Goal: Task Accomplishment & Management: Manage account settings

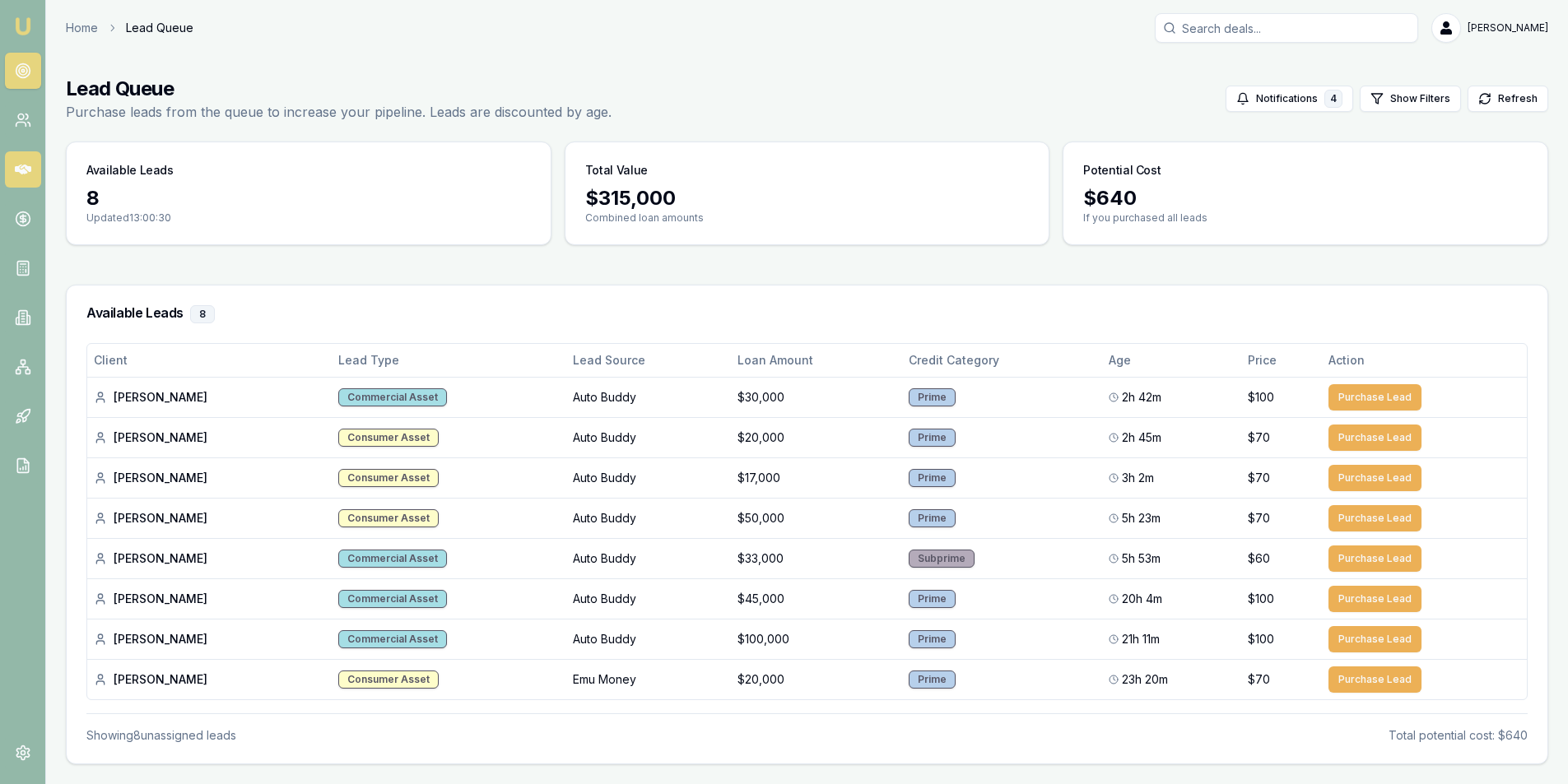
click at [20, 155] on link at bounding box center [23, 169] width 36 height 36
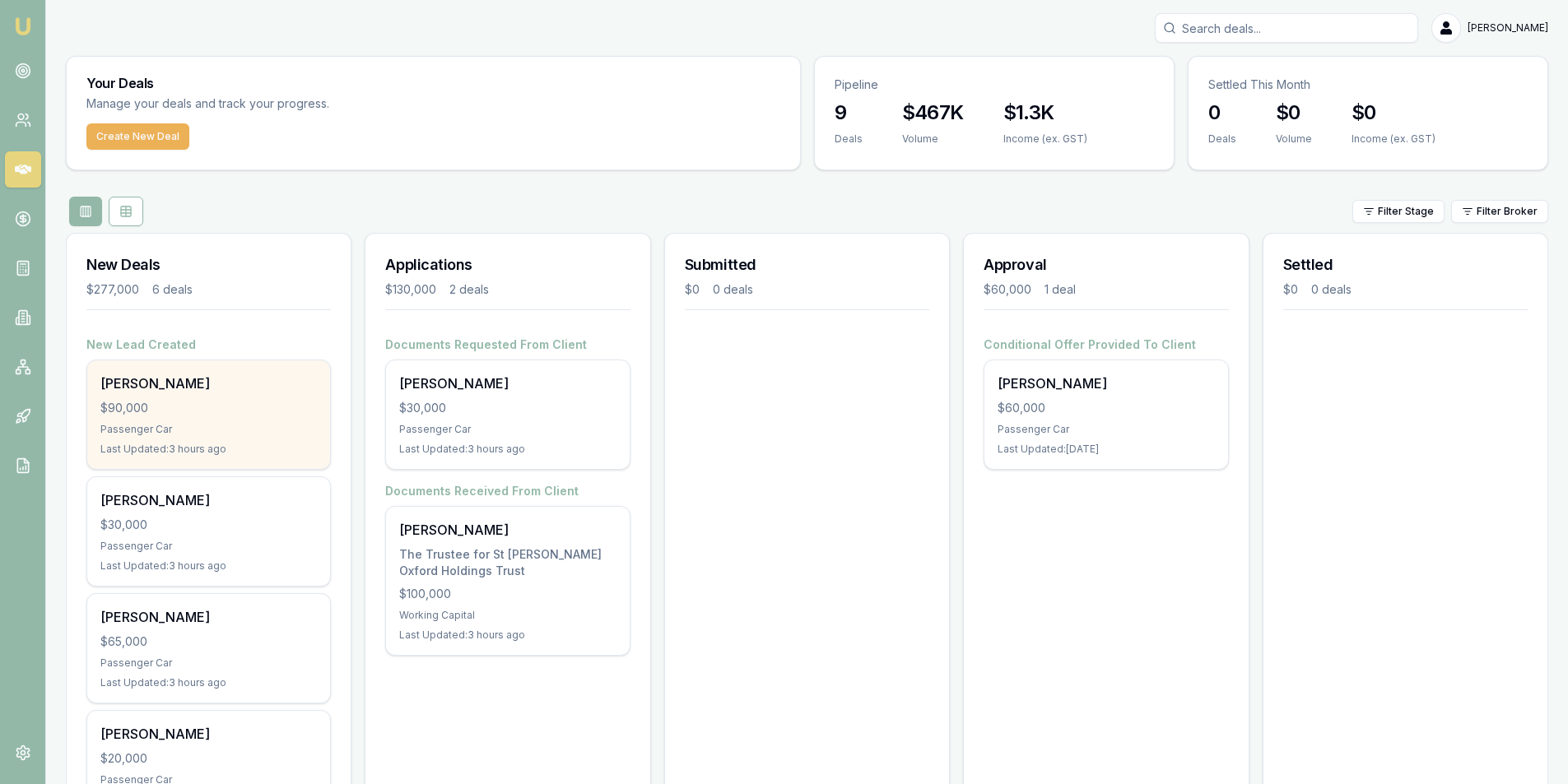
click at [206, 428] on div "Passenger Car" at bounding box center [208, 429] width 216 height 13
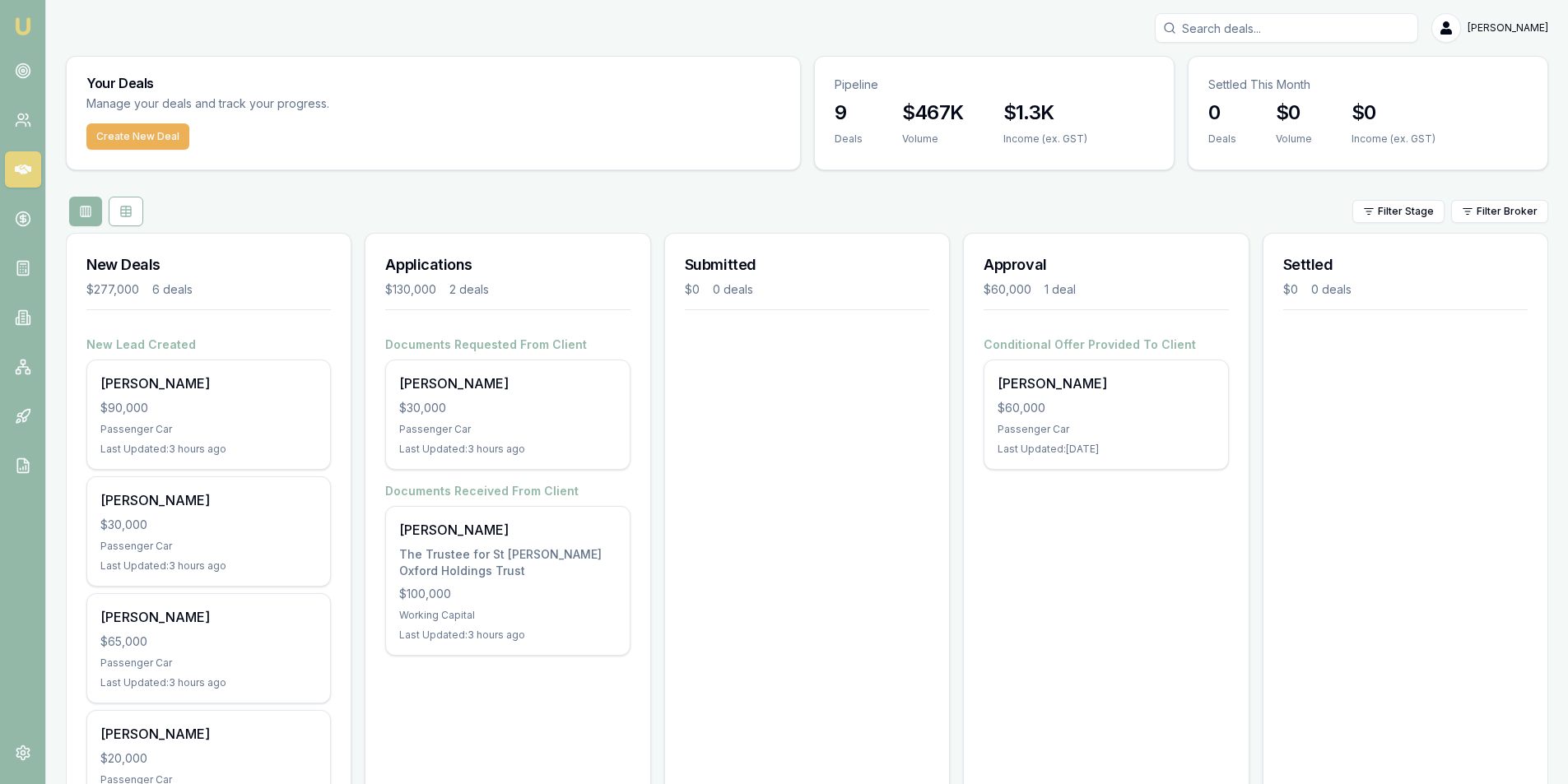
click at [586, 731] on div "Applications $130,000 2 deals Documents Requested From Client Ashlee Pascoe $30…" at bounding box center [508, 660] width 286 height 855
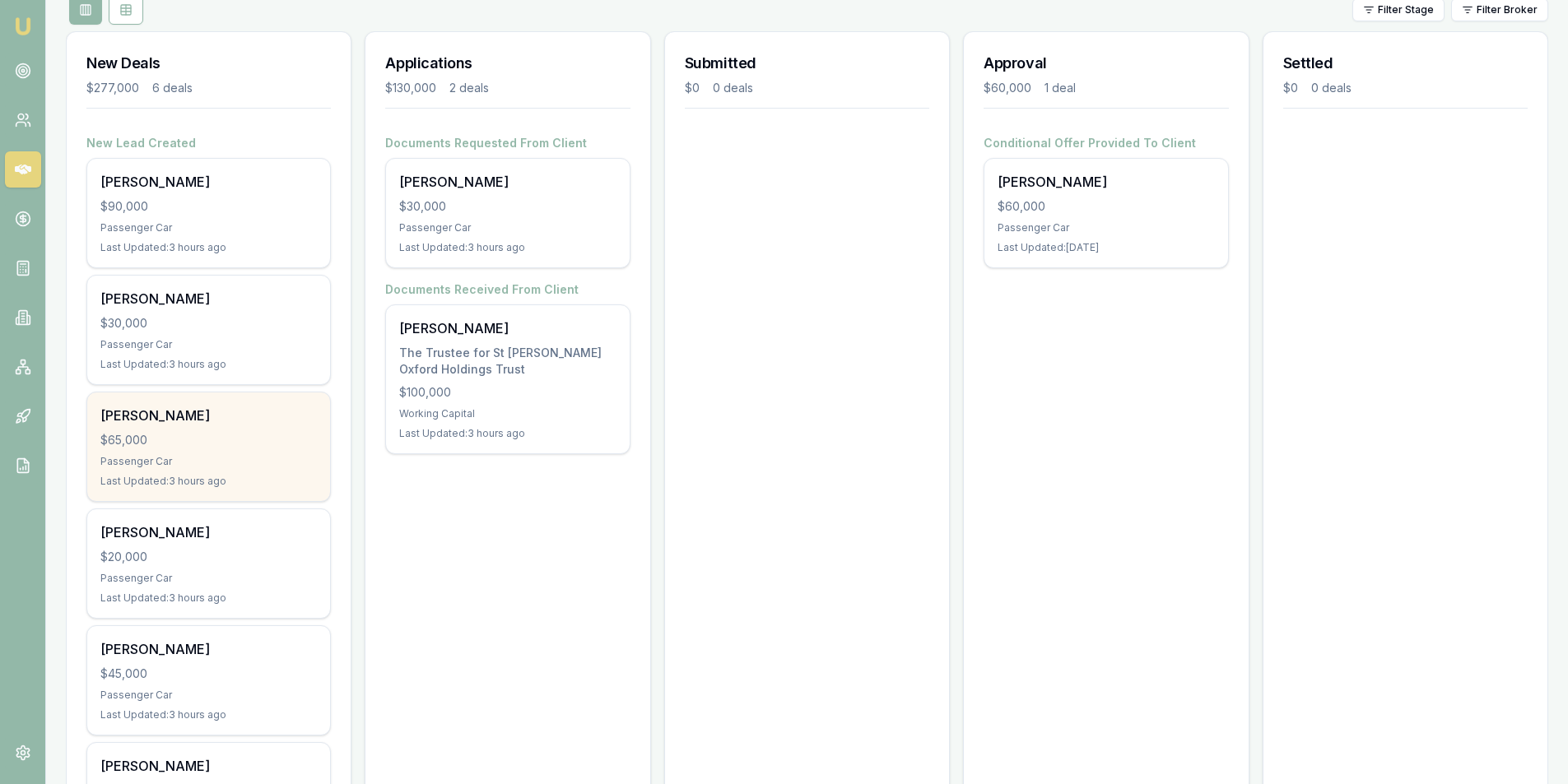
scroll to position [330, 0]
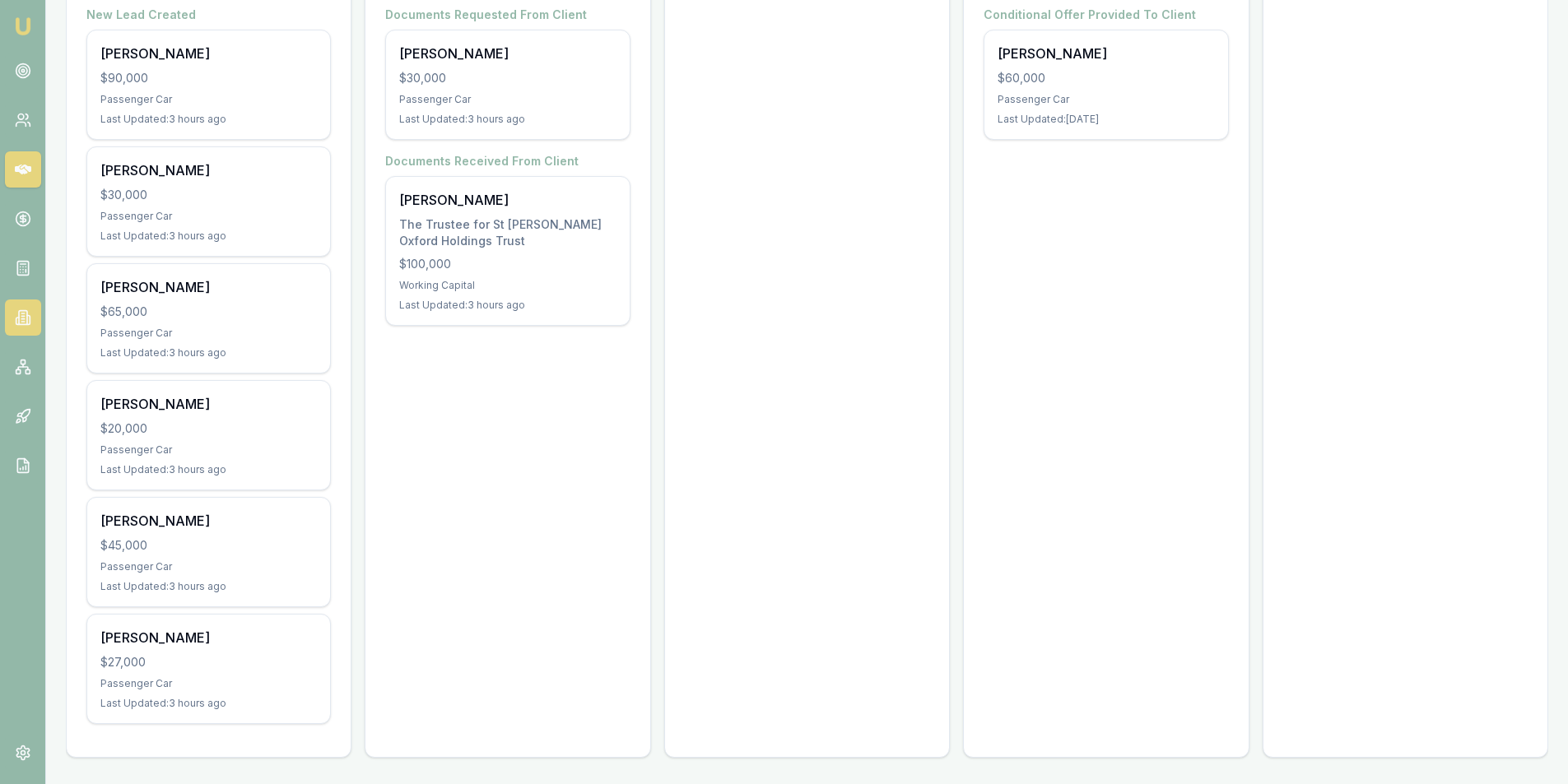
click at [20, 311] on icon at bounding box center [23, 318] width 17 height 17
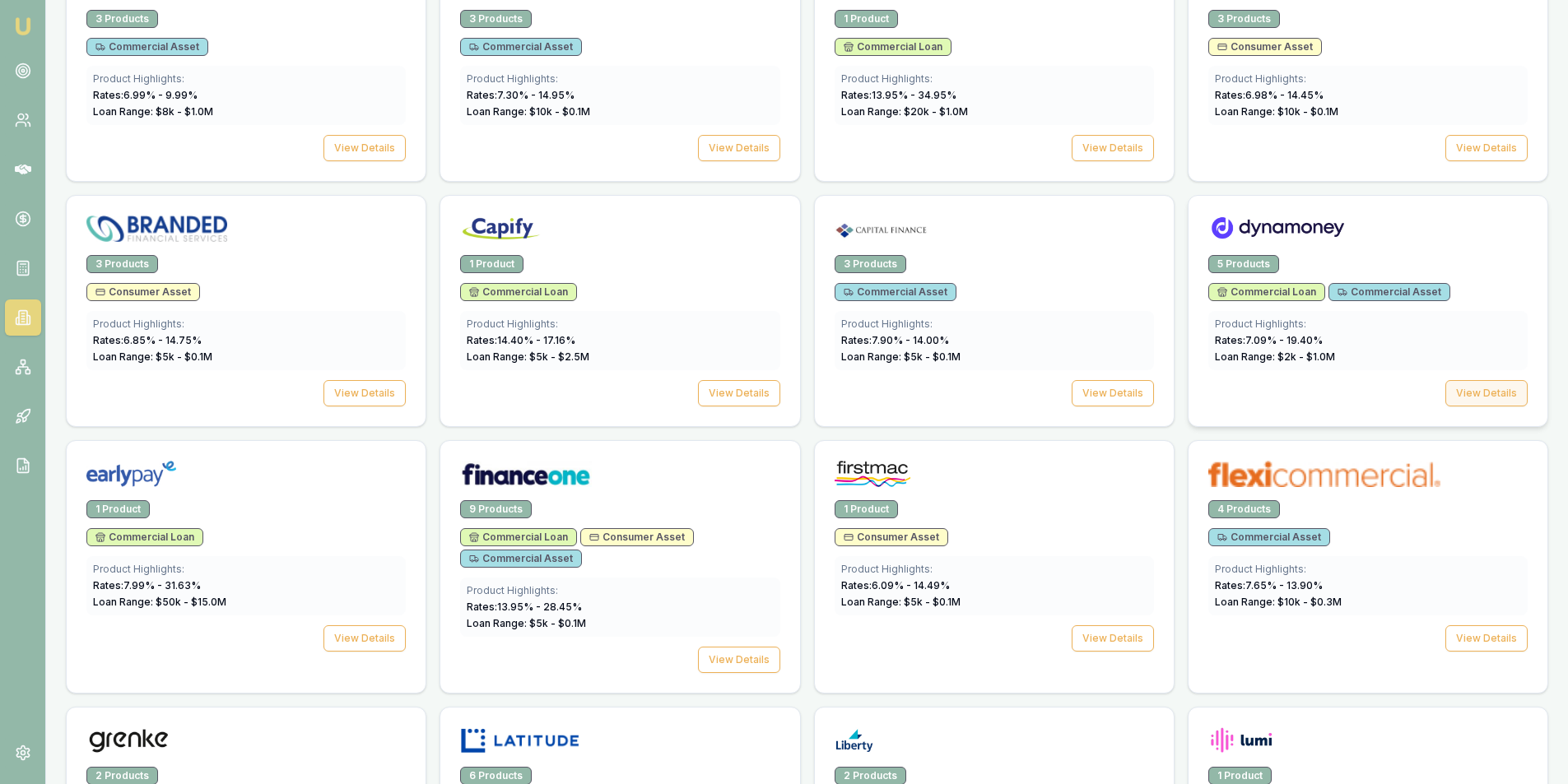
scroll to position [905, 0]
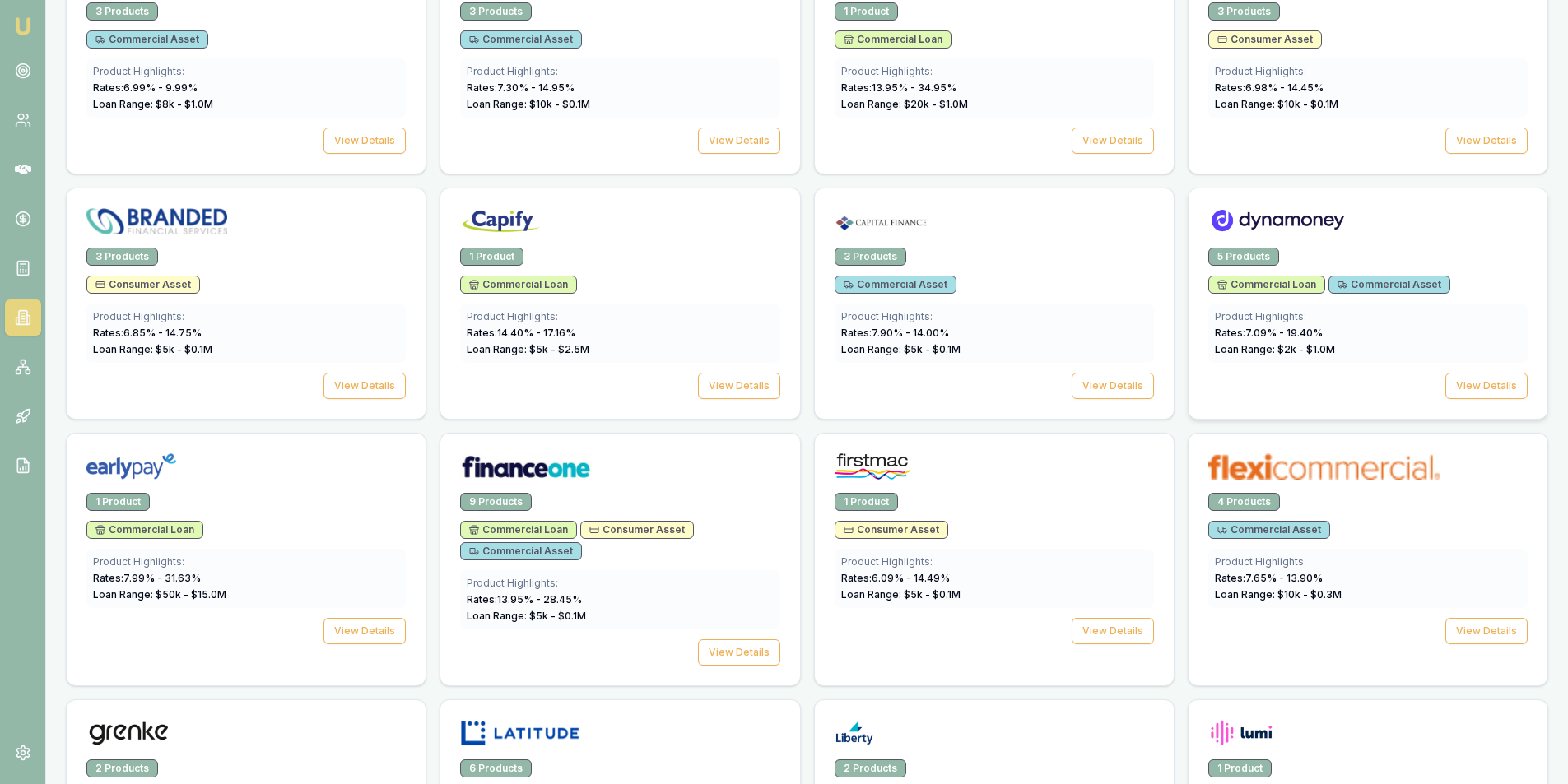
click at [1244, 219] on img at bounding box center [1278, 221] width 139 height 27
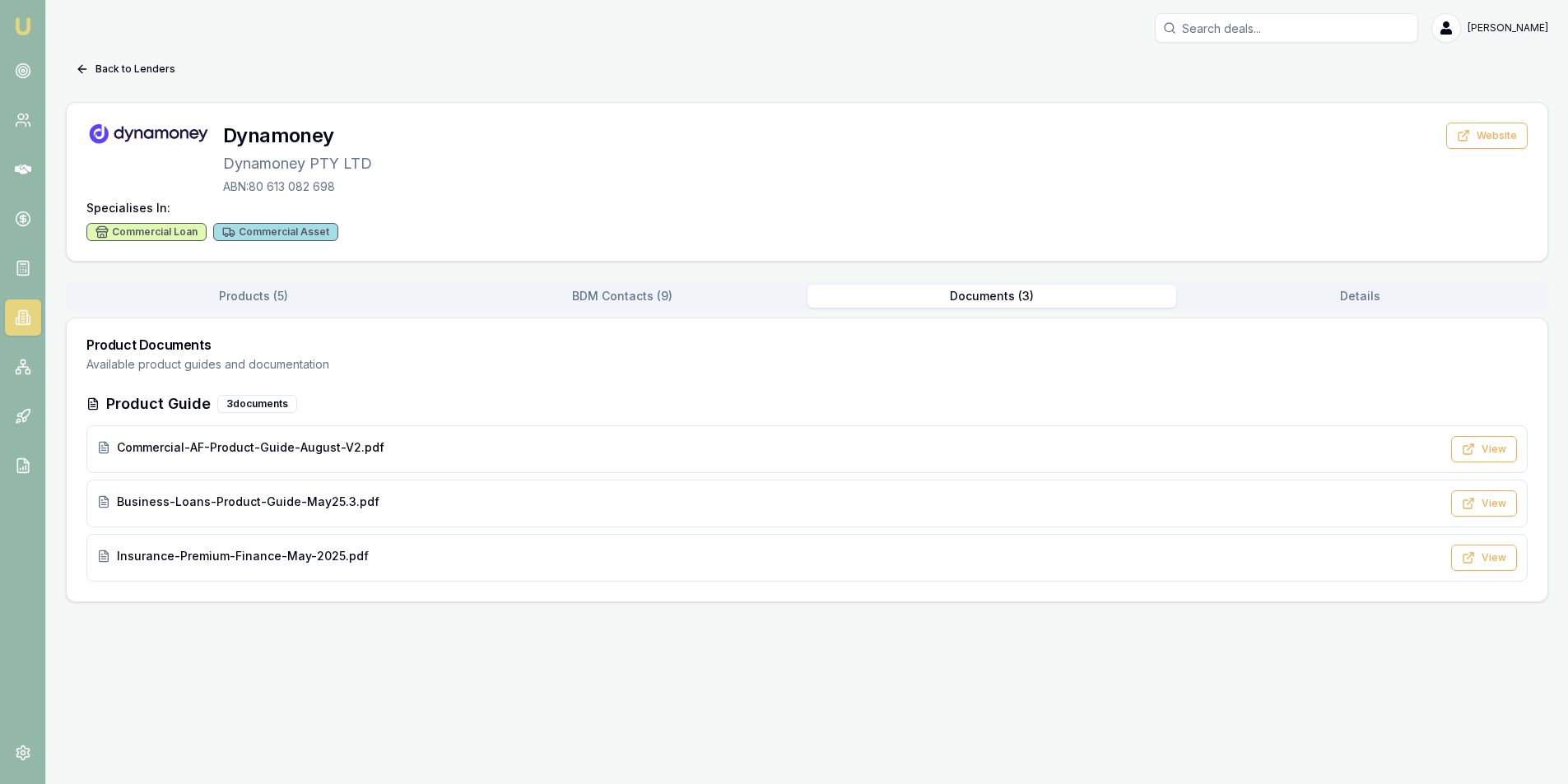
click at [995, 294] on button "Documents ( 3 )" at bounding box center [992, 296] width 368 height 23
click at [702, 301] on button "BDM Contacts ( 9 )" at bounding box center [627, 296] width 372 height 23
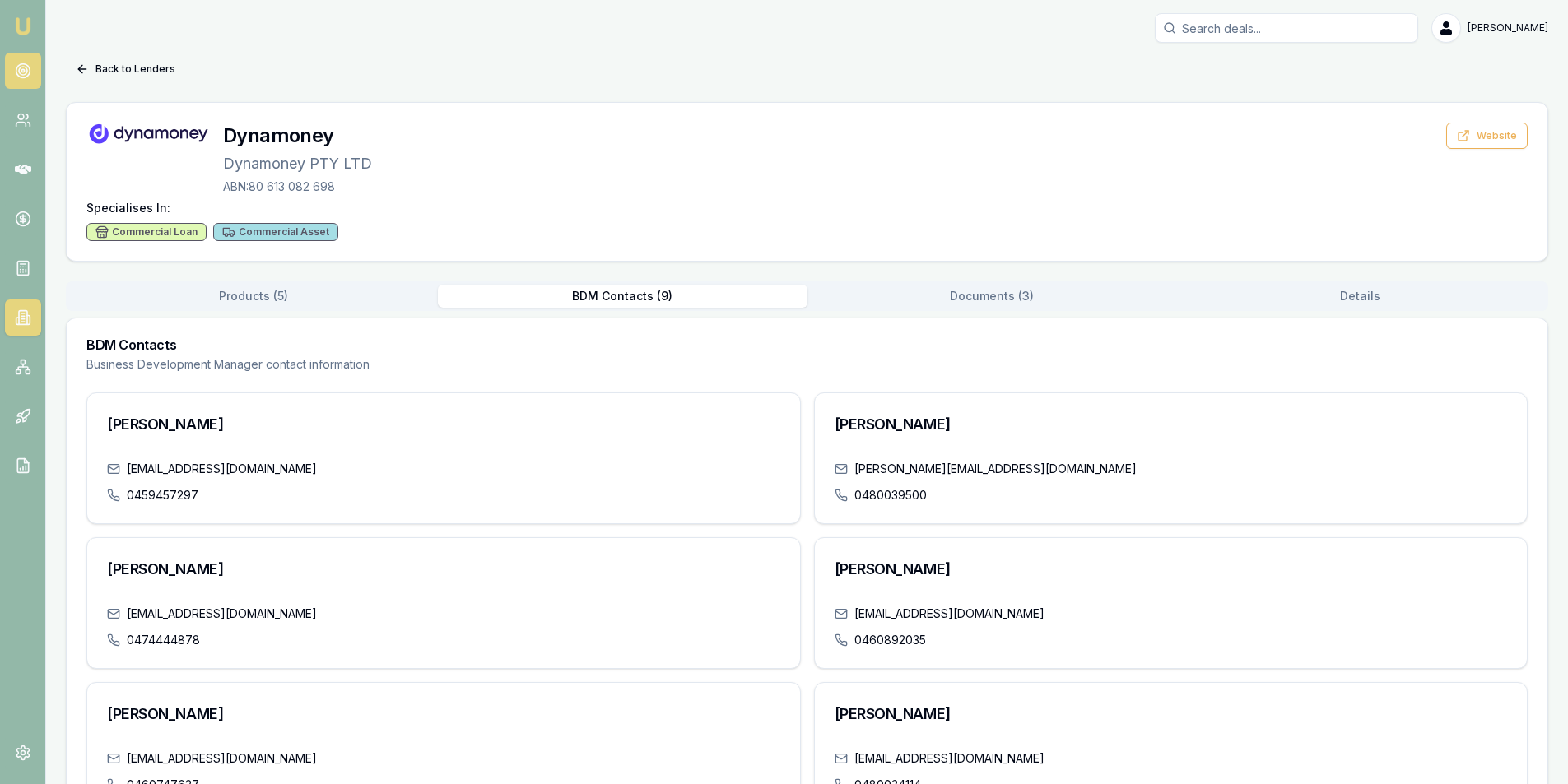
click at [25, 73] on icon at bounding box center [23, 71] width 17 height 17
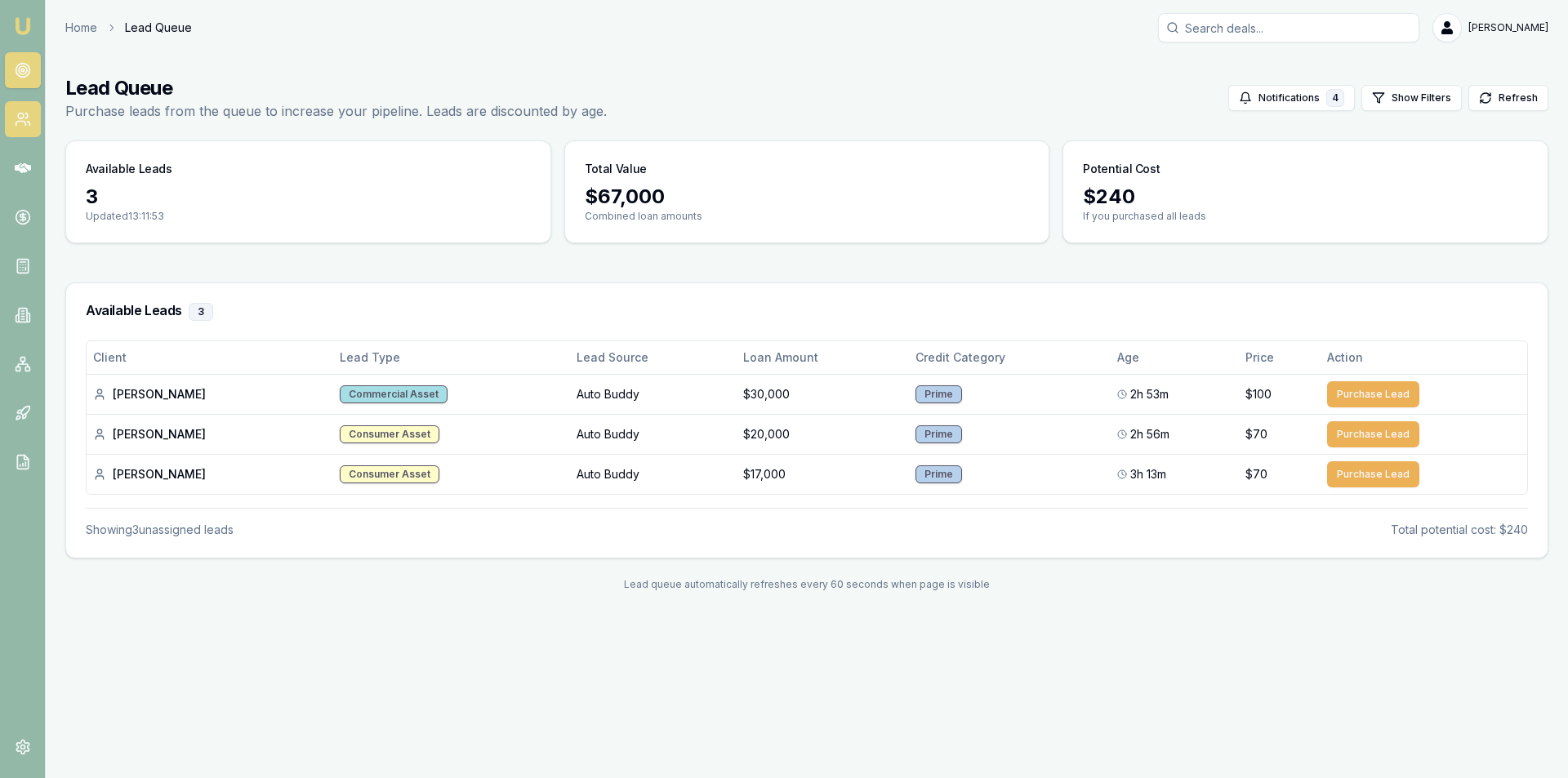
click at [16, 119] on icon at bounding box center [23, 119] width 17 height 17
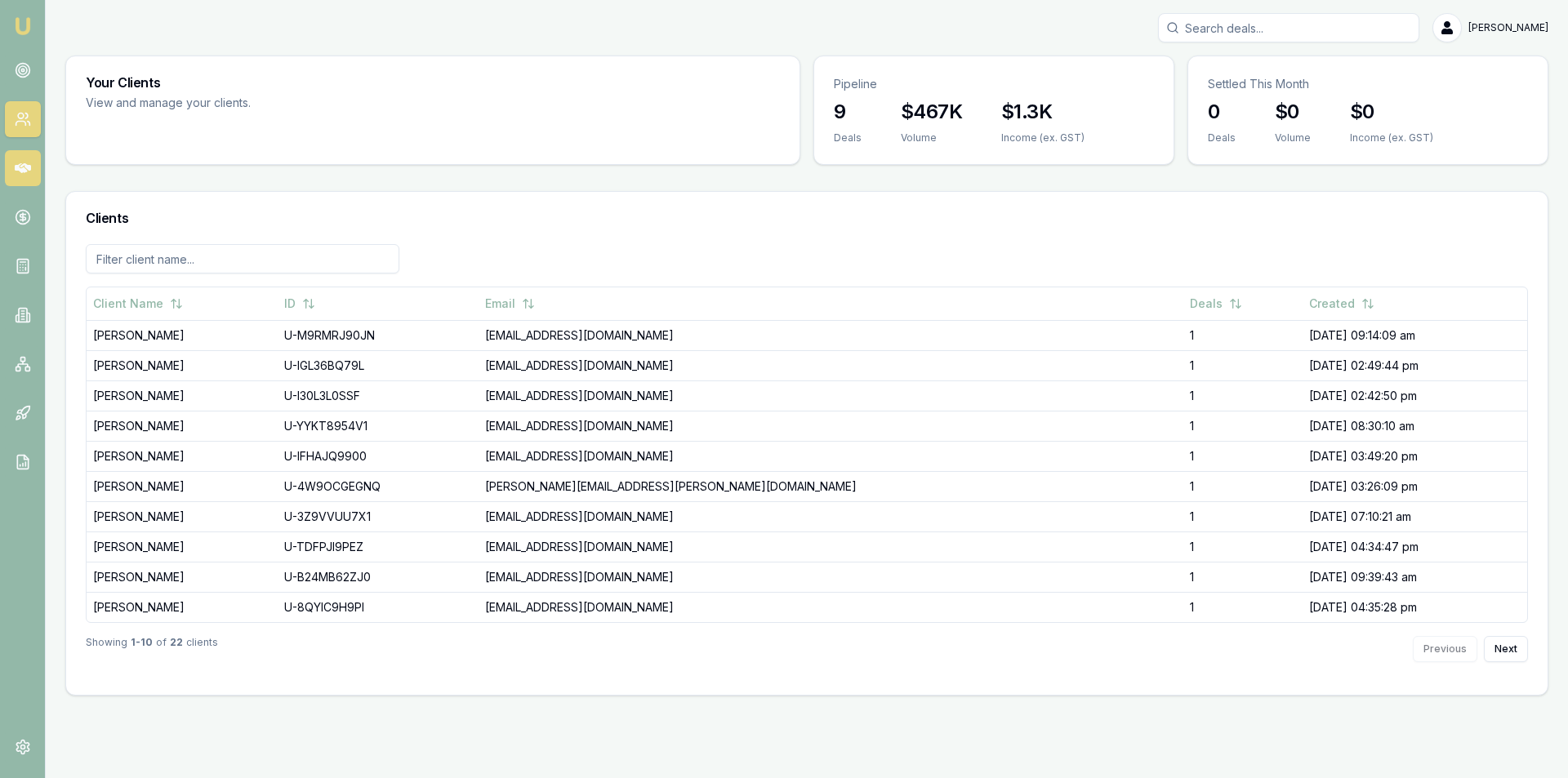
click at [6, 170] on link at bounding box center [22, 167] width 36 height 36
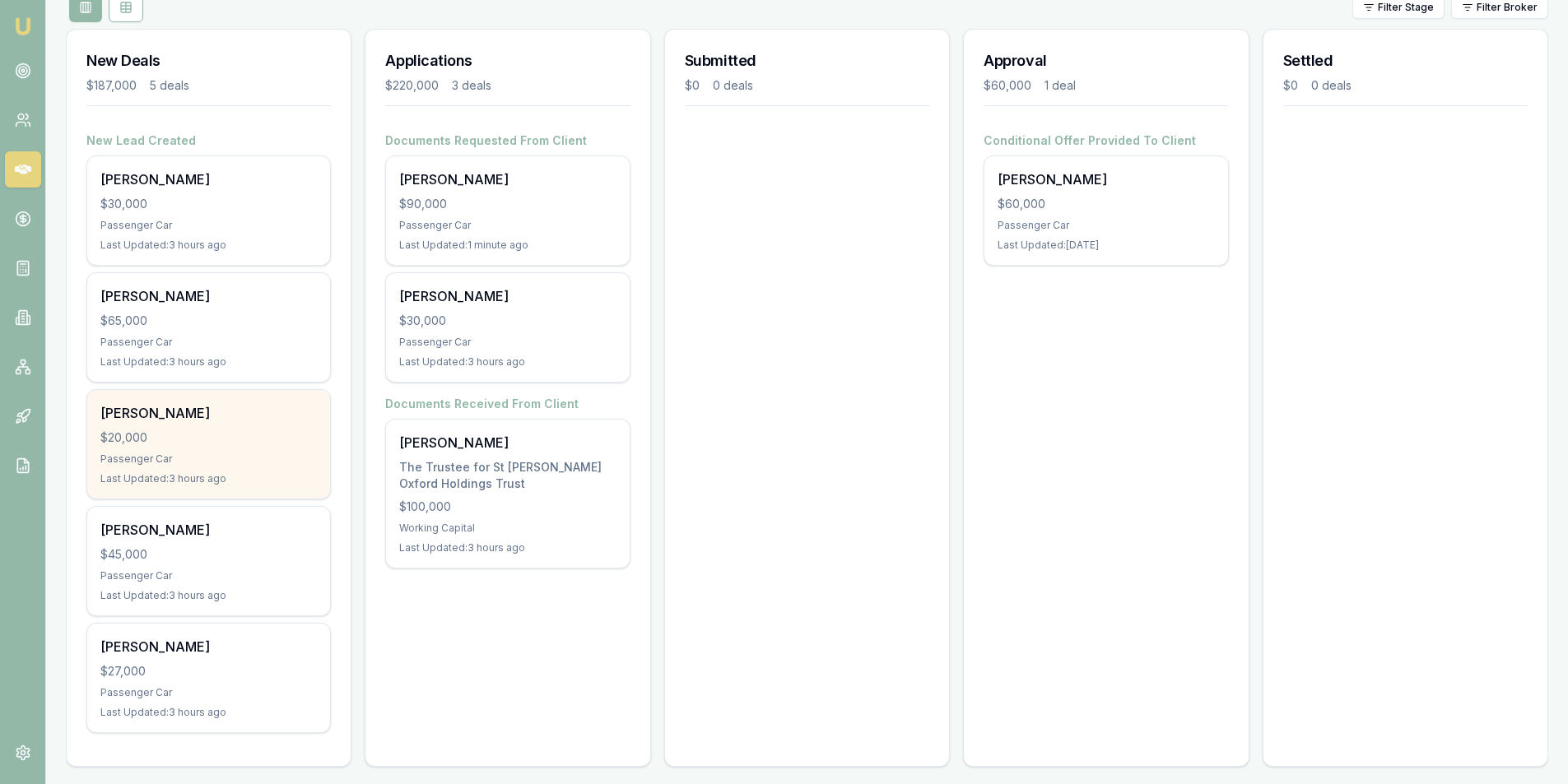
scroll to position [213, 0]
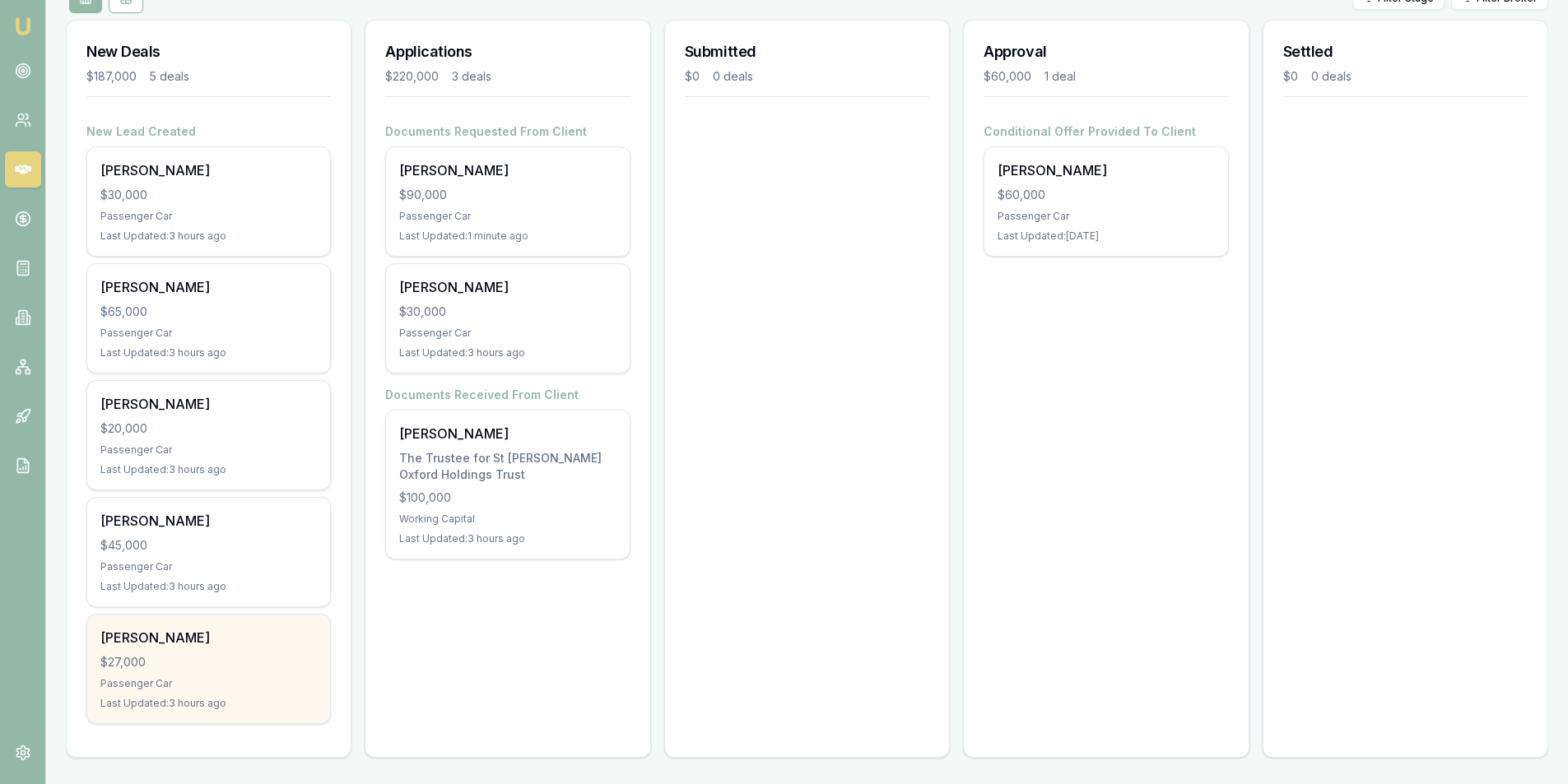
click at [201, 680] on div "Passenger Car" at bounding box center [208, 684] width 216 height 13
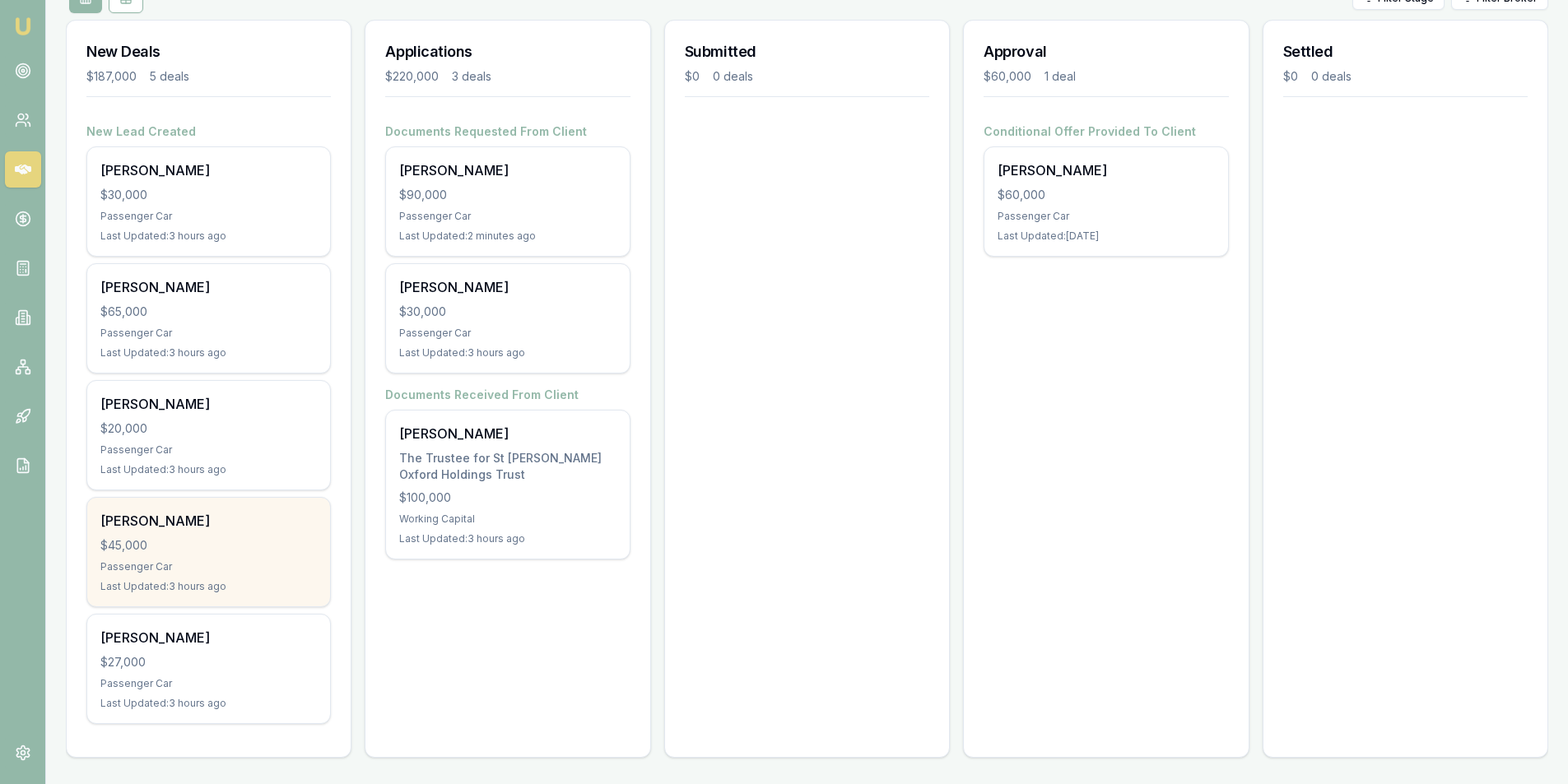
click at [218, 539] on div "$45,000" at bounding box center [208, 545] width 216 height 17
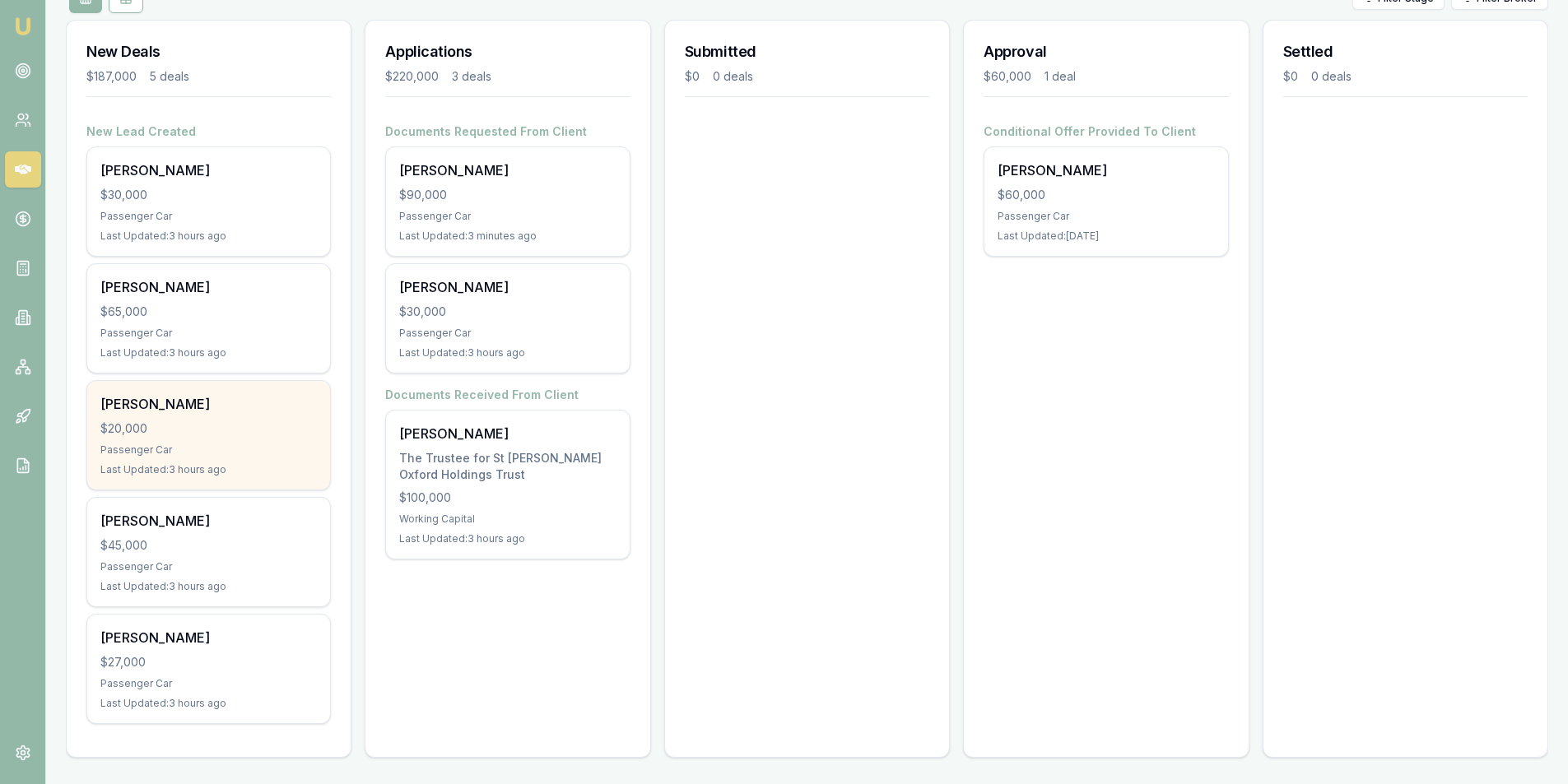
click at [197, 433] on div "$20,000" at bounding box center [208, 429] width 216 height 17
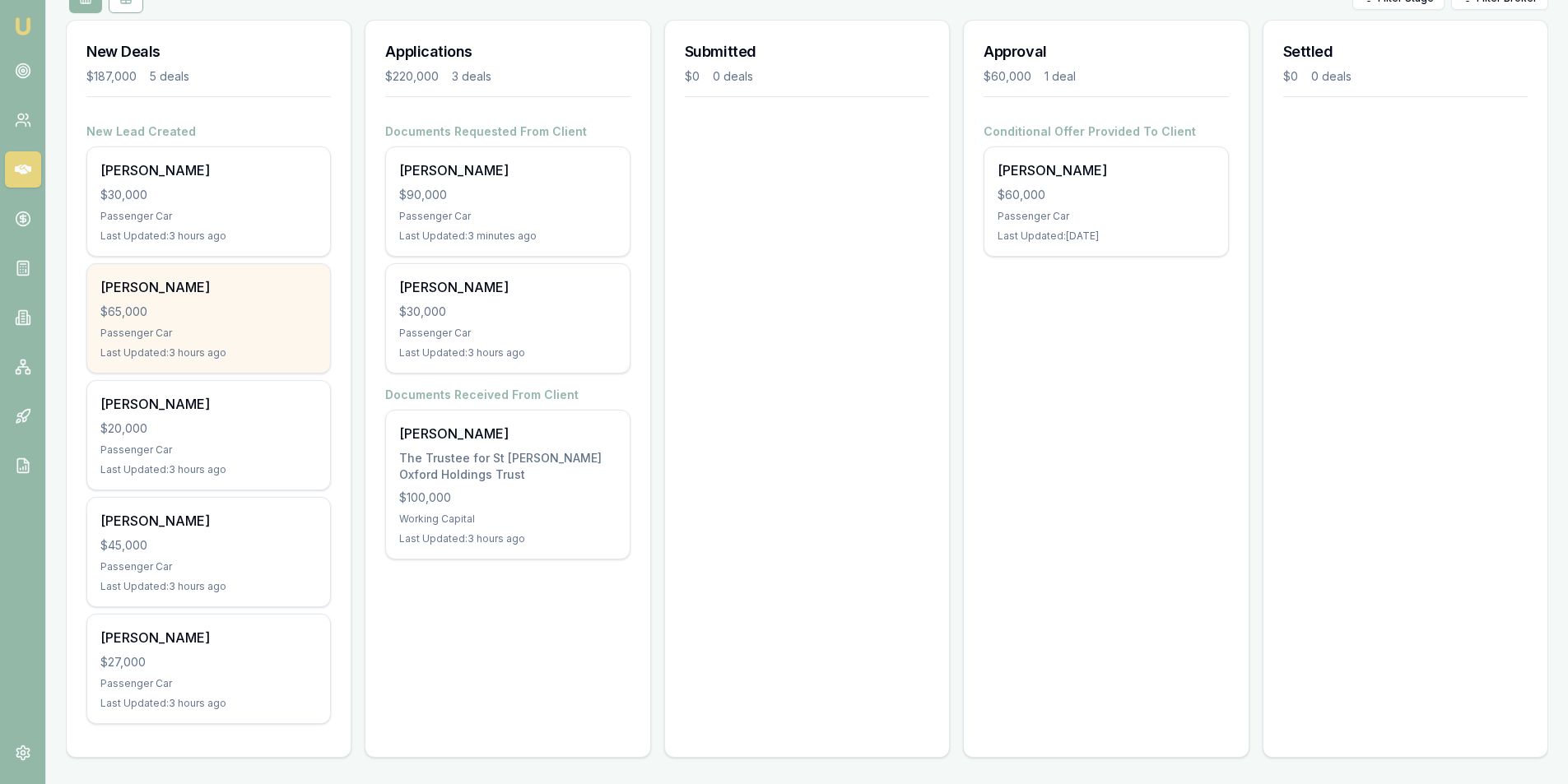
click at [167, 320] on div "Bart Smets $65,000 Passenger Car Last Updated: 3 hours ago" at bounding box center [208, 318] width 243 height 109
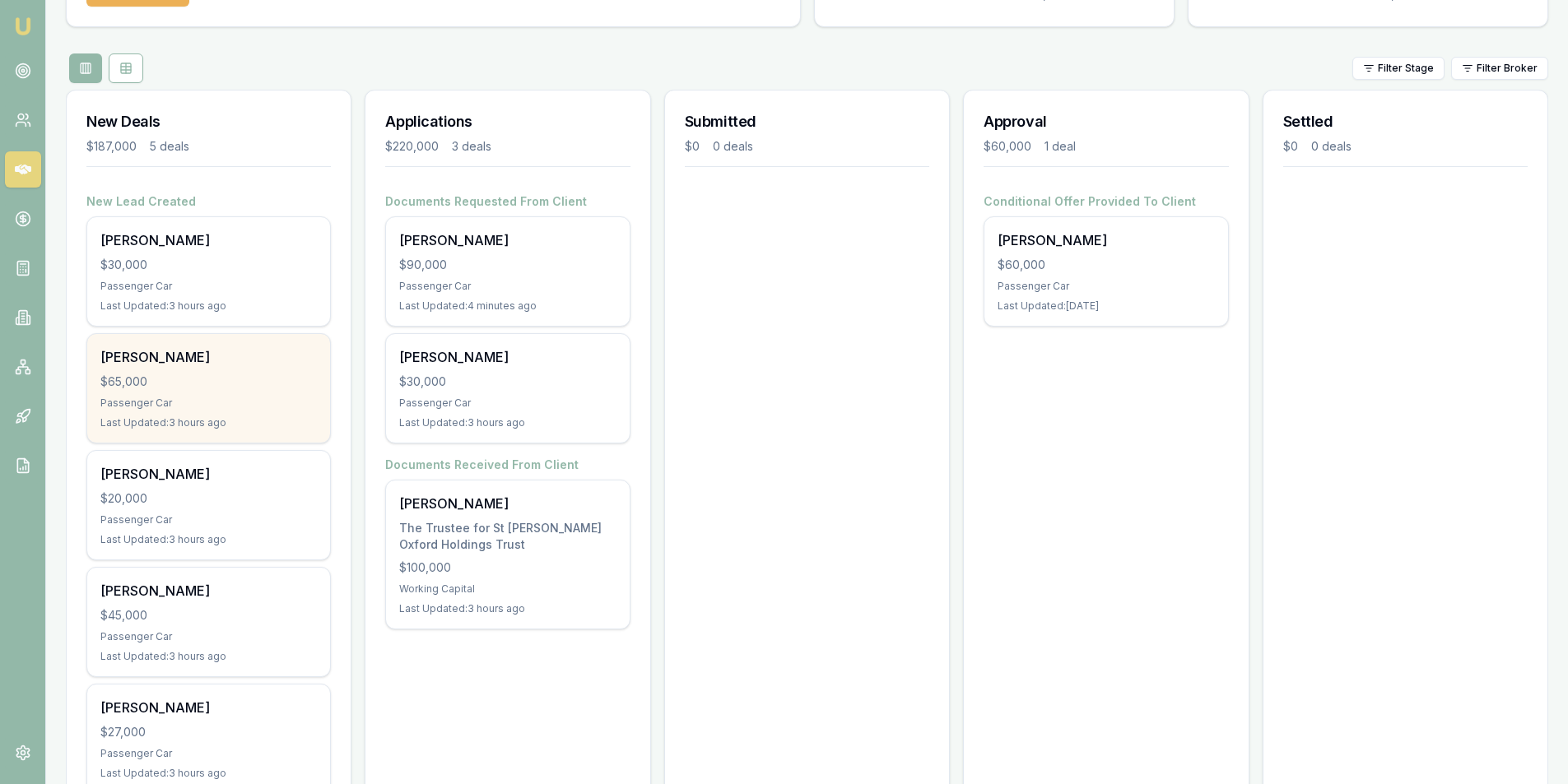
scroll to position [48, 0]
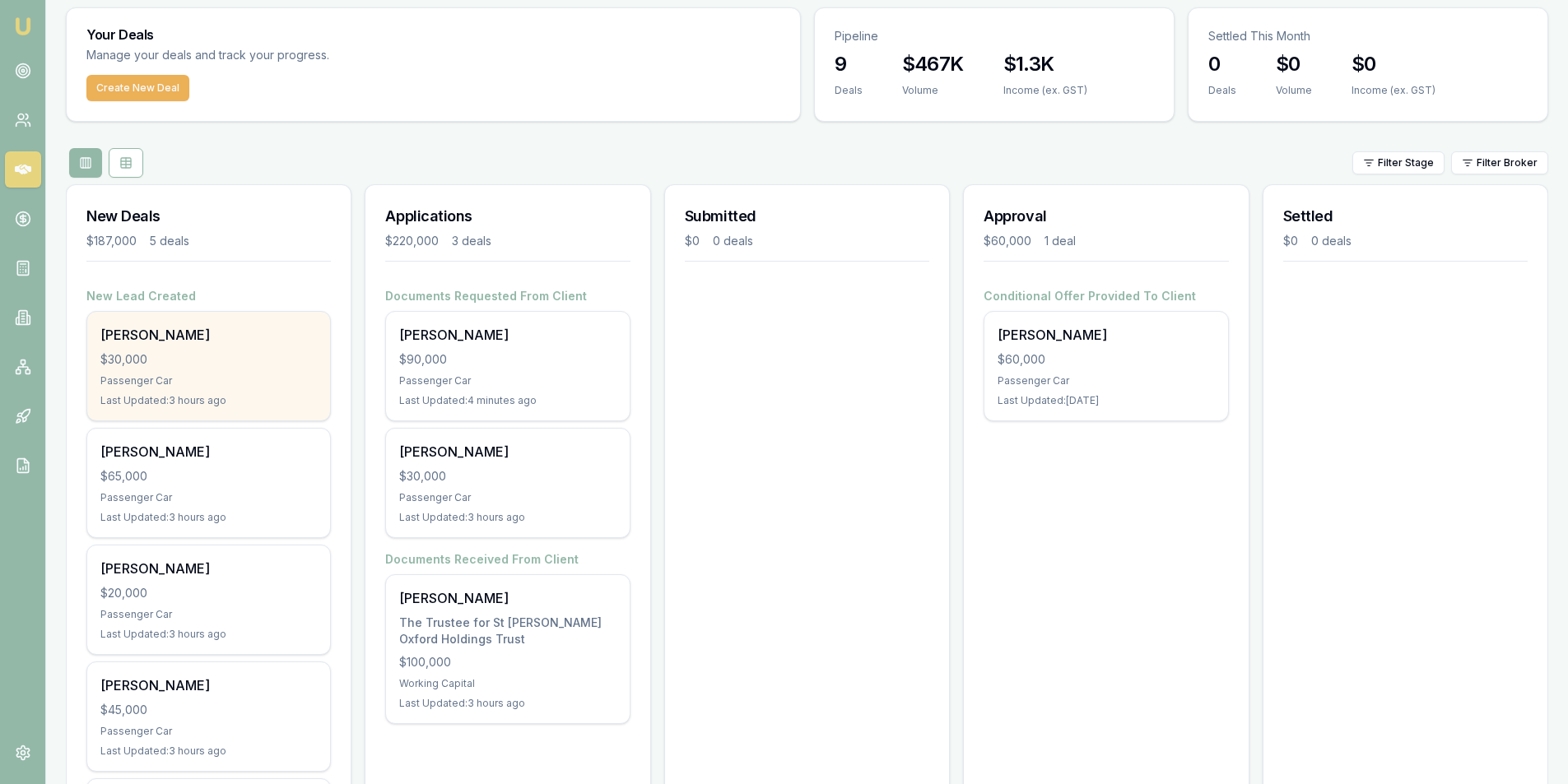
click at [191, 352] on div "$30,000" at bounding box center [208, 360] width 216 height 17
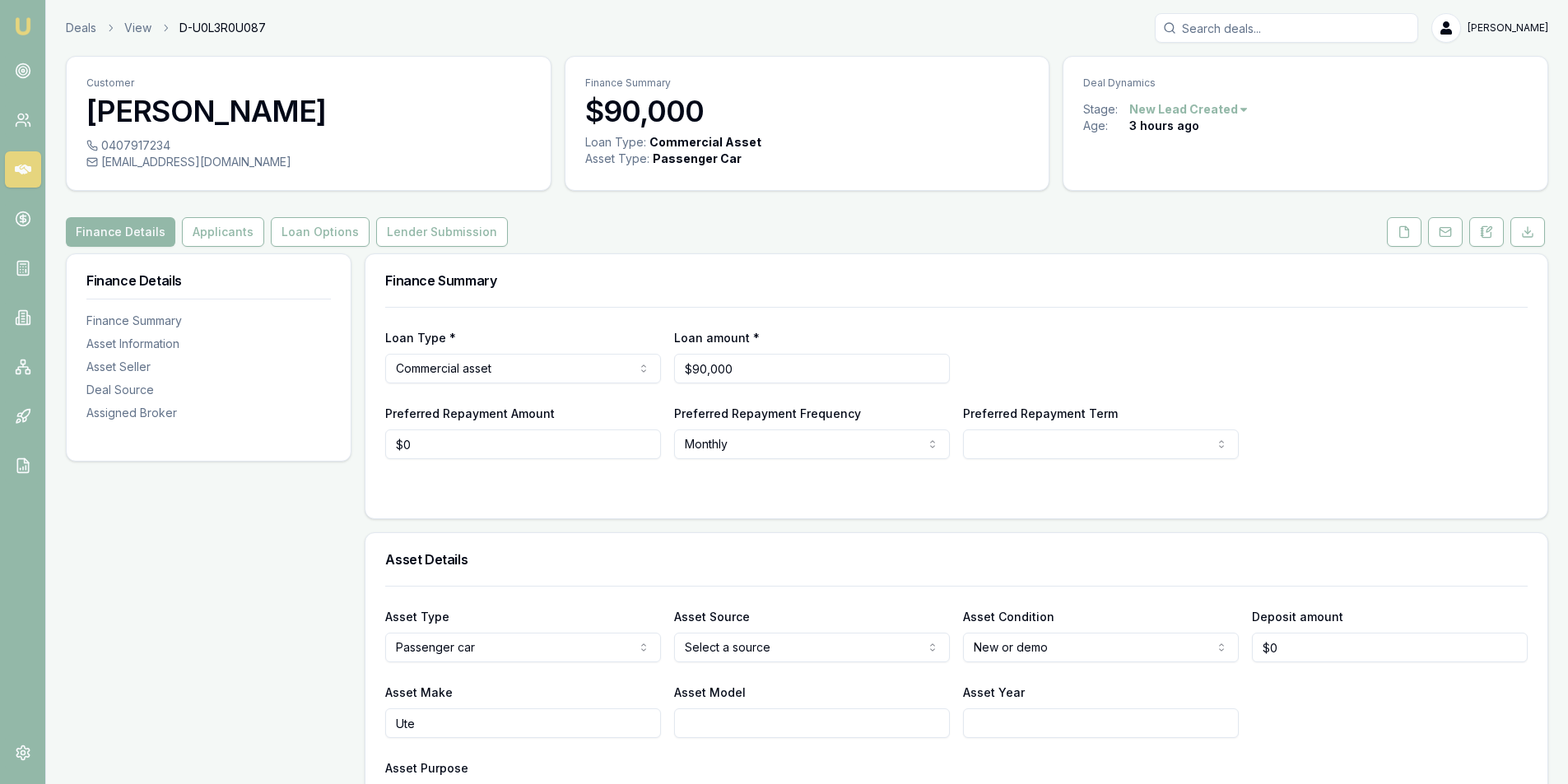
click at [1365, 448] on div "Preferred Repayment Amount $0 Preferred Repayment Frequency Monthly Weekly Fort…" at bounding box center [957, 431] width 1143 height 56
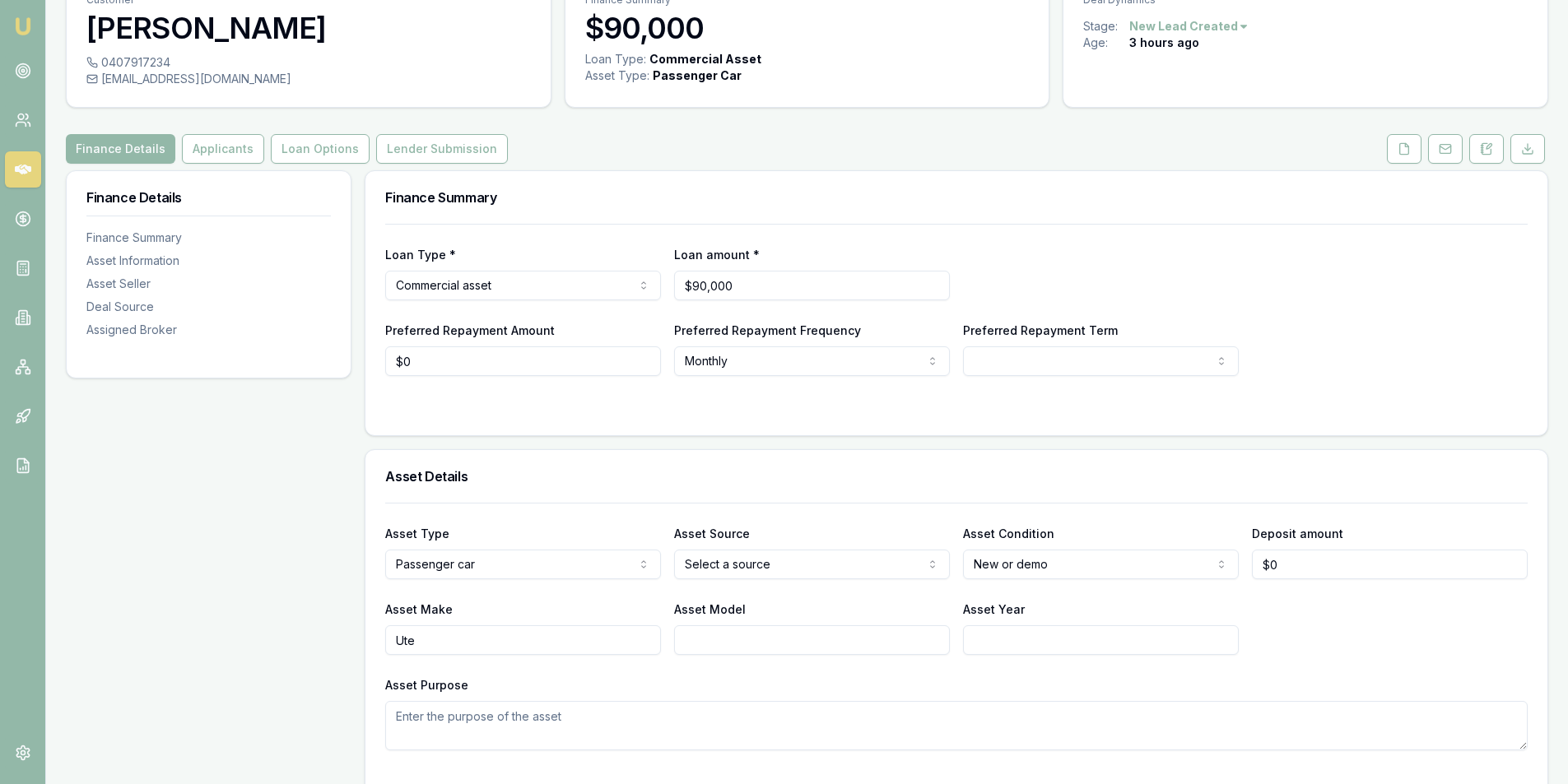
scroll to position [83, 0]
click at [1028, 362] on html "Emu Broker Deals View D-U0L3R0U087 Peter Sarris Toggle Menu Customer Gary Thoma…" at bounding box center [784, 309] width 1568 height 784
select select "84"
drag, startPoint x: 1010, startPoint y: 558, endPoint x: 966, endPoint y: 534, distance: 50.1
click at [1465, 327] on div "Preferred Repayment Amount $0 Preferred Repayment Frequency Monthly Weekly Fort…" at bounding box center [957, 348] width 1143 height 56
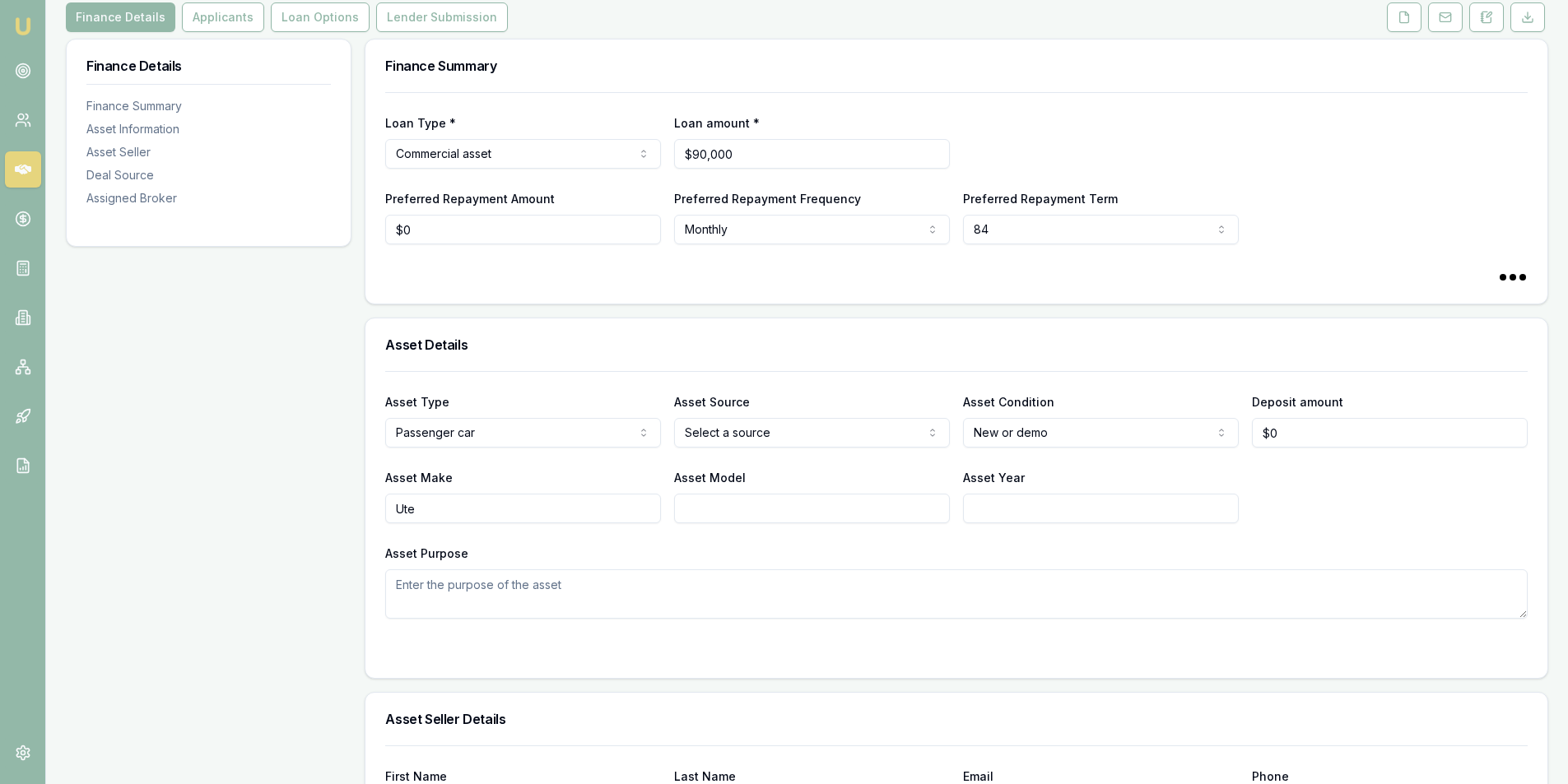
scroll to position [329, 0]
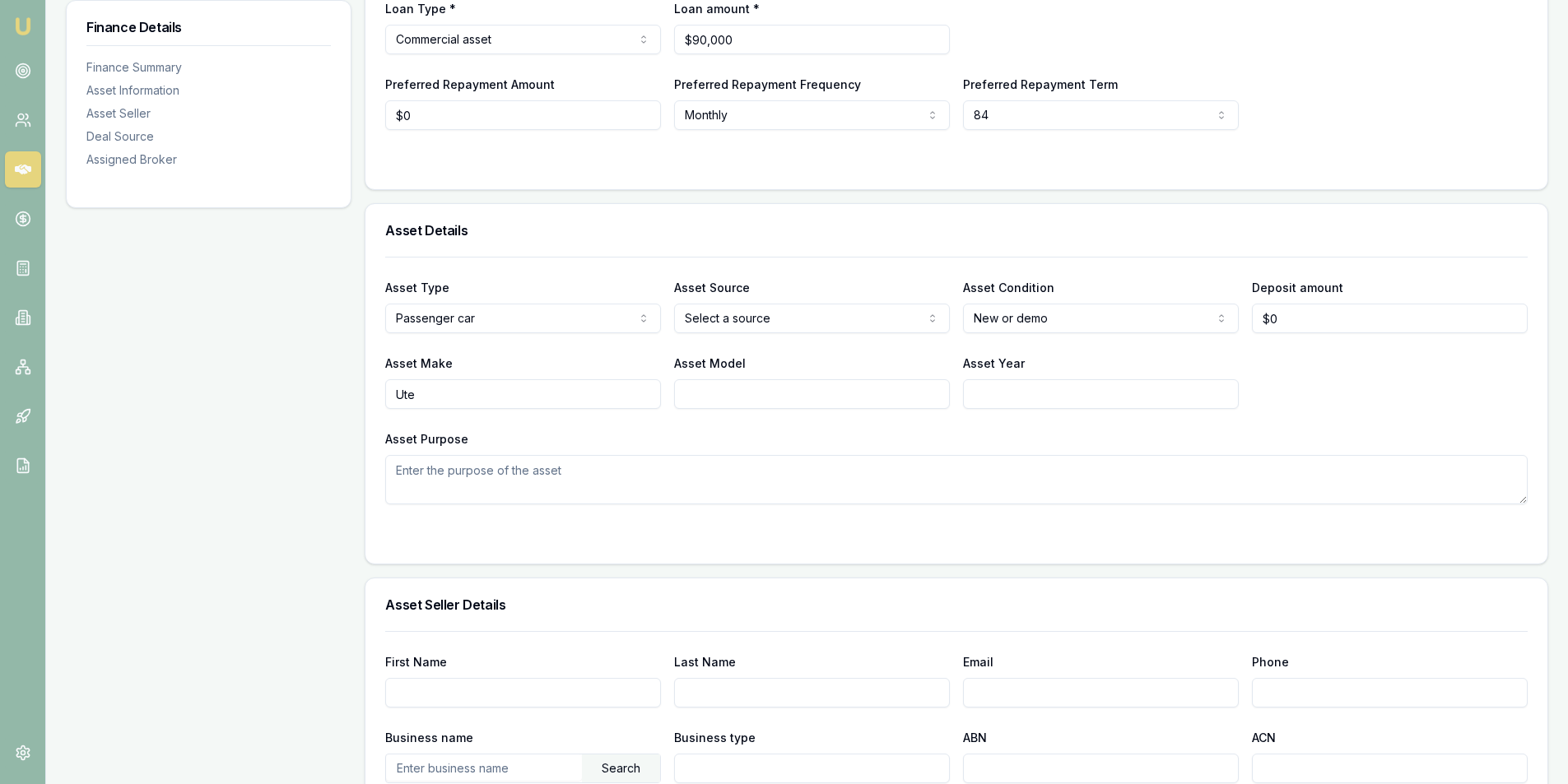
click at [728, 315] on html "Emu Broker Deals View D-U0L3R0U087 Peter Sarris Toggle Menu Customer Gary Thoma…" at bounding box center [784, 63] width 1568 height 784
click at [1100, 316] on html "Emu Broker Deals View D-U0L3R0U087 Peter Sarris Toggle Menu Customer Gary Thoma…" at bounding box center [784, 63] width 1568 height 784
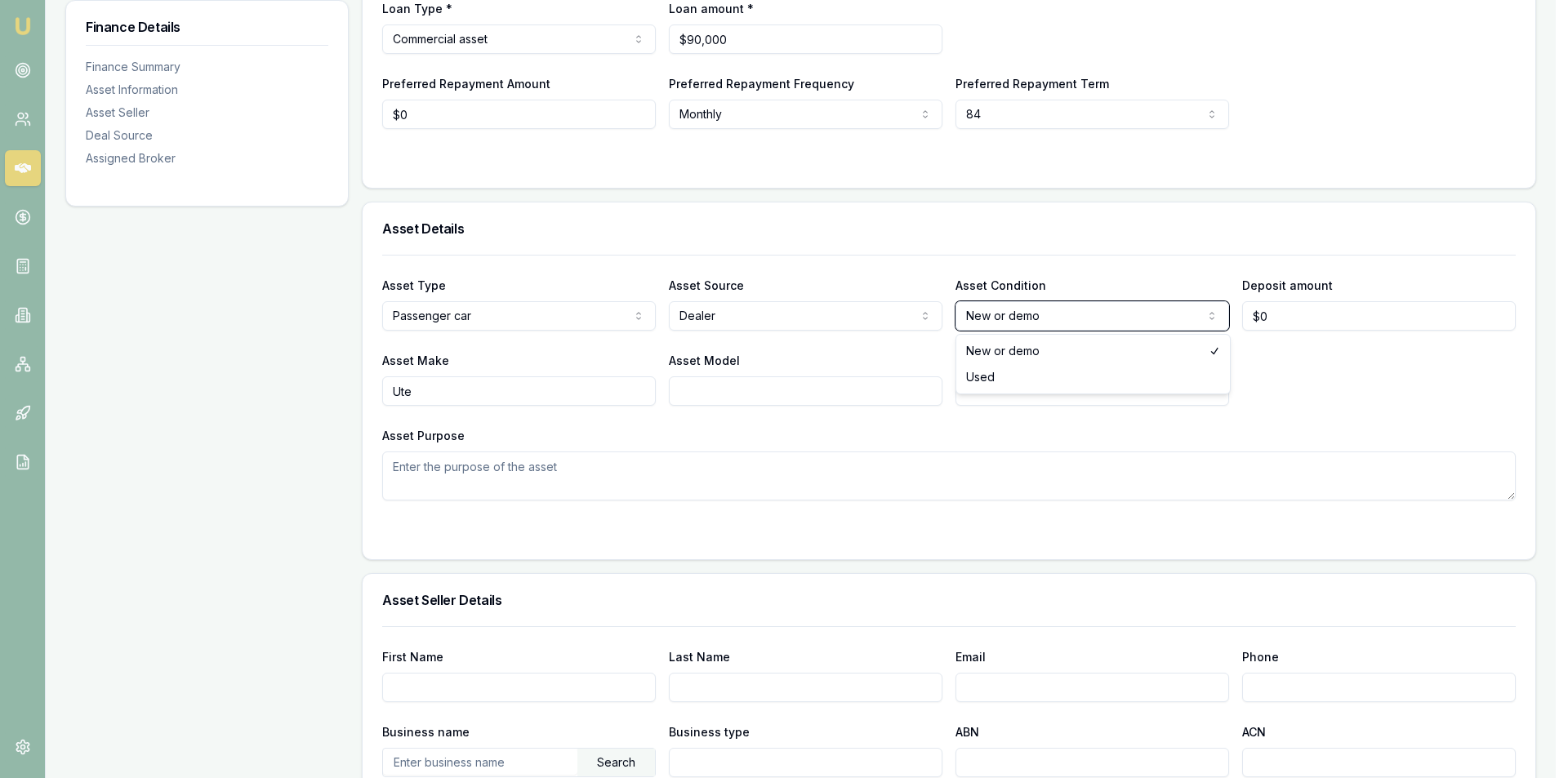
click at [1377, 370] on html "Emu Broker Deals View D-U0L3R0U087 Peter Sarris Toggle Menu Customer Gary Thoma…" at bounding box center [784, 62] width 1568 height 778
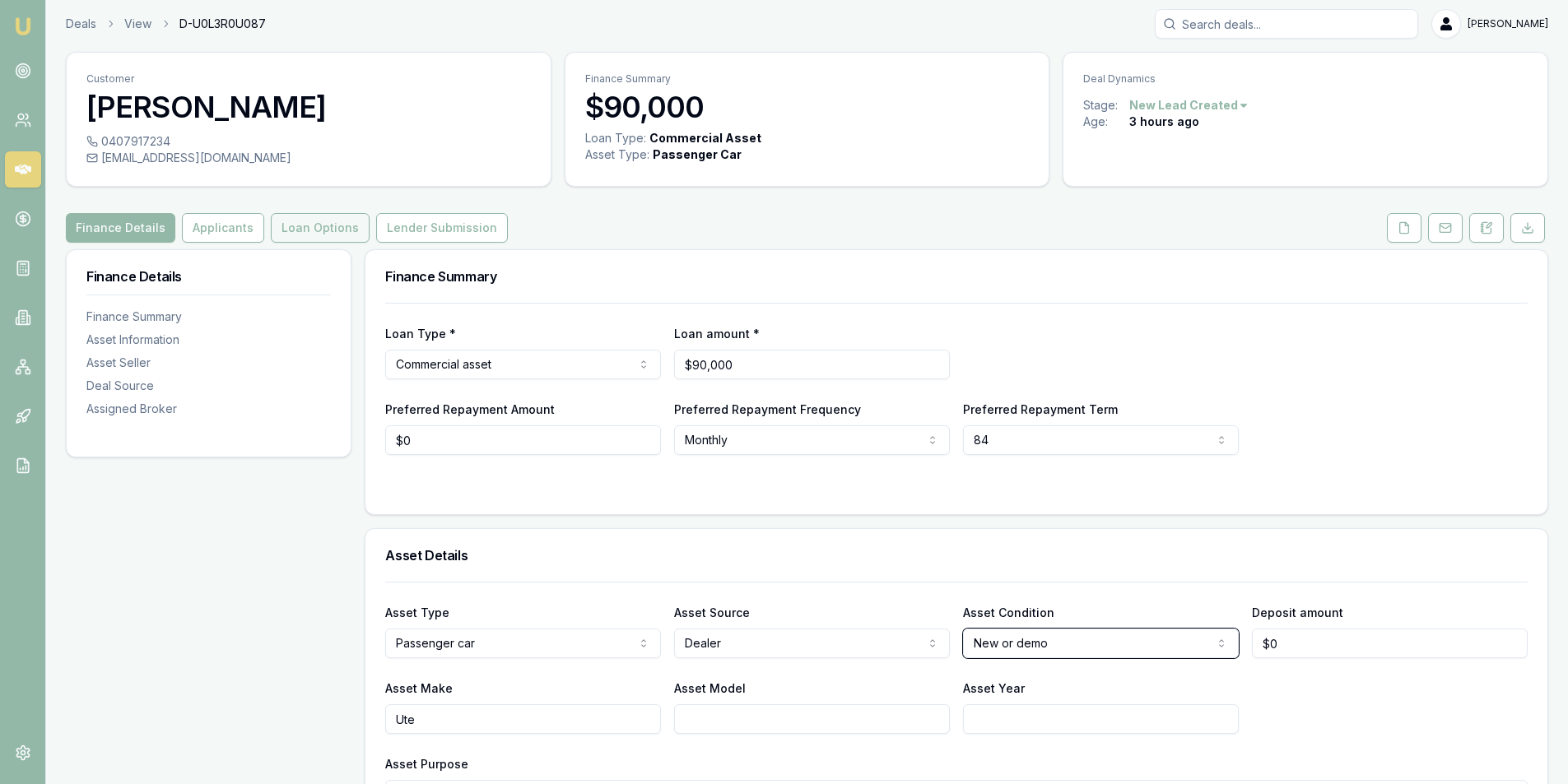
scroll to position [0, 0]
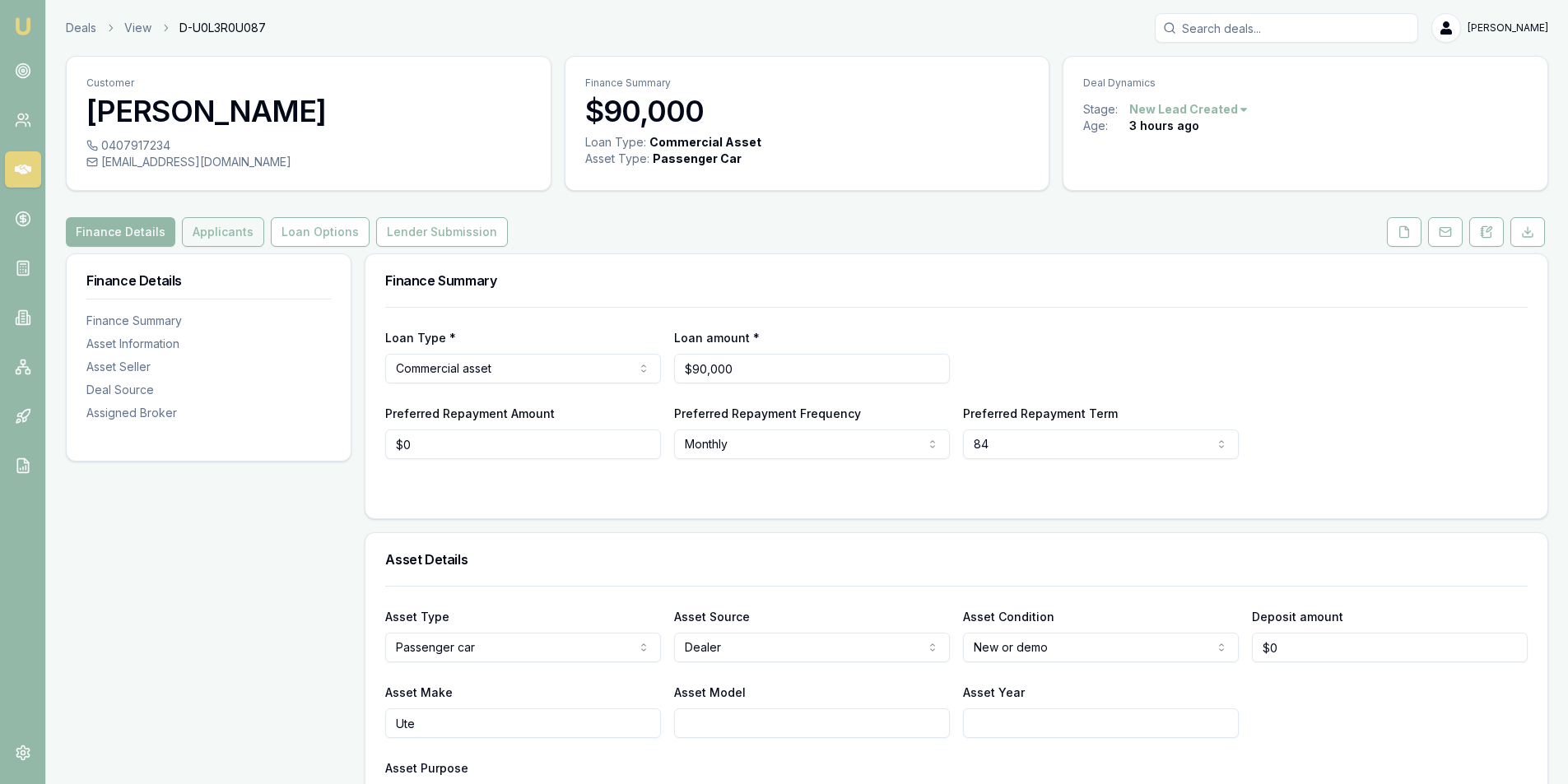
click at [220, 227] on button "Applicants" at bounding box center [223, 231] width 83 height 29
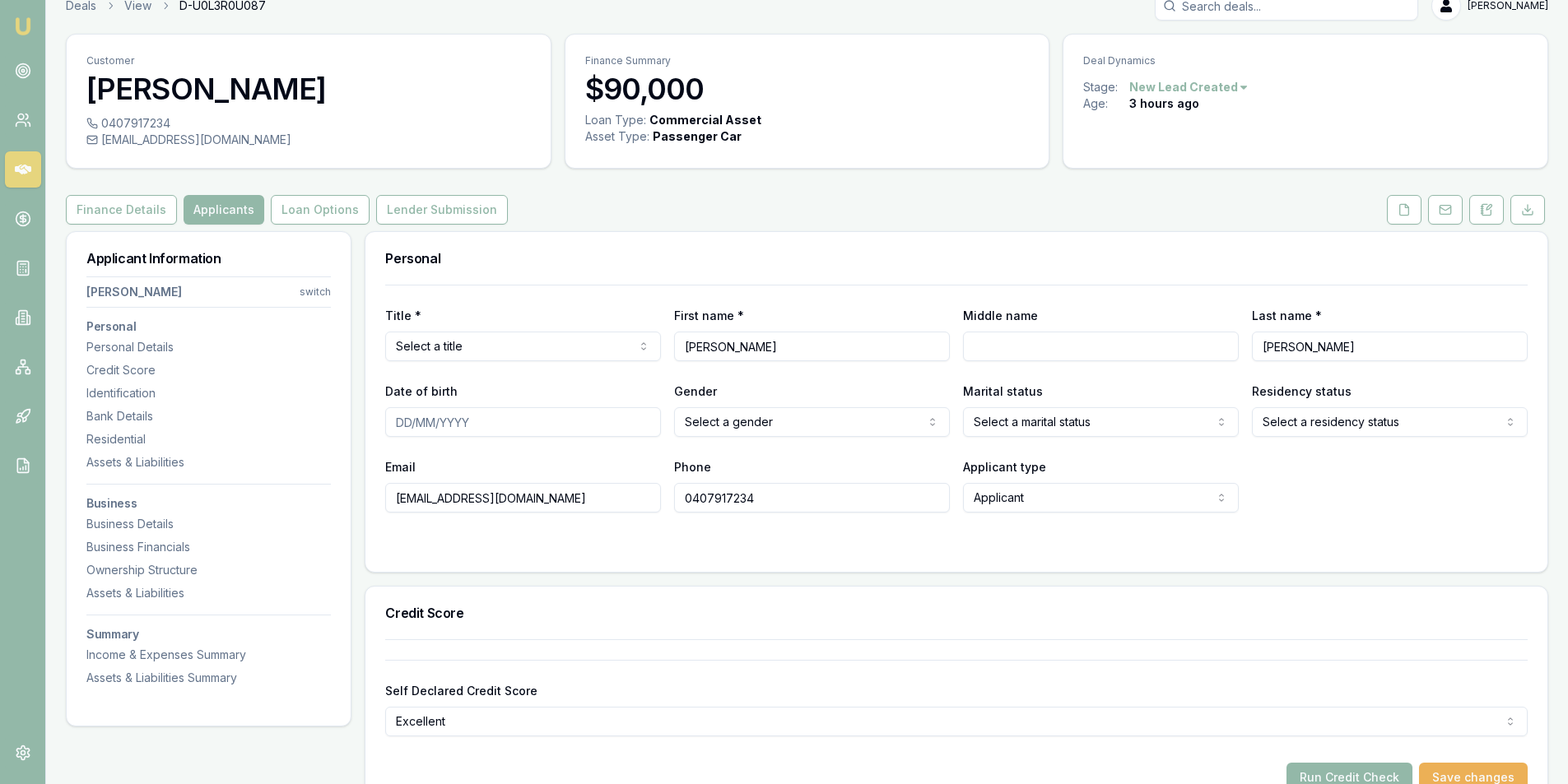
scroll to position [94, 0]
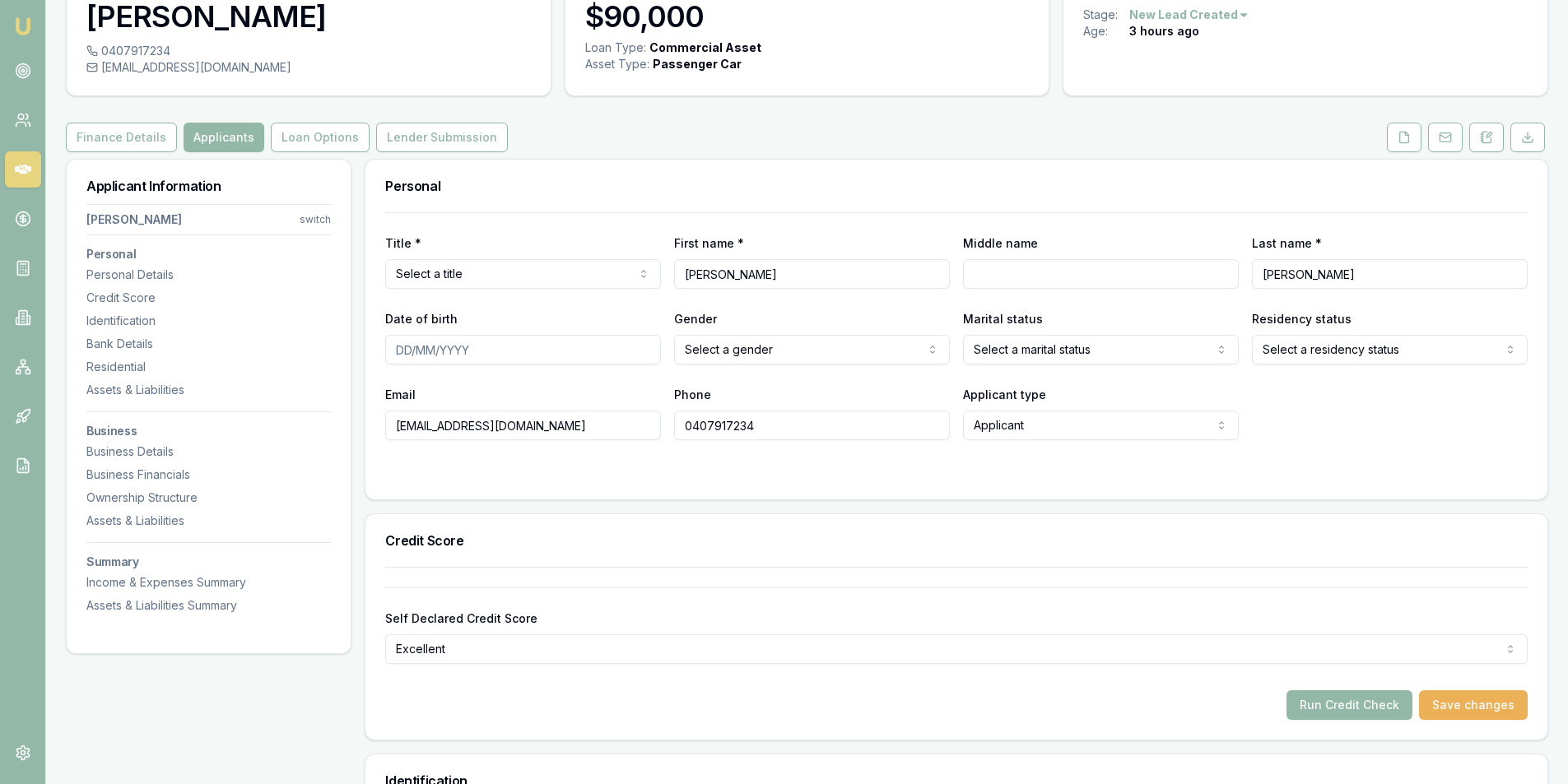
click at [496, 268] on html "Emu Broker Deals View D-U0L3R0U087 Peter Sarris Toggle Menu Customer Gary Thoma…" at bounding box center [784, 297] width 1568 height 784
click at [719, 468] on div at bounding box center [957, 473] width 1143 height 13
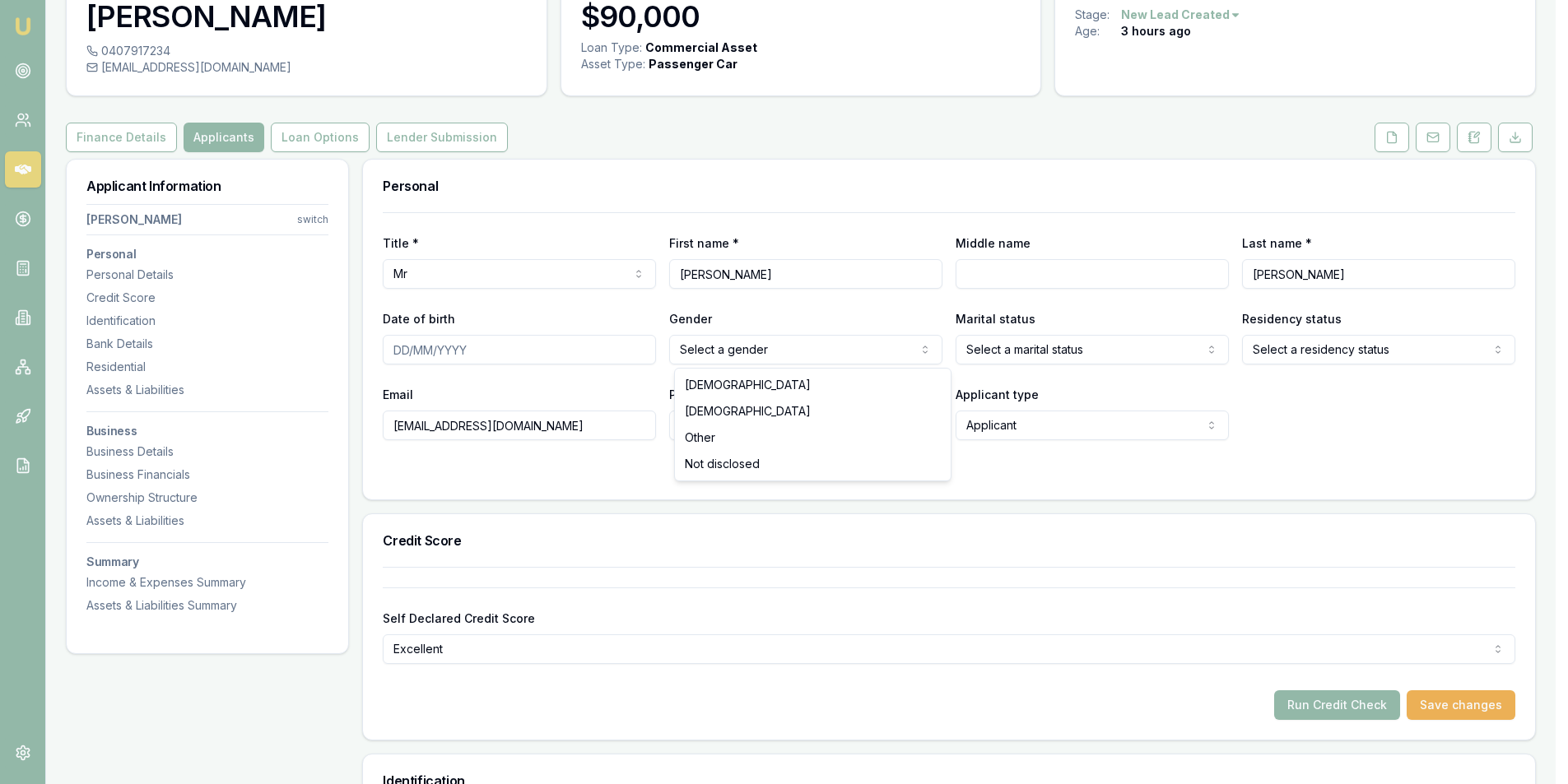
click at [713, 354] on html "Emu Broker Deals View D-U0L3R0U087 Peter Sarris Toggle Menu Customer Gary Thoma…" at bounding box center [784, 297] width 1568 height 784
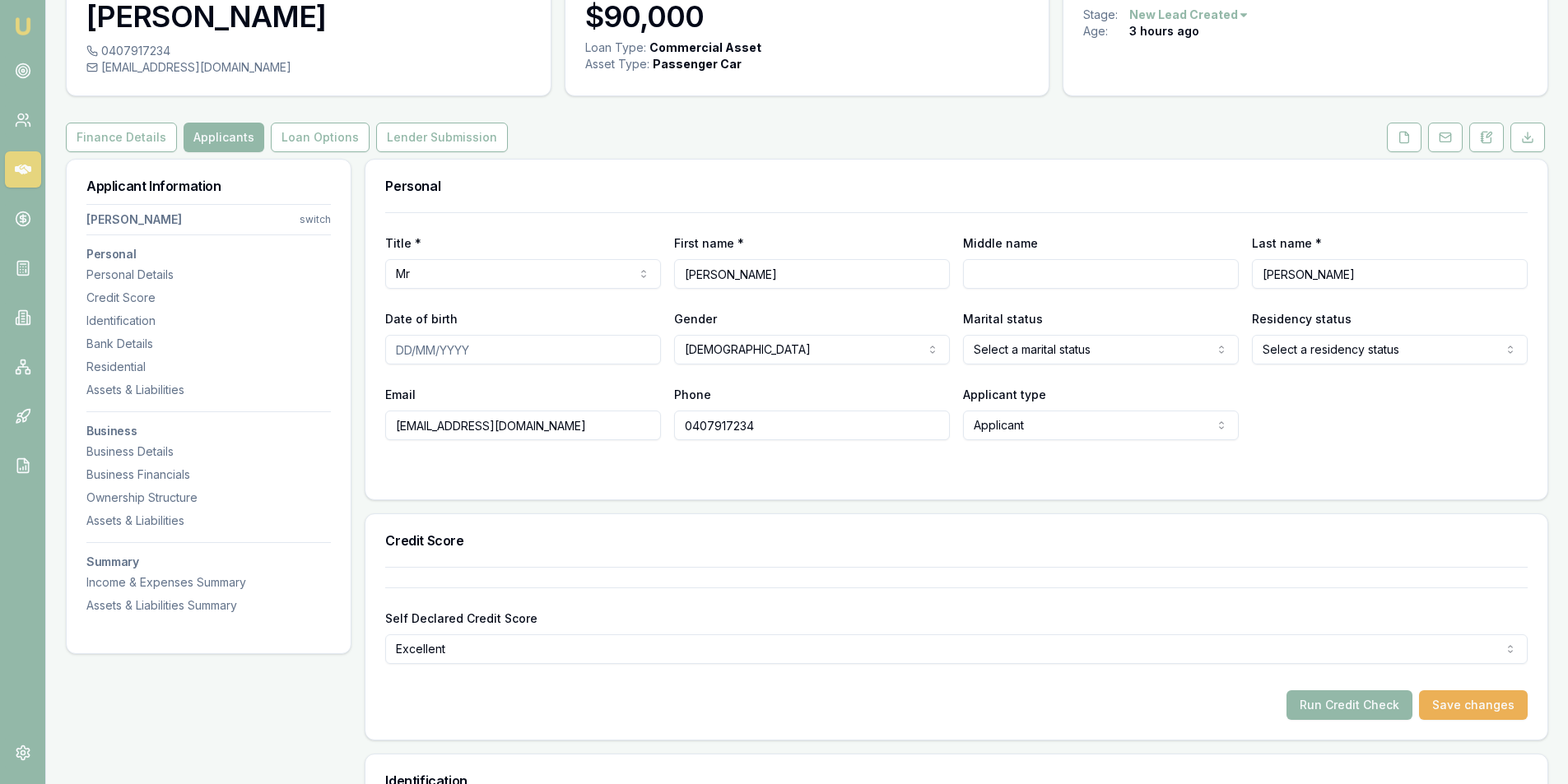
click at [1433, 453] on form "Title * Mr Mr Mrs Miss Ms Dr Prof First name * Gary Middle name Last name * Tho…" at bounding box center [957, 346] width 1143 height 267
click at [1102, 346] on html "Emu Broker Deals View D-U0L3R0U087 Peter Sarris Toggle Menu Customer Gary Thoma…" at bounding box center [790, 297] width 1581 height 784
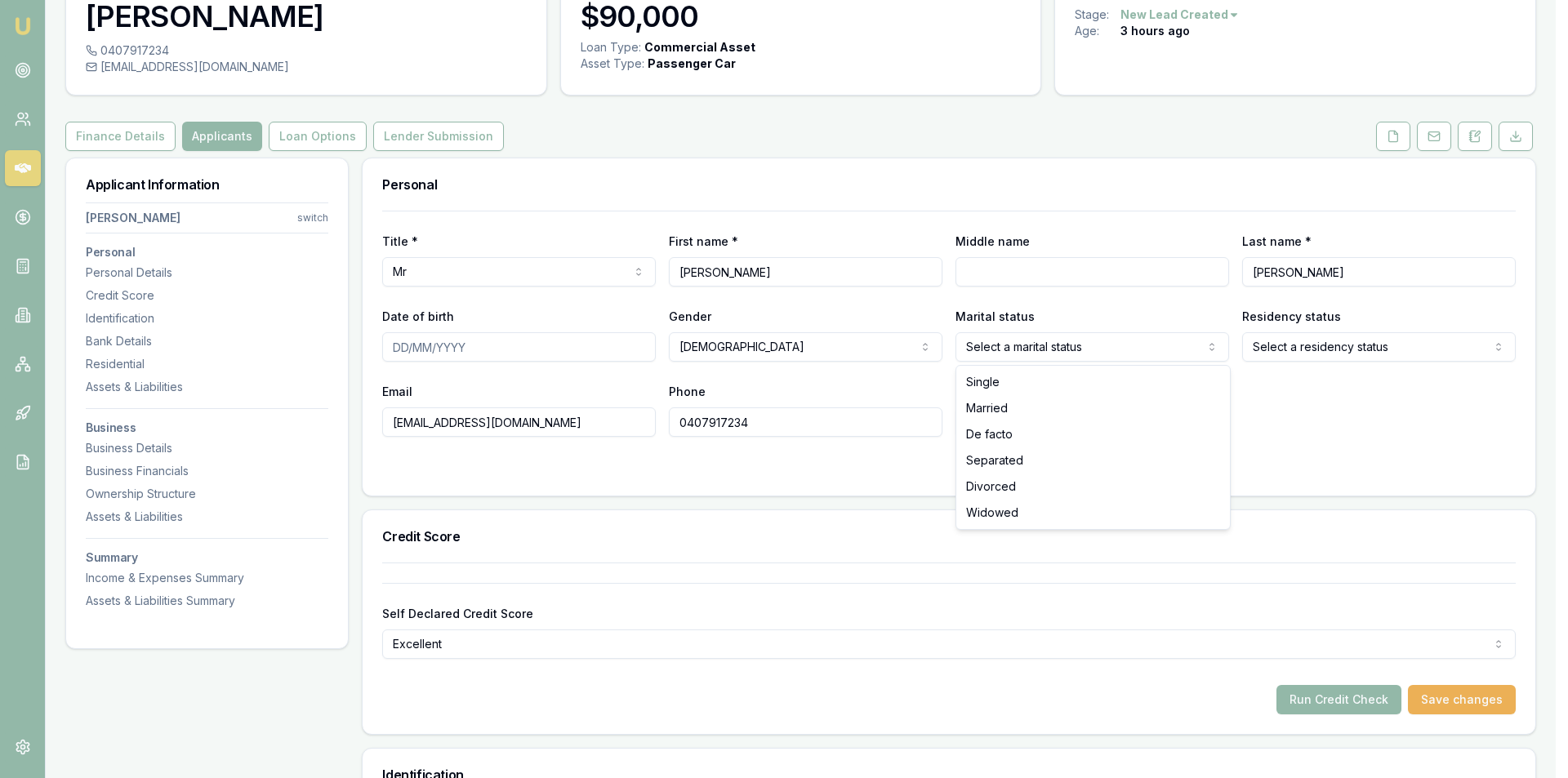
select select "MARRIED"
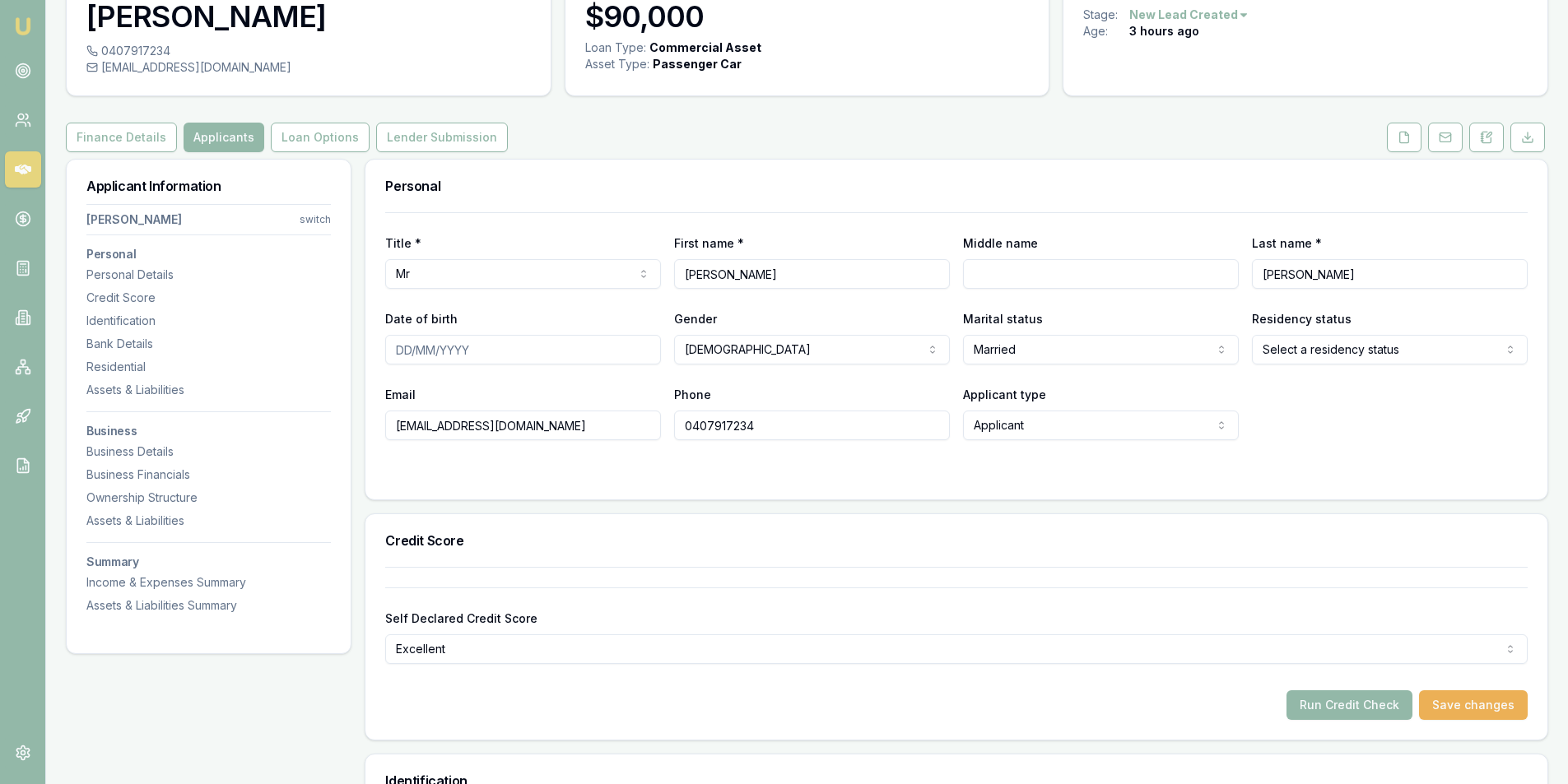
click at [1372, 427] on div "Email jagmm360@outlook.com Phone 0407917234 Applicant type Applicant Applicant …" at bounding box center [957, 412] width 1143 height 56
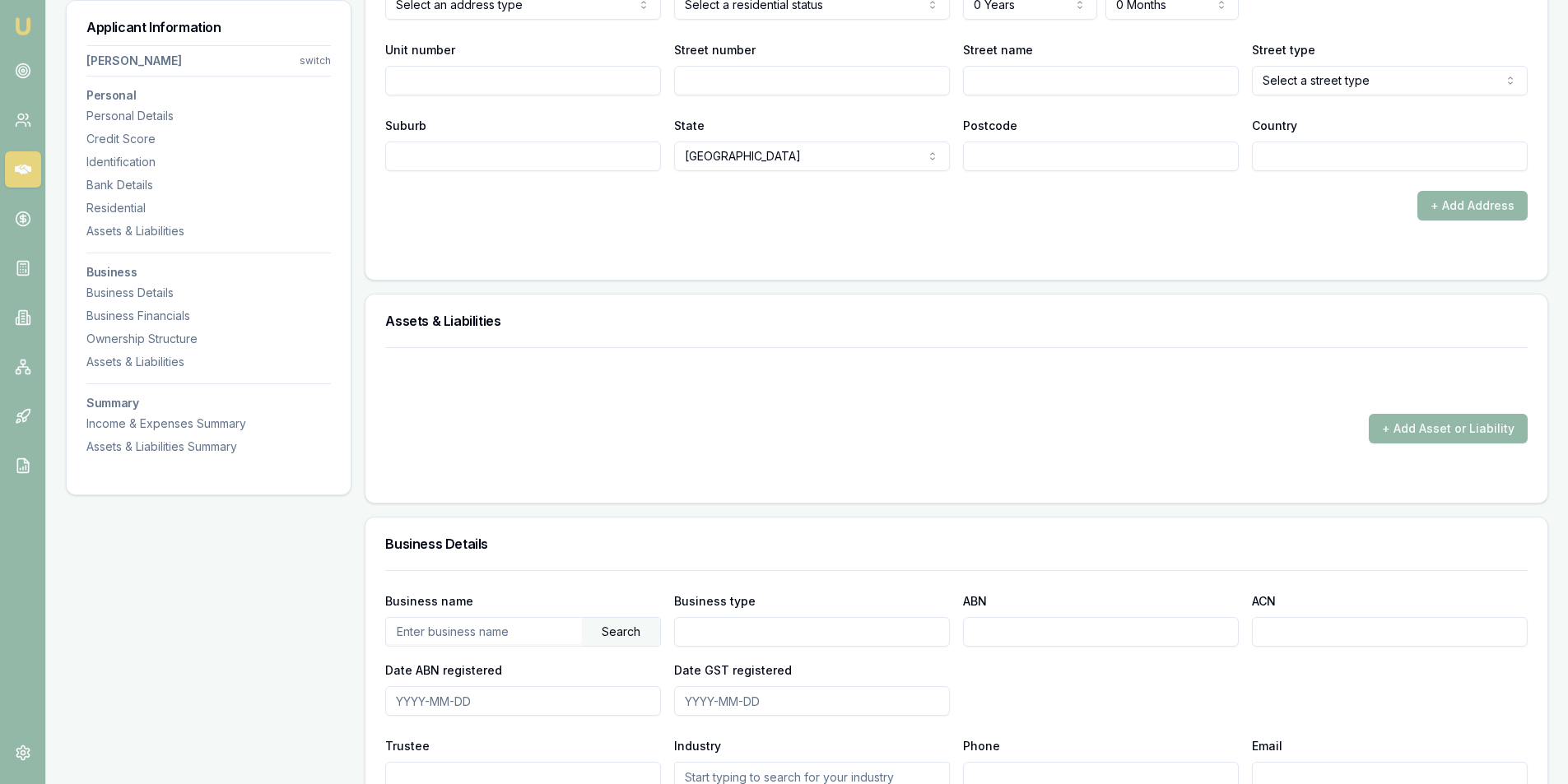
scroll to position [1740, 0]
click at [1415, 429] on button "+ Add Asset or Liability" at bounding box center [1449, 427] width 159 height 29
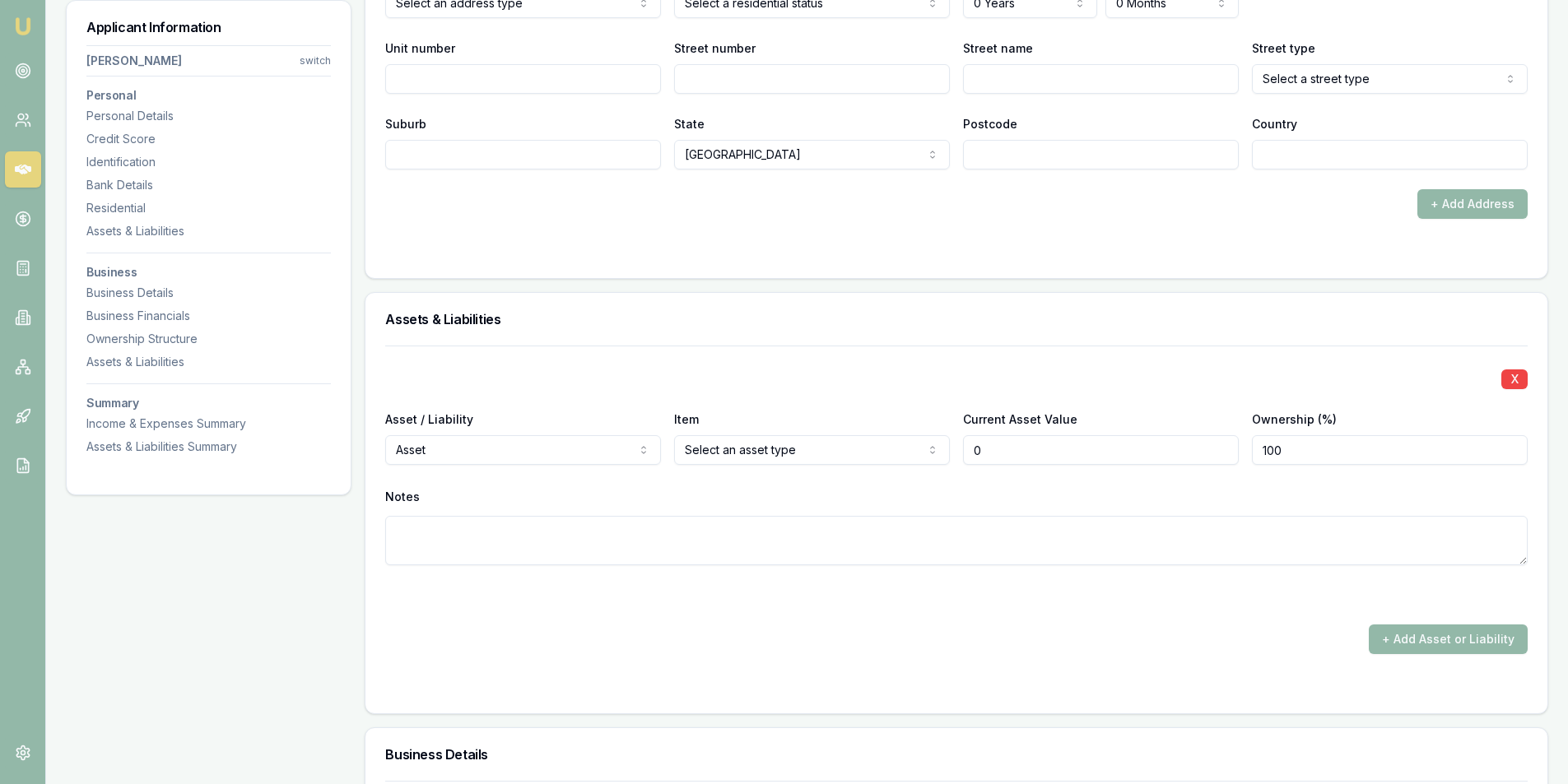
type input "$0"
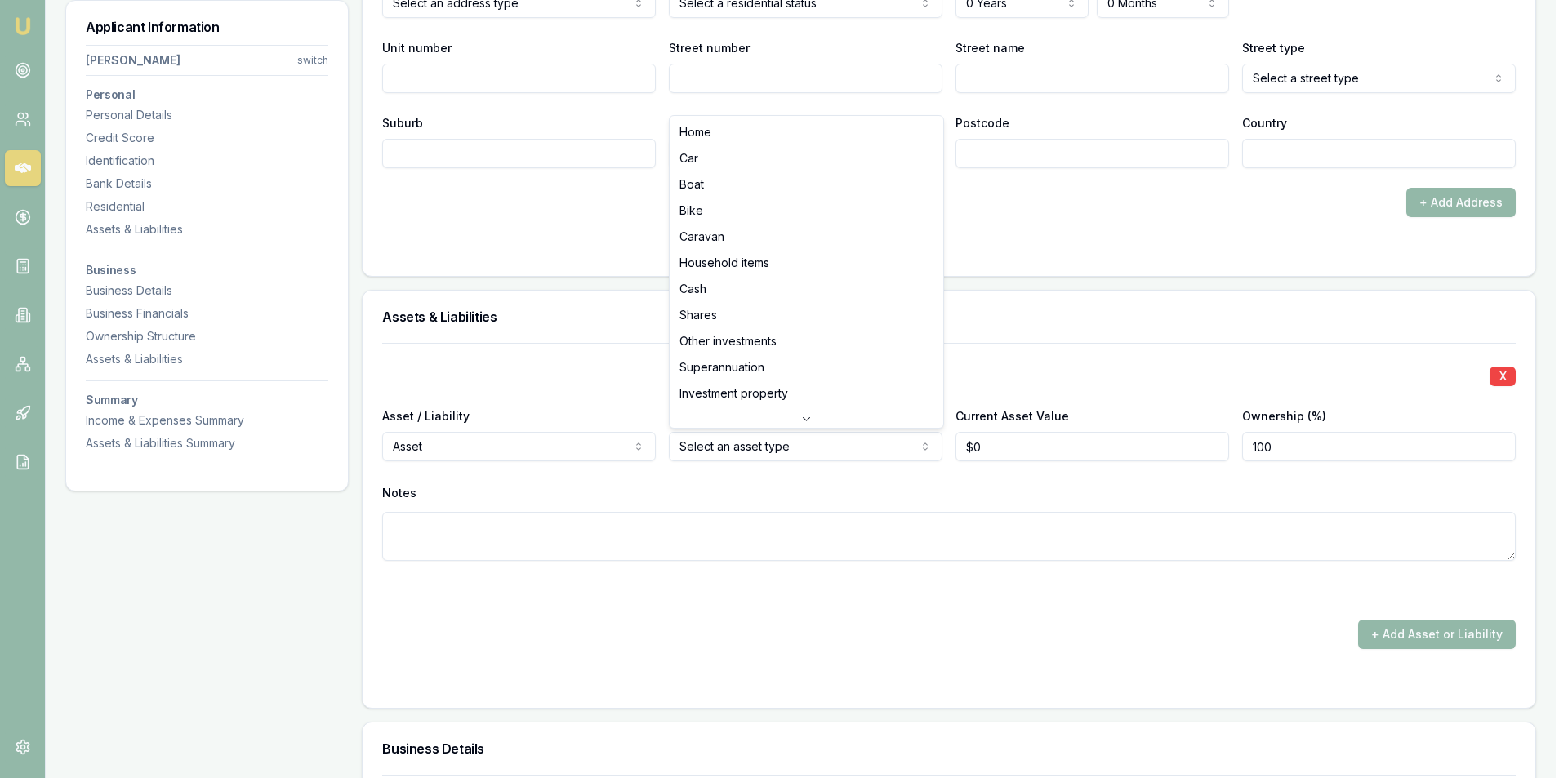
select select "CAR"
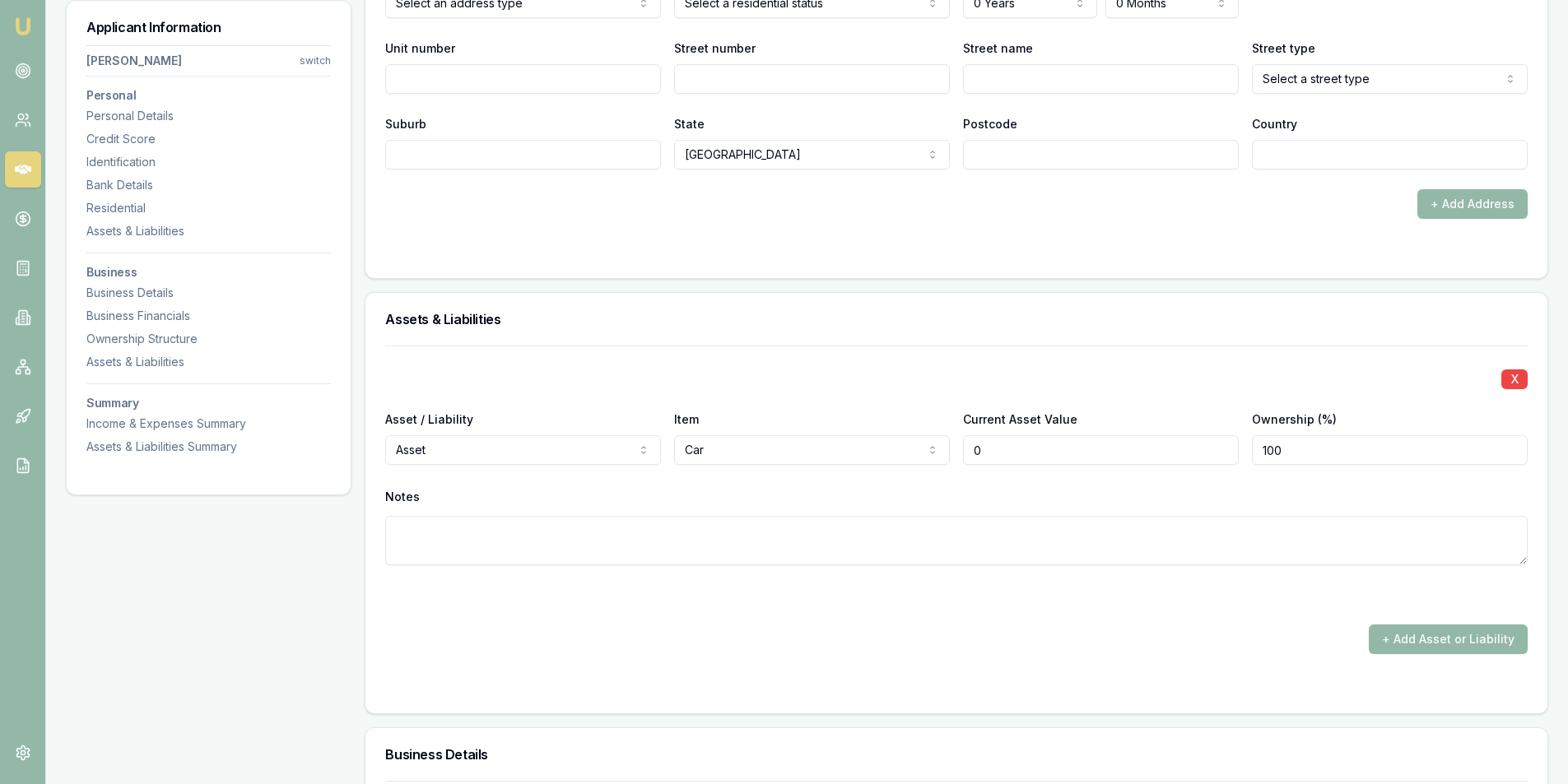
click at [1066, 441] on input "0" at bounding box center [1101, 449] width 276 height 29
type input "$0"
click at [527, 518] on textarea at bounding box center [957, 540] width 1143 height 49
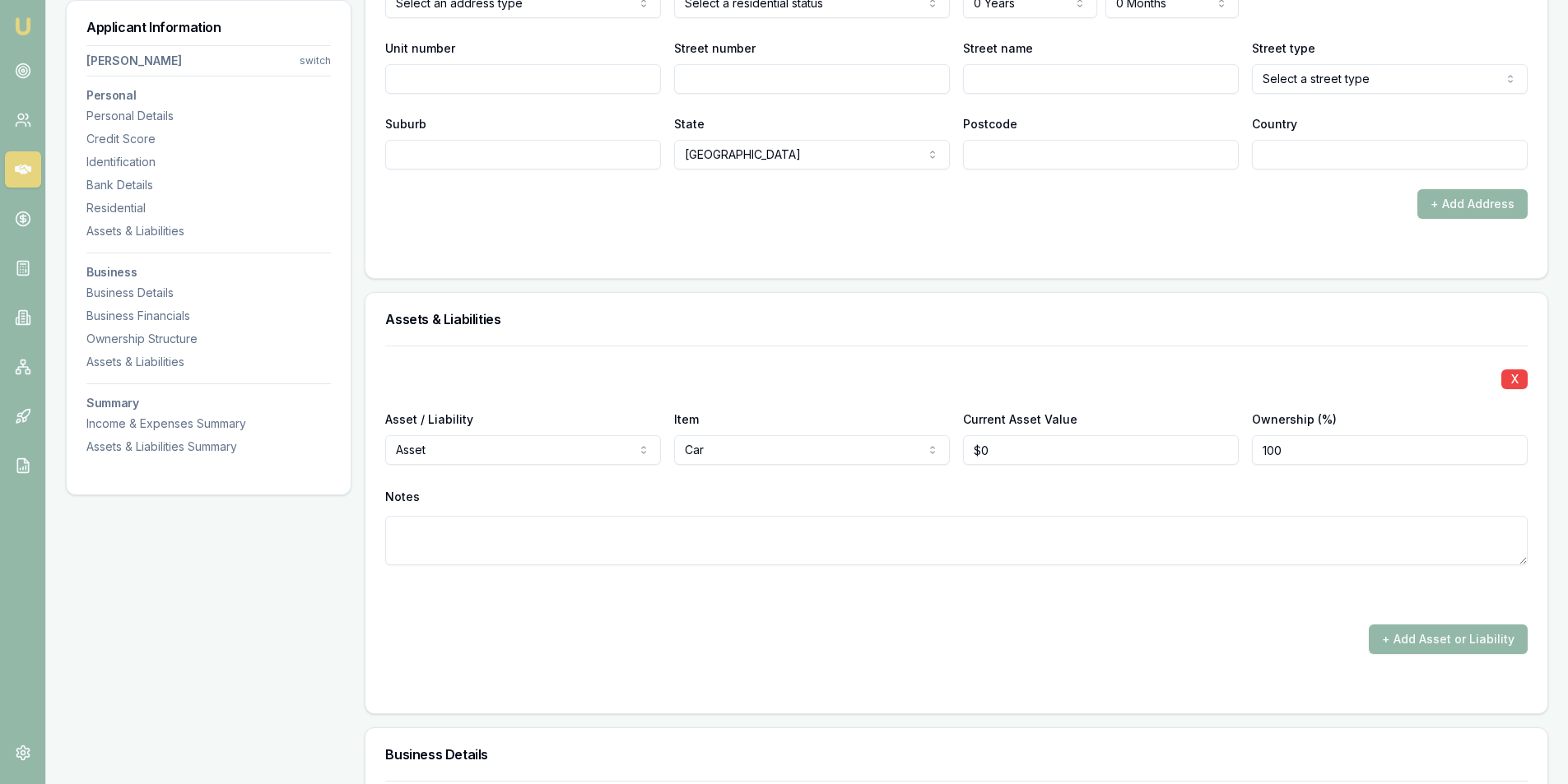
select select "LIABILITY"
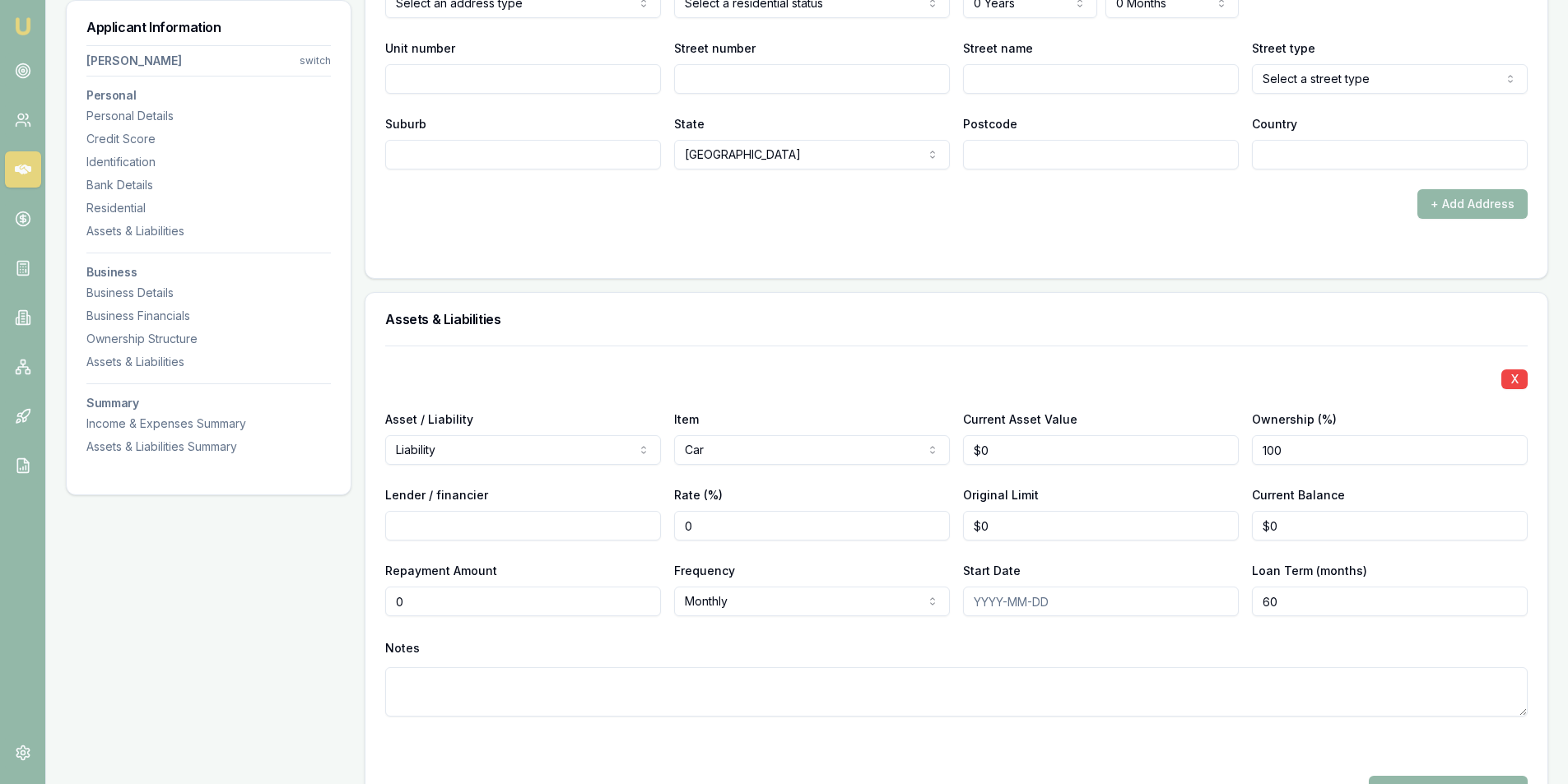
click at [518, 599] on input "0" at bounding box center [523, 601] width 276 height 29
type input "$1,600"
click at [441, 513] on input "Lender / financier" at bounding box center [523, 525] width 276 height 29
type input "TFS"
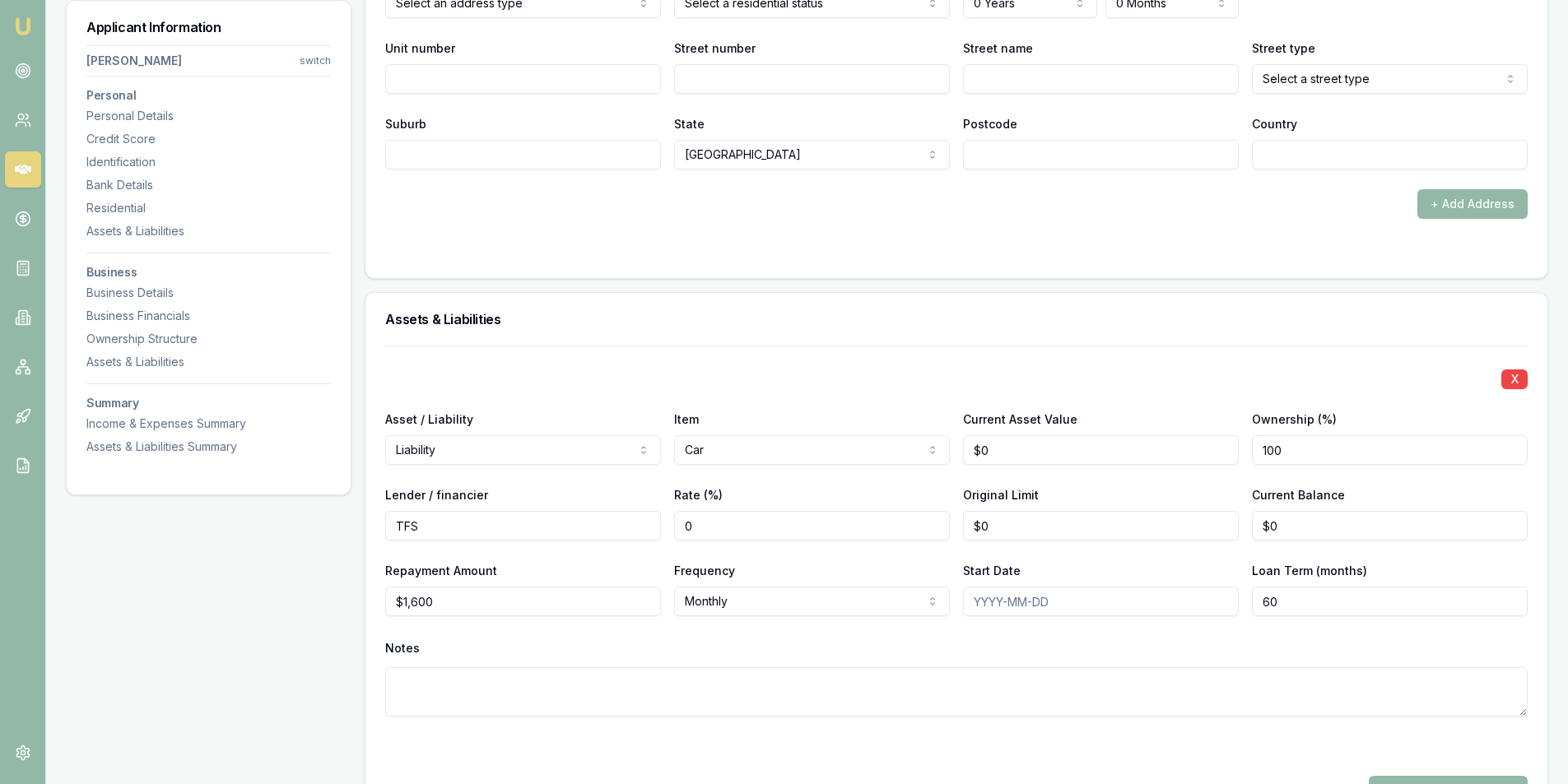
click at [1104, 609] on input "Start Date" at bounding box center [1101, 601] width 276 height 29
click at [1081, 443] on input "0" at bounding box center [1101, 449] width 276 height 29
click at [656, 696] on textarea at bounding box center [957, 691] width 1143 height 49
click at [1031, 461] on input "0" at bounding box center [1101, 449] width 276 height 29
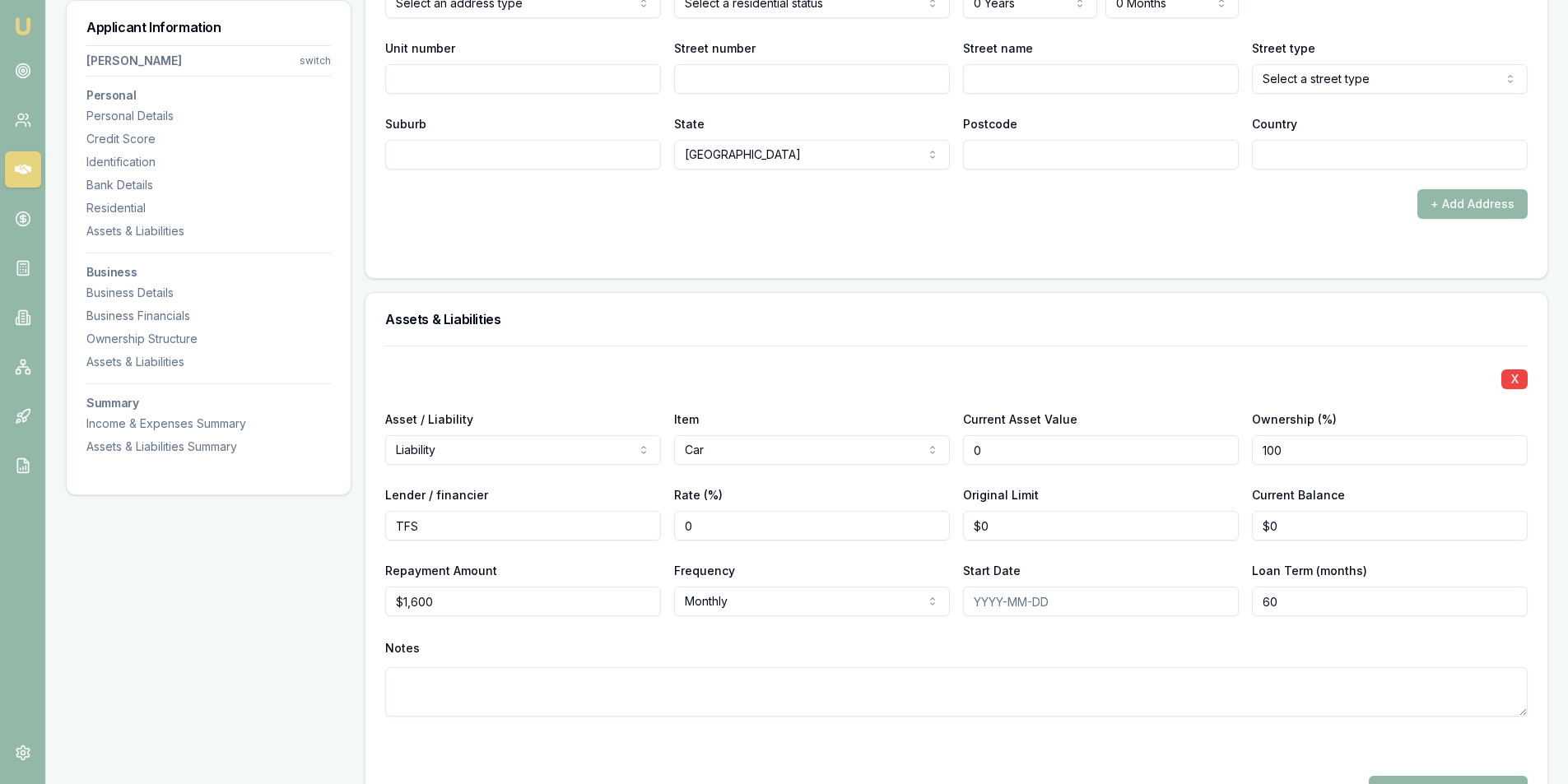
click at [1031, 461] on input "0" at bounding box center [1101, 449] width 276 height 29
type input "$0"
click at [1016, 529] on input "0" at bounding box center [1101, 525] width 276 height 29
drag, startPoint x: 1016, startPoint y: 529, endPoint x: 1015, endPoint y: 517, distance: 12.0
click at [1016, 524] on input "0" at bounding box center [1101, 525] width 276 height 29
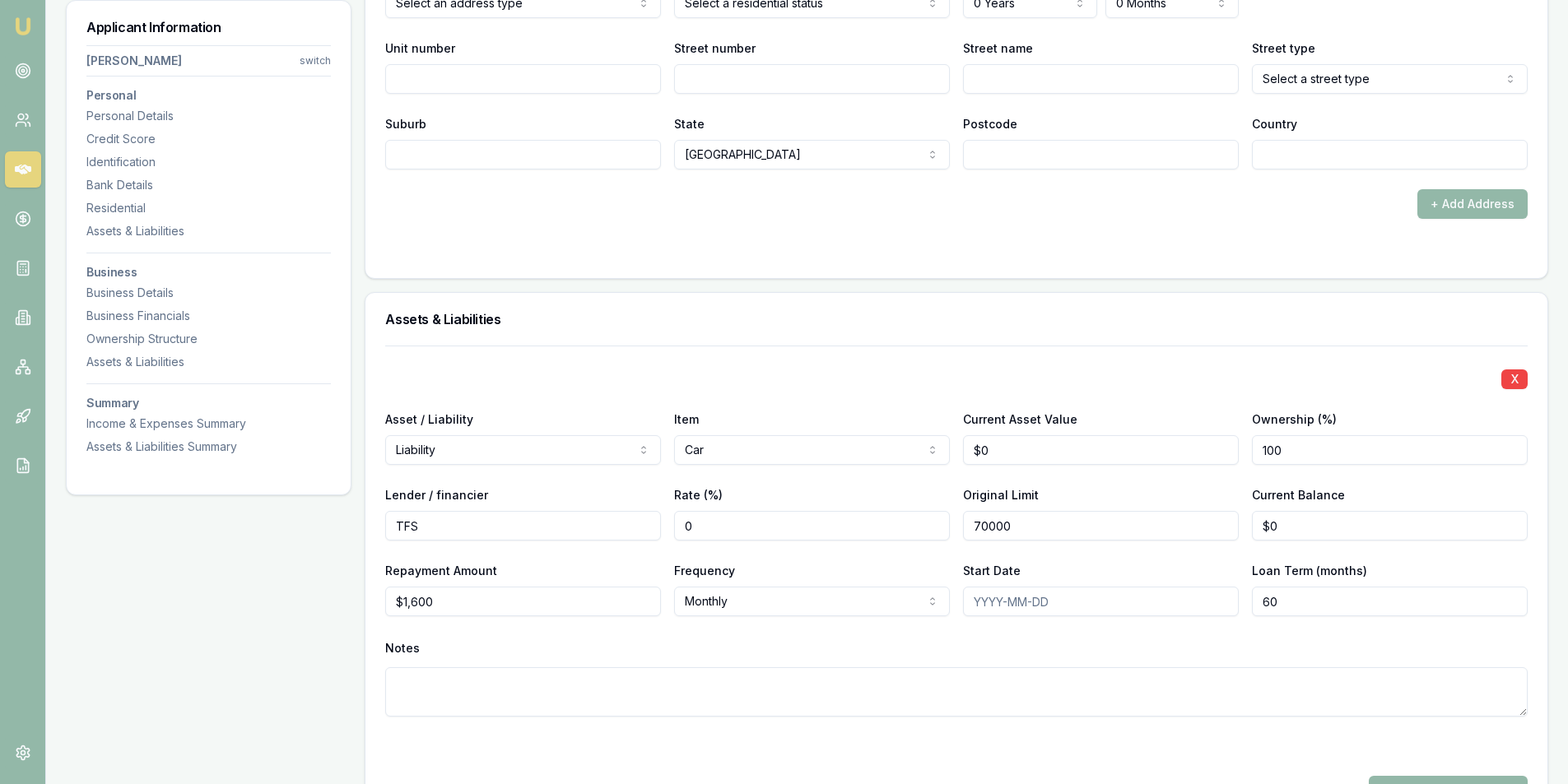
type input "$70,000"
click at [911, 712] on textarea at bounding box center [957, 691] width 1143 height 49
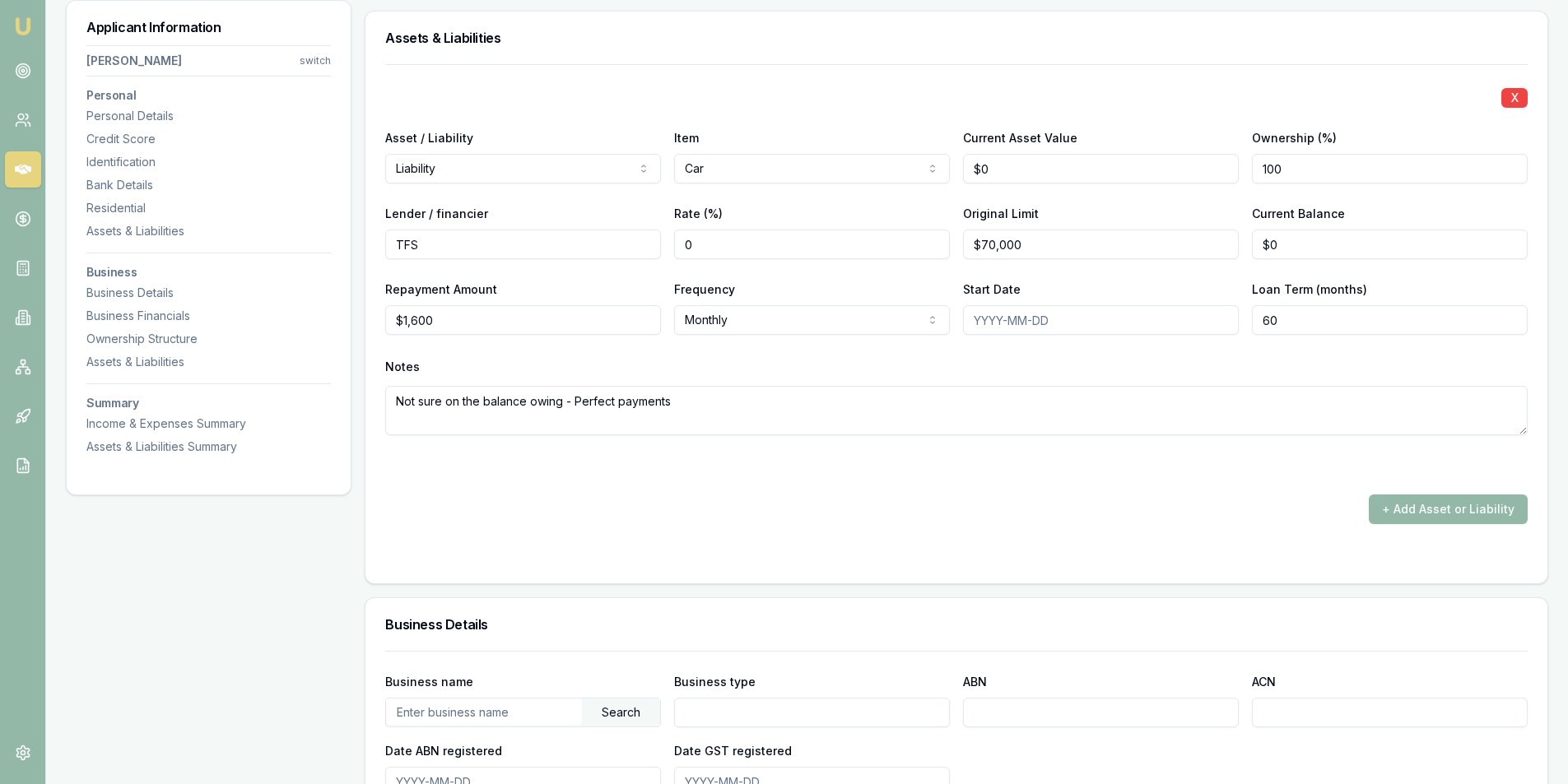
scroll to position [2069, 0]
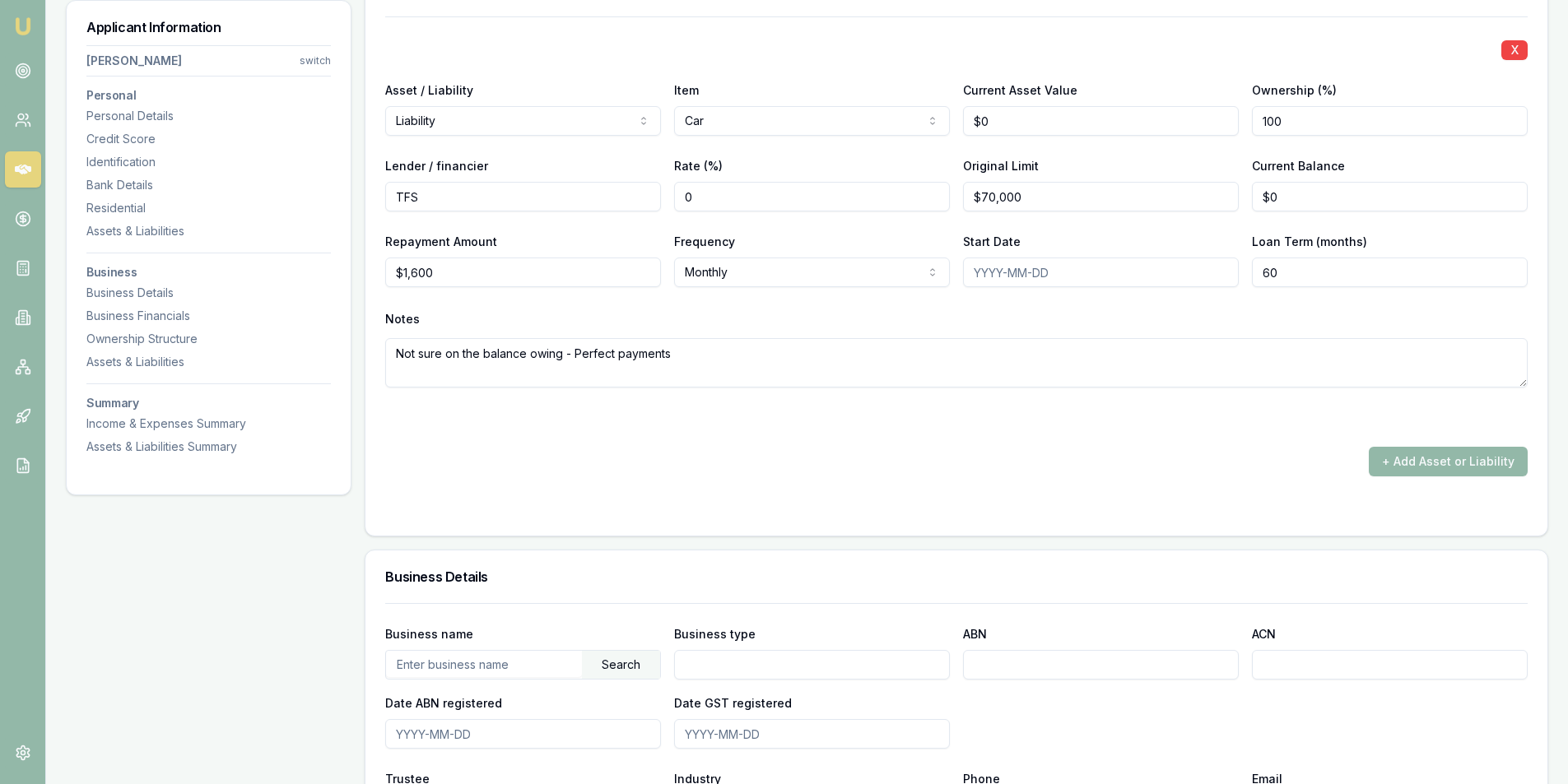
type textarea "Not sure on the balance owing - Perfect payments"
click at [763, 453] on div "+ Add Asset or Liability" at bounding box center [957, 461] width 1143 height 29
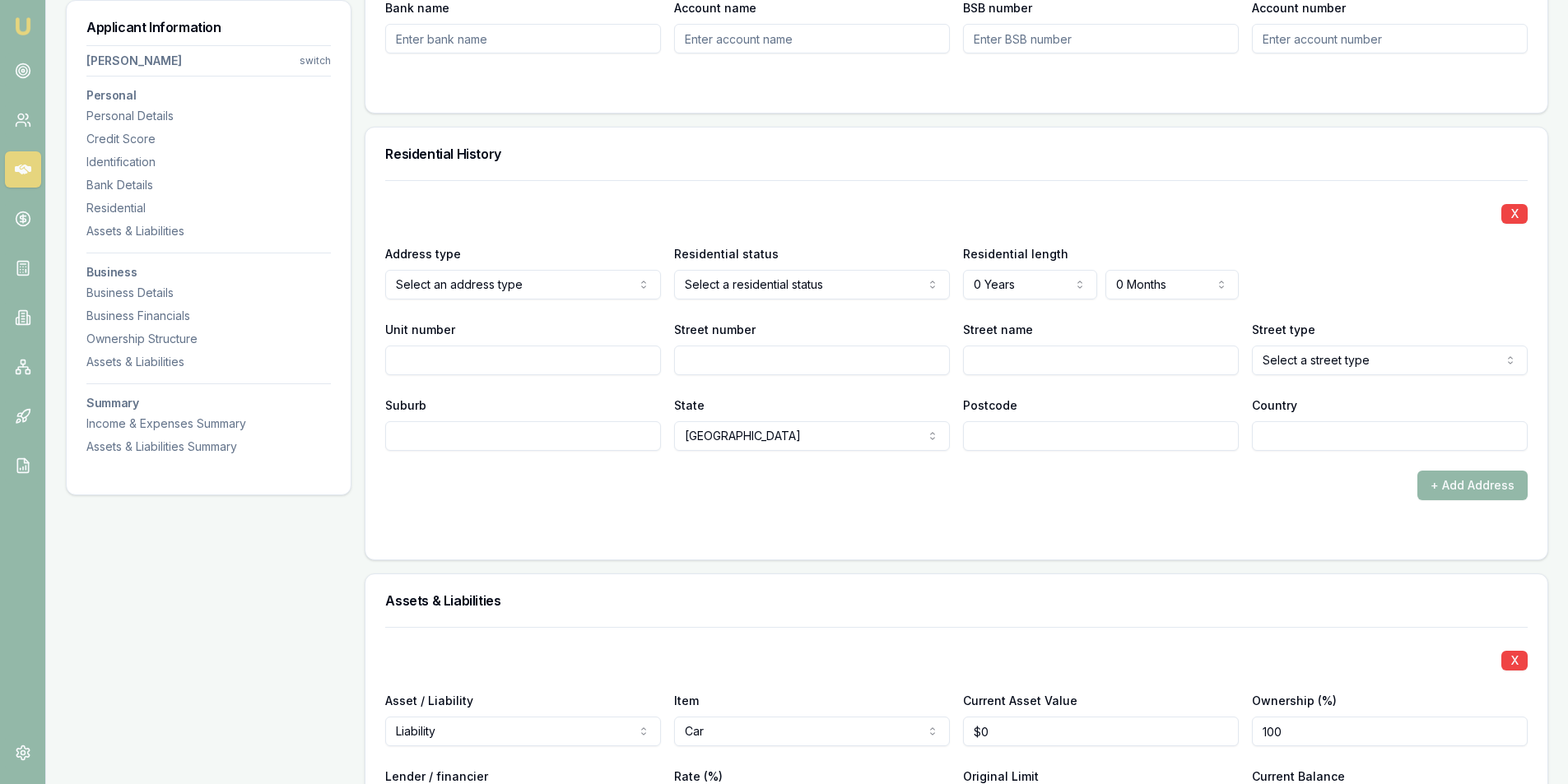
scroll to position [1411, 0]
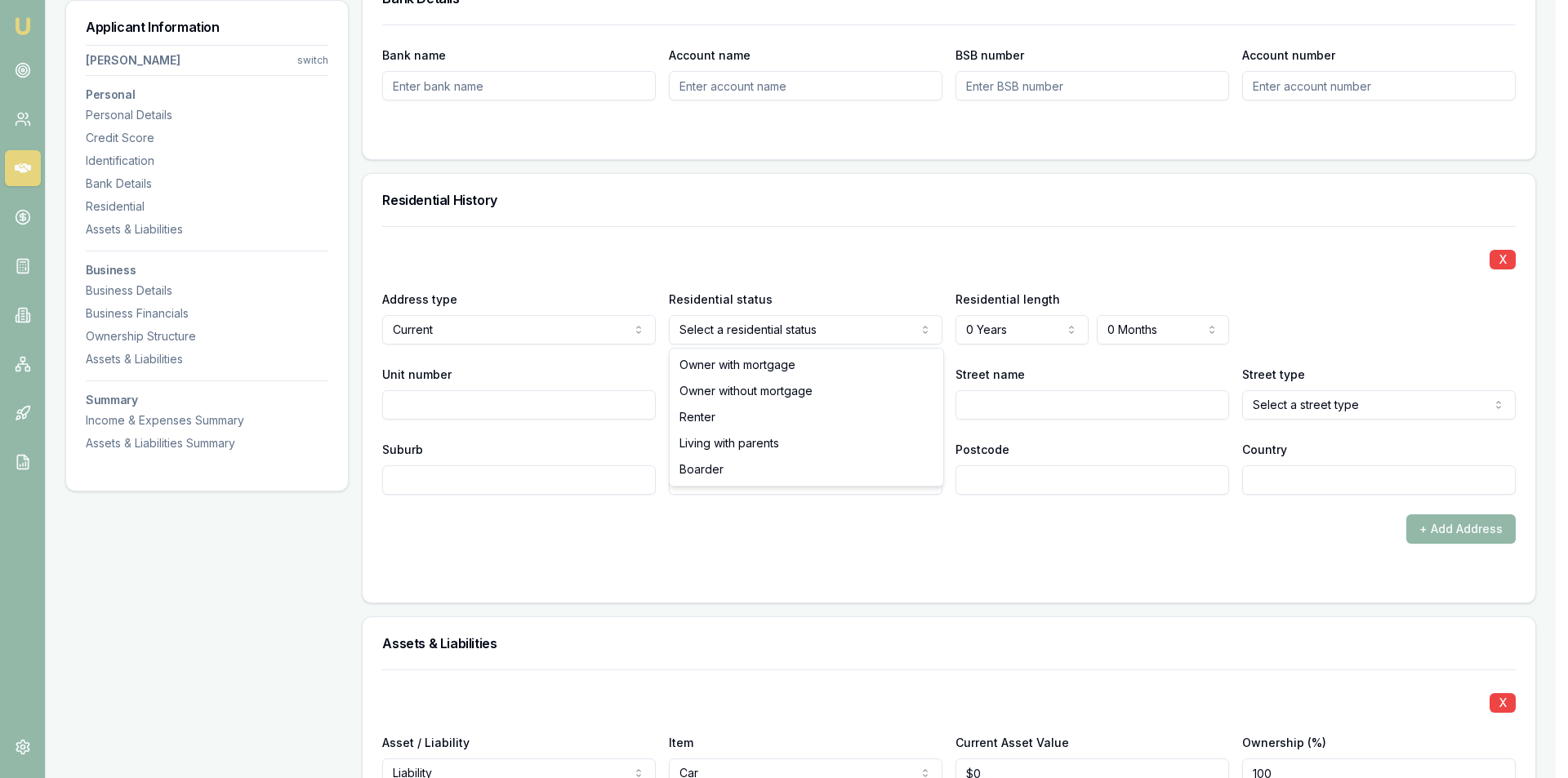
select select "OWNER_WITHOUT_MORTGAGE"
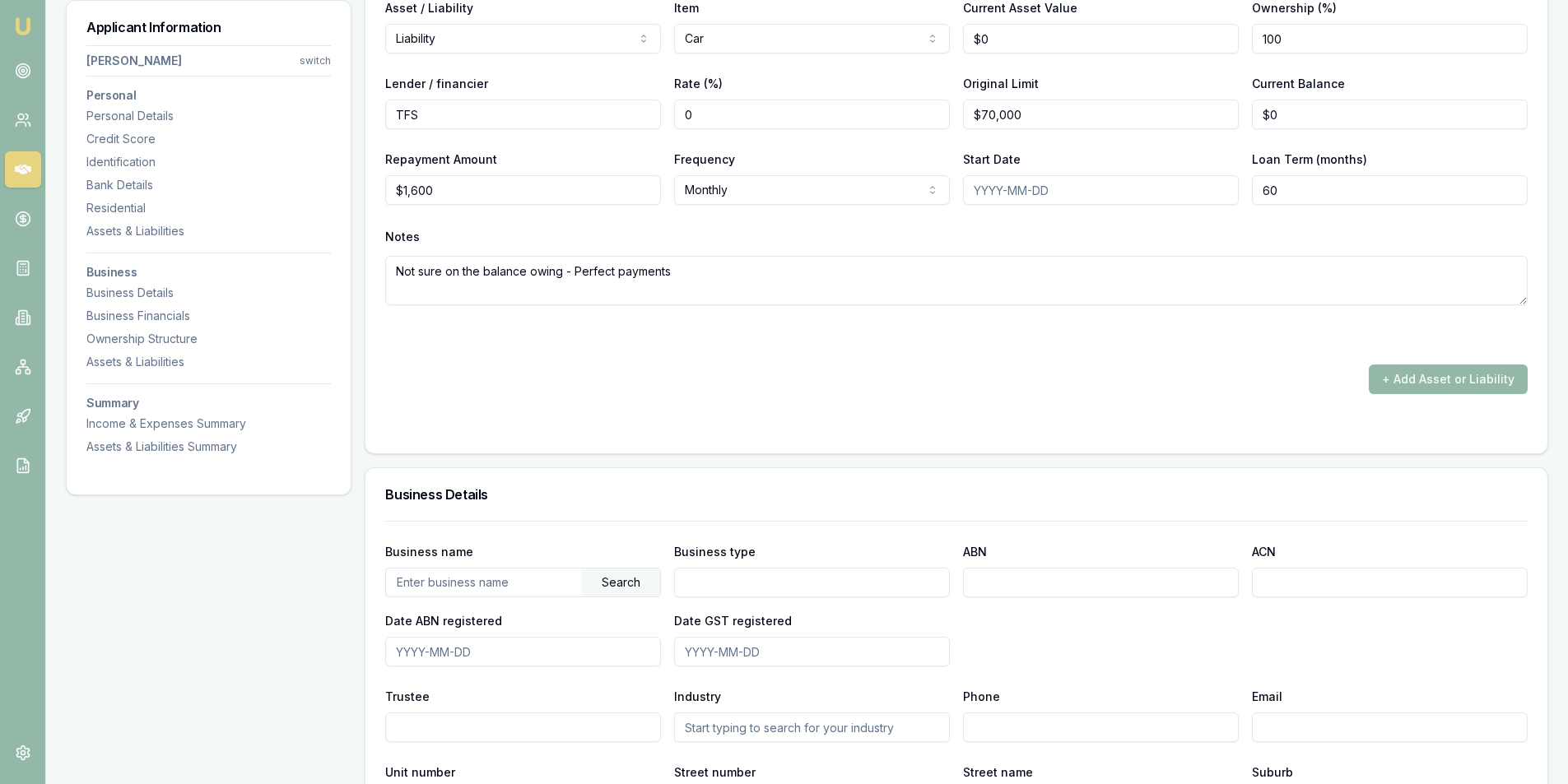
scroll to position [2481, 0]
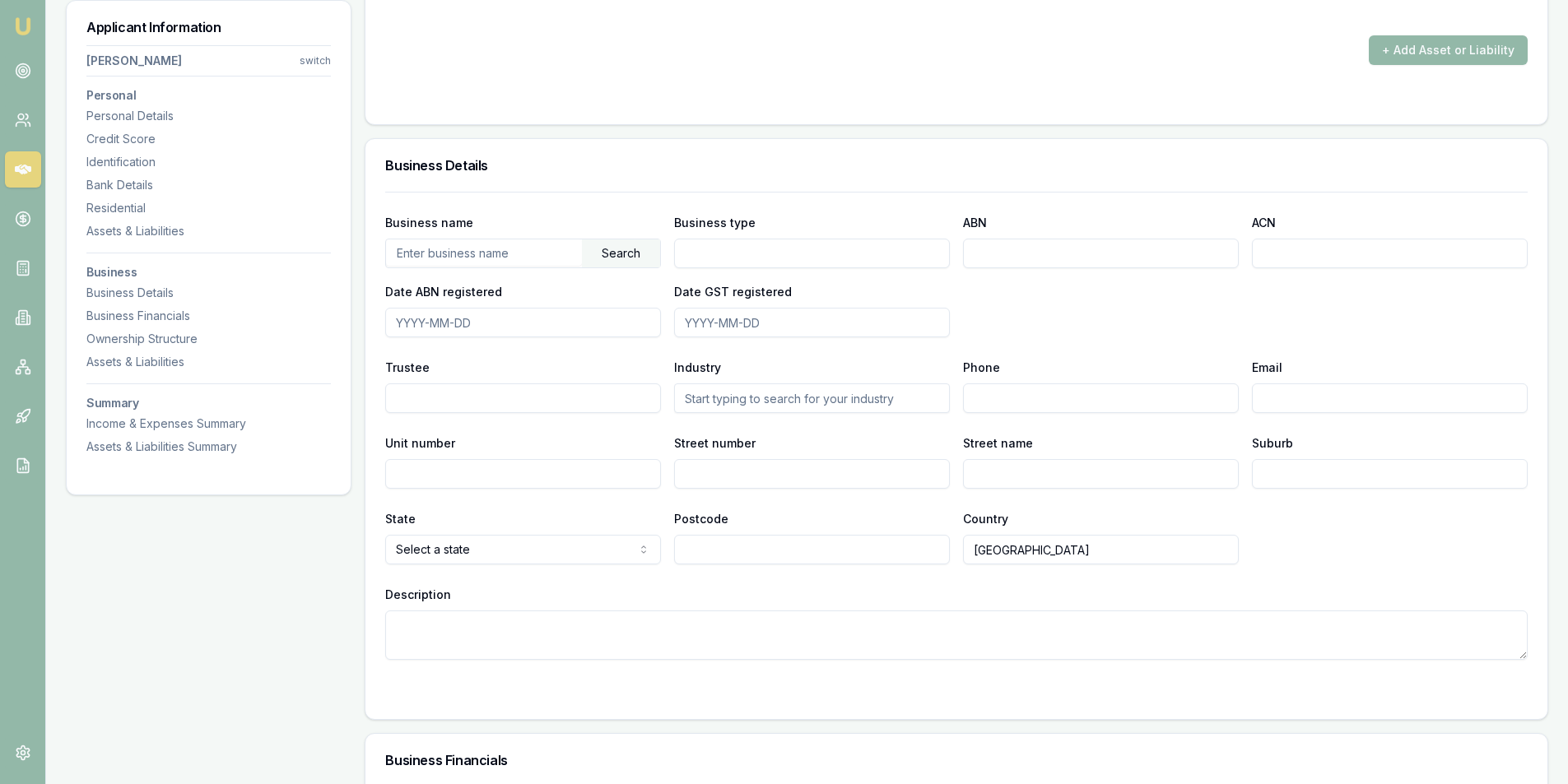
click at [1202, 328] on div "Business name Search Business type ABN ACN Date ABN registered Date GST registe…" at bounding box center [957, 275] width 1143 height 125
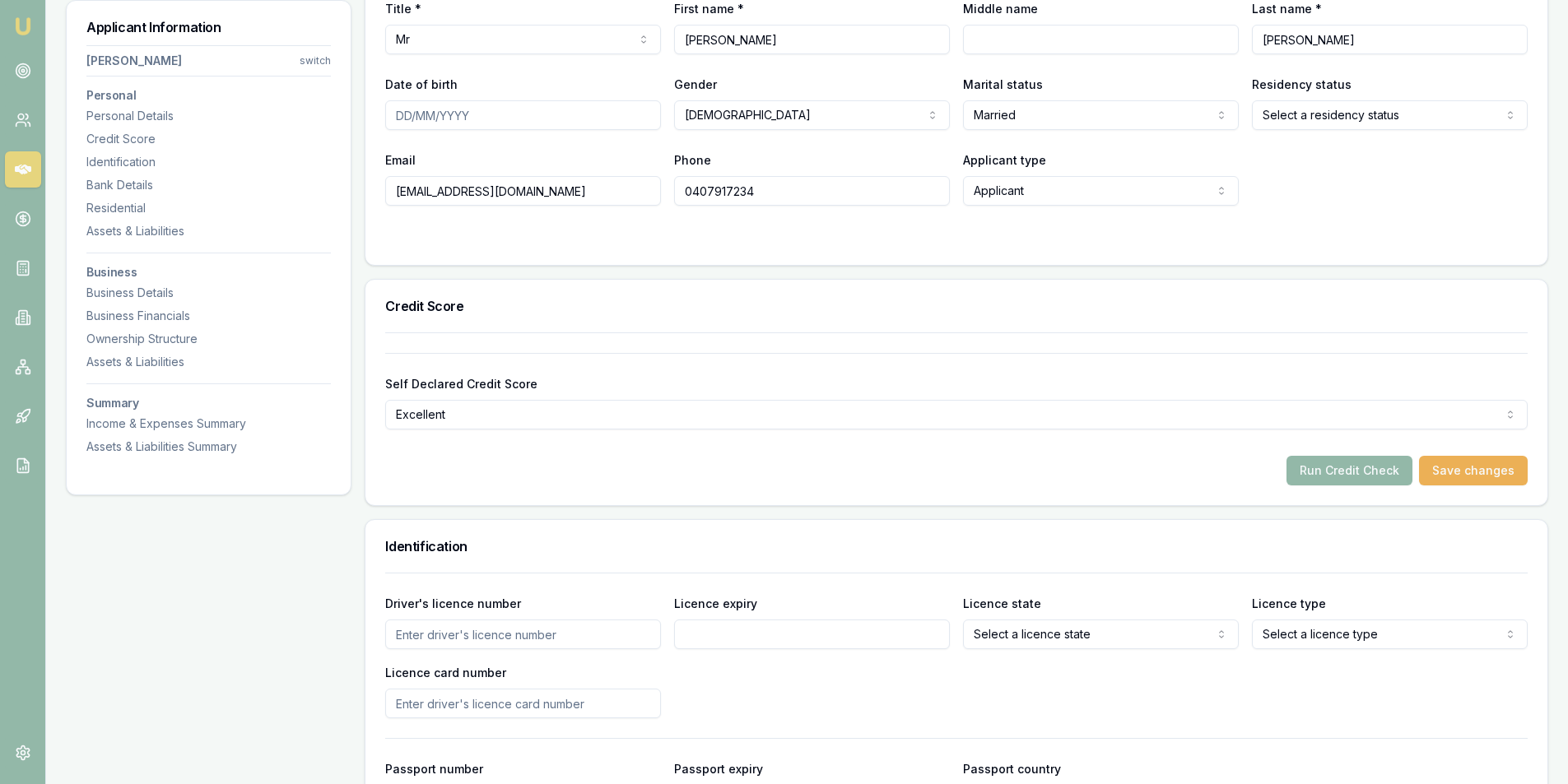
scroll to position [164, 0]
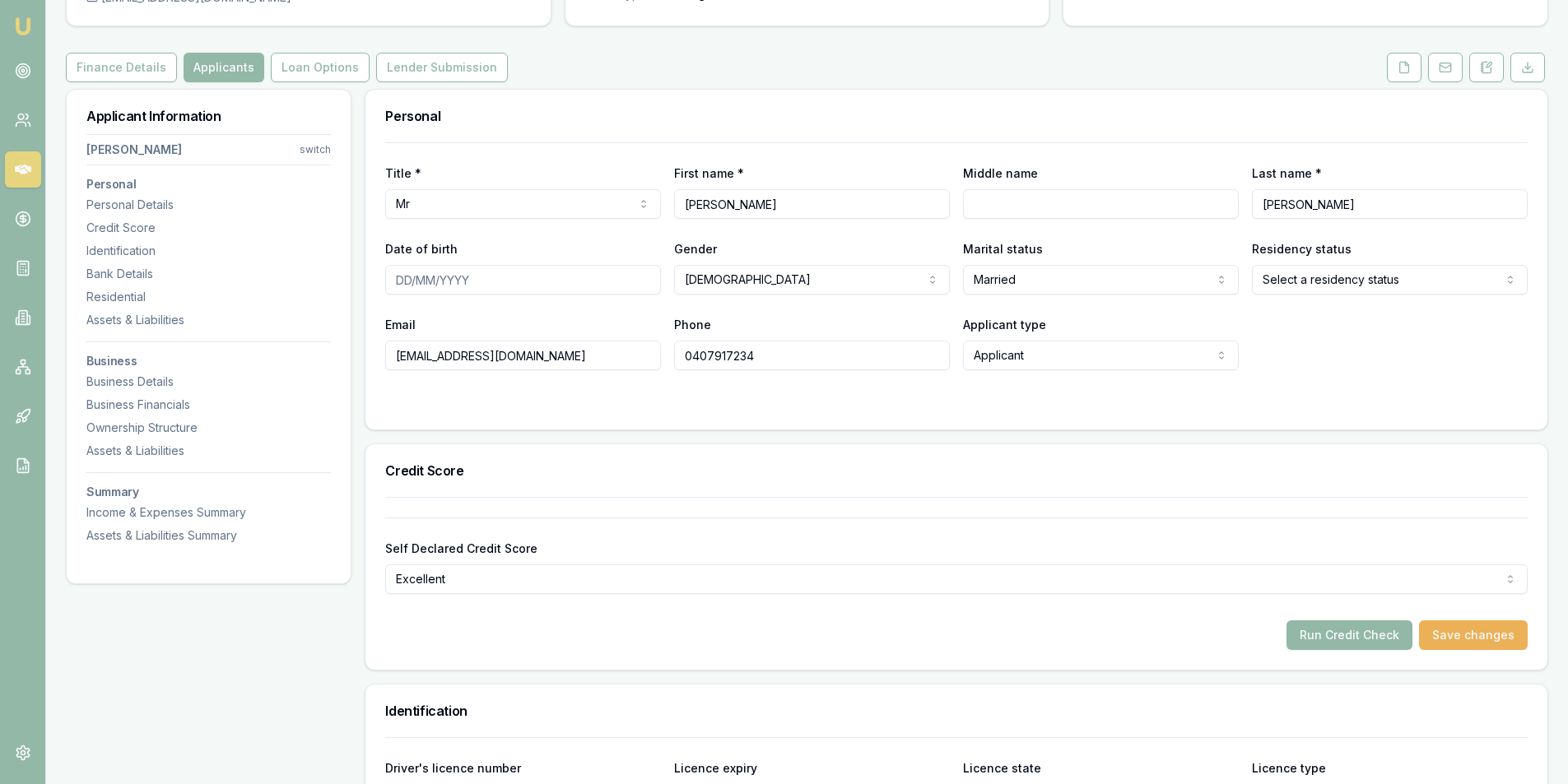
click at [550, 395] on form "Title * Mr Mr Mrs Miss Ms Dr Prof First name * Gary Middle name Last name * Tho…" at bounding box center [957, 276] width 1143 height 267
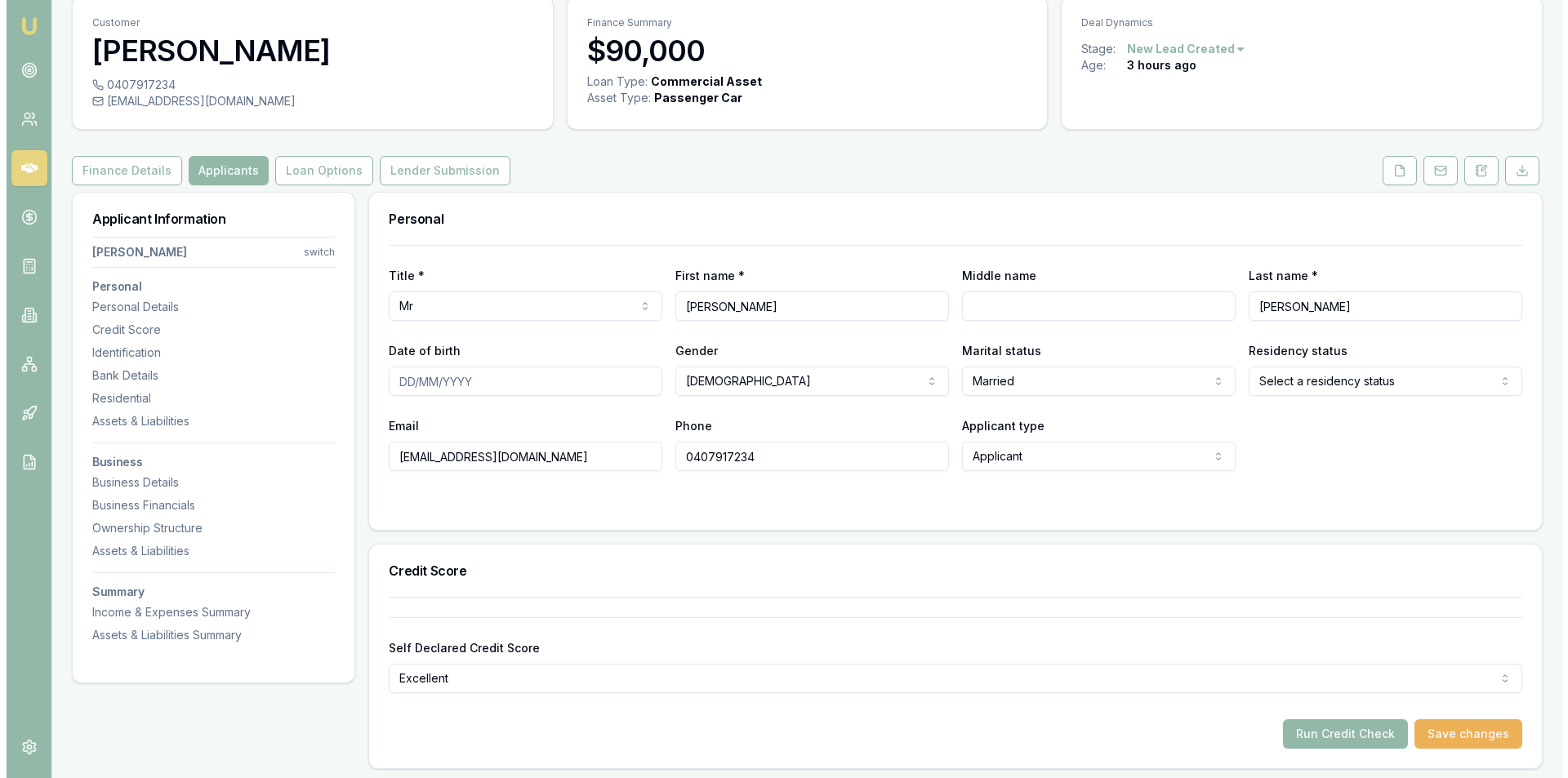
scroll to position [0, 0]
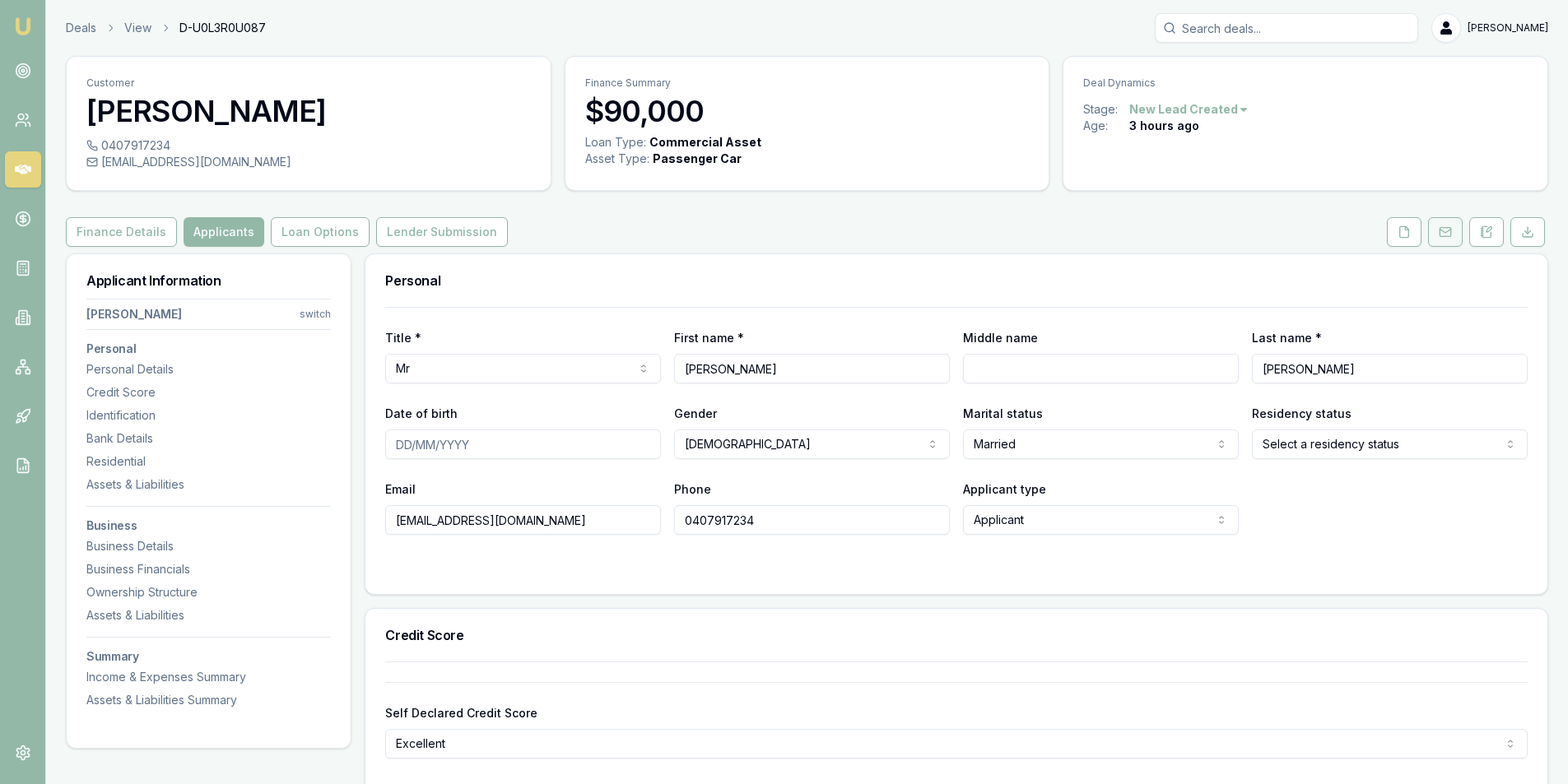
click at [1445, 234] on icon at bounding box center [1445, 232] width 13 height 13
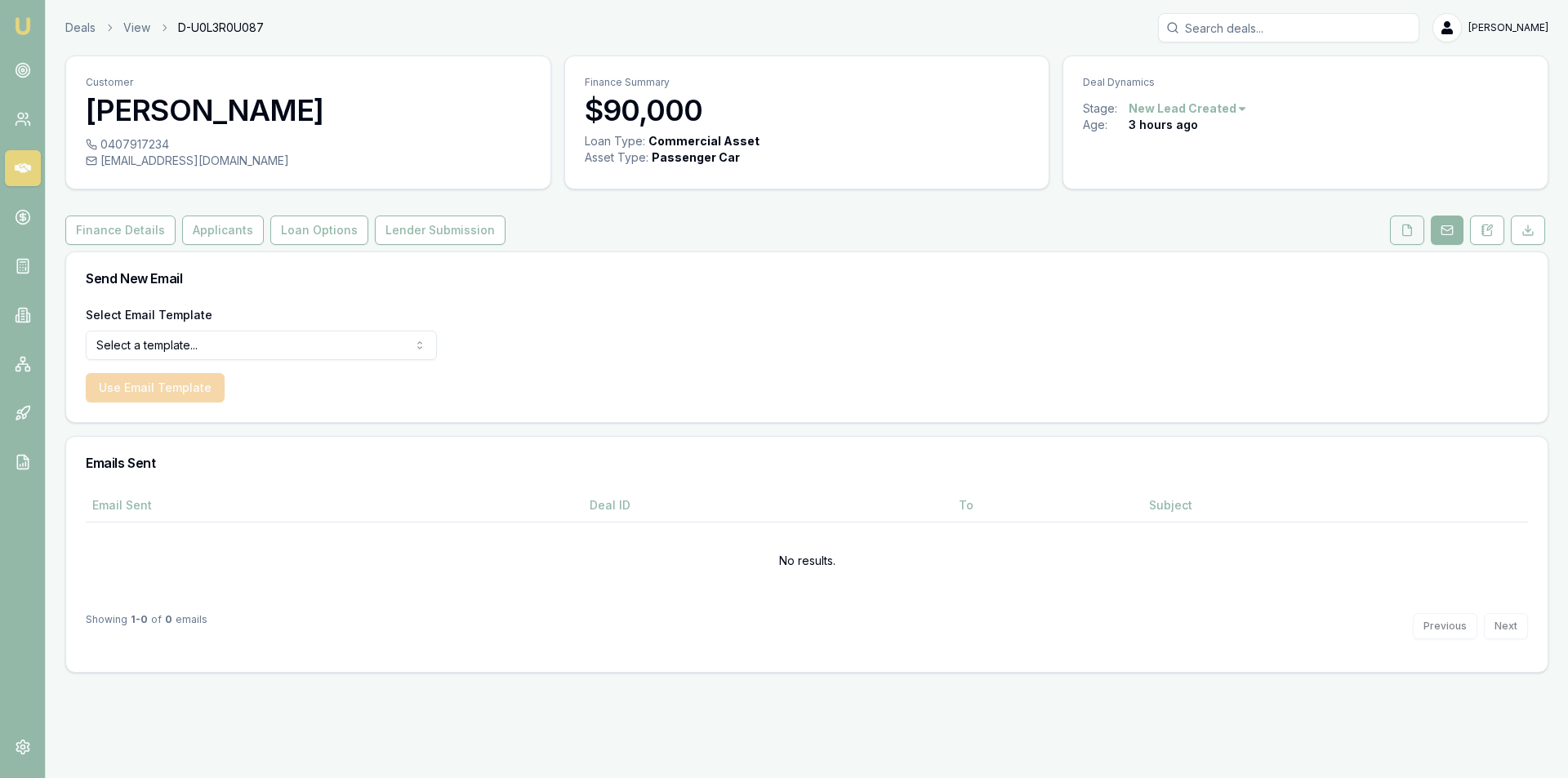
click at [1416, 230] on button at bounding box center [1406, 230] width 34 height 29
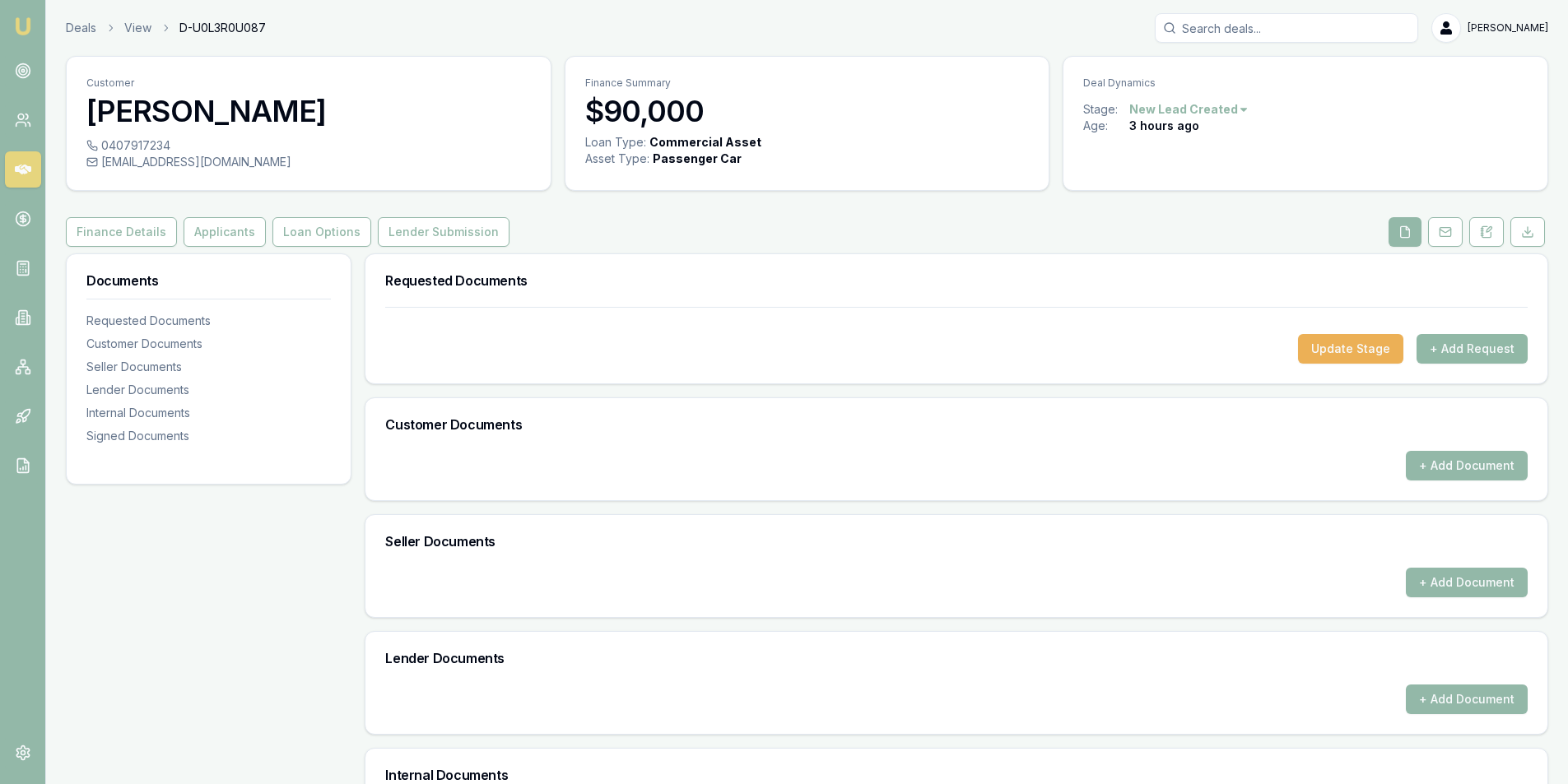
click at [1484, 353] on button "+ Add Request" at bounding box center [1472, 348] width 111 height 29
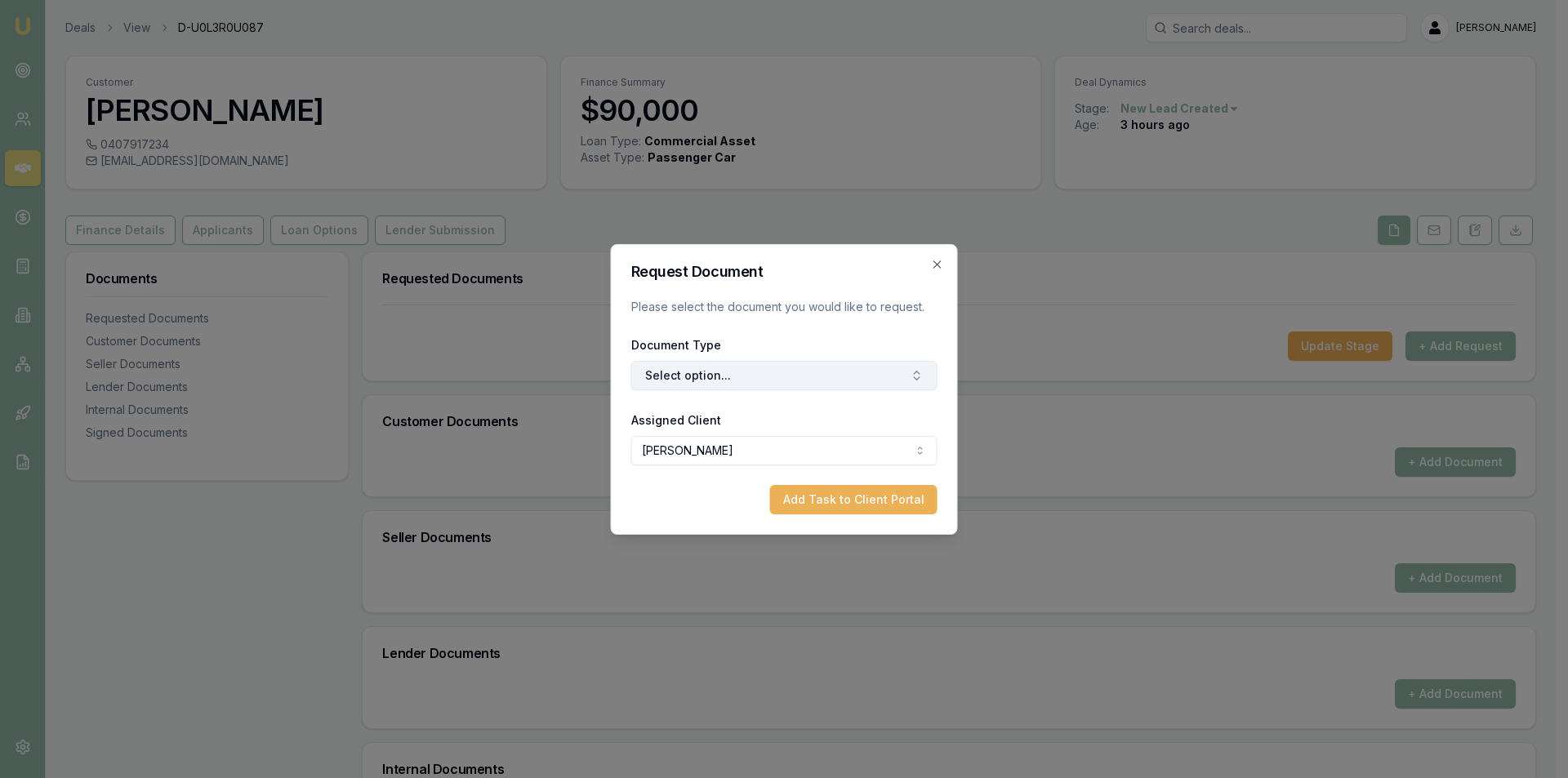
drag, startPoint x: 674, startPoint y: 375, endPoint x: 704, endPoint y: 391, distance: 34.0
click at [675, 375] on button "Select option..." at bounding box center [785, 375] width 307 height 29
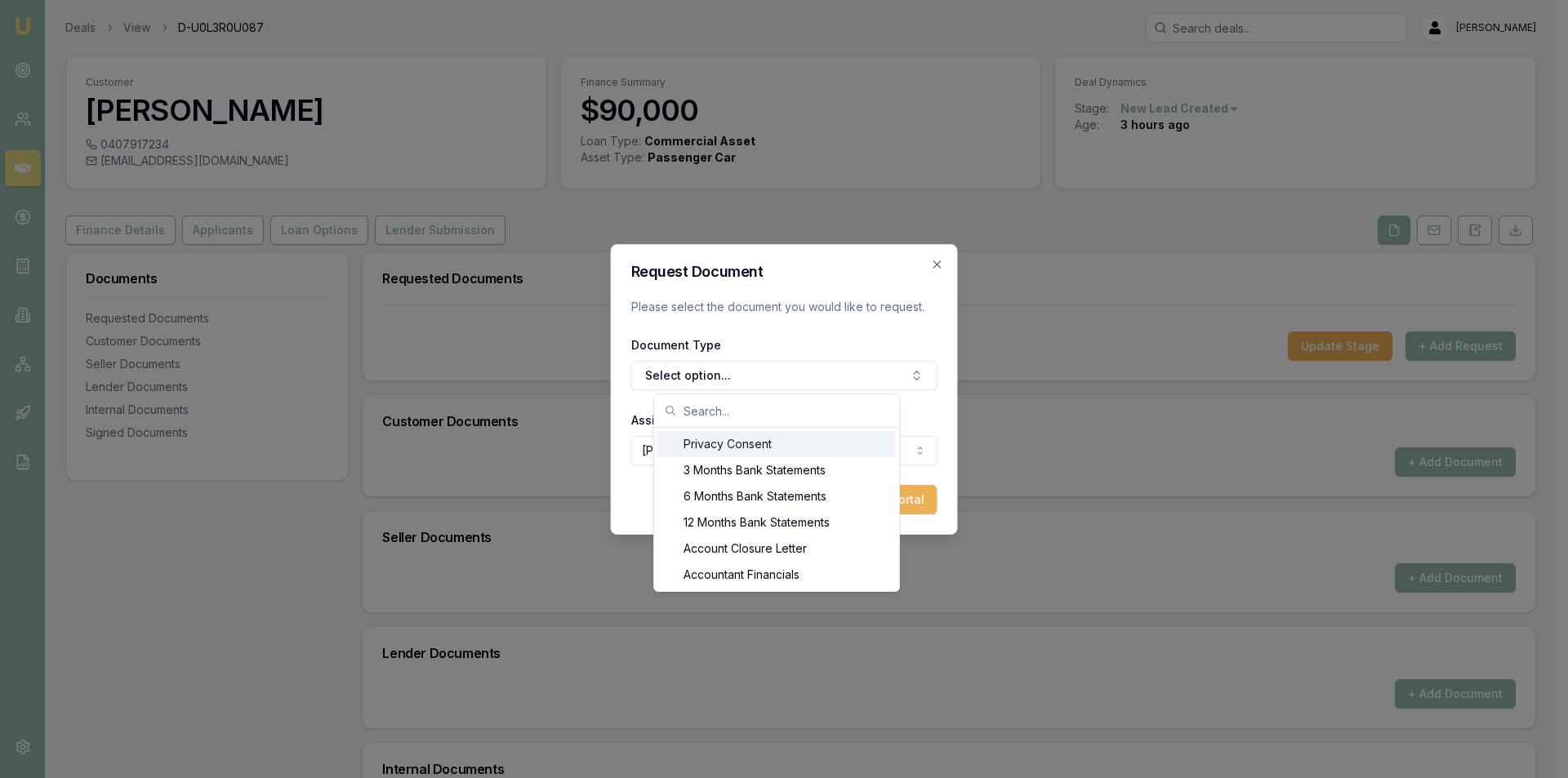
click at [743, 444] on div "Privacy Consent" at bounding box center [777, 444] width 239 height 27
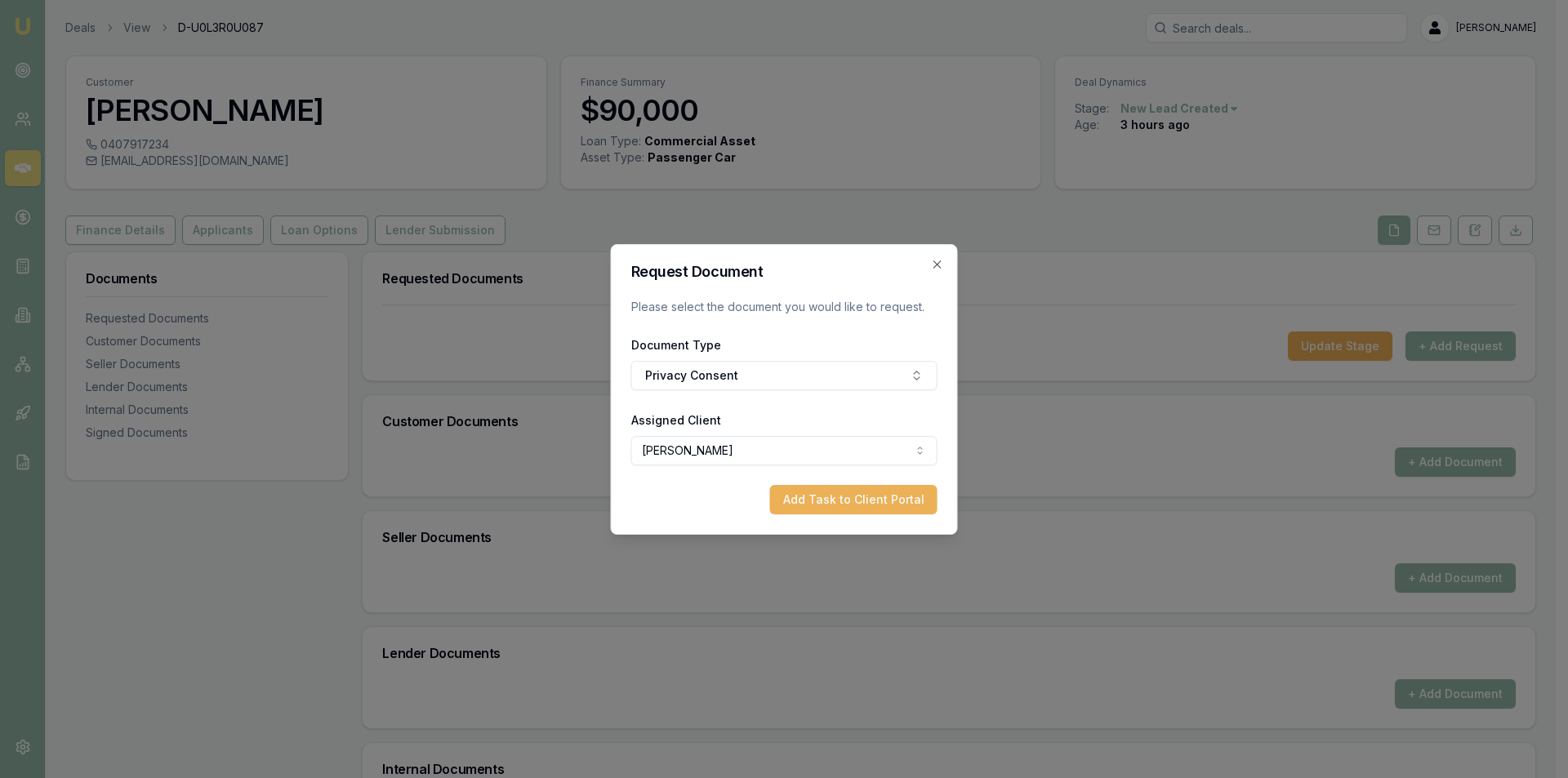
click at [806, 494] on button "Add Task to Client Portal" at bounding box center [854, 499] width 167 height 29
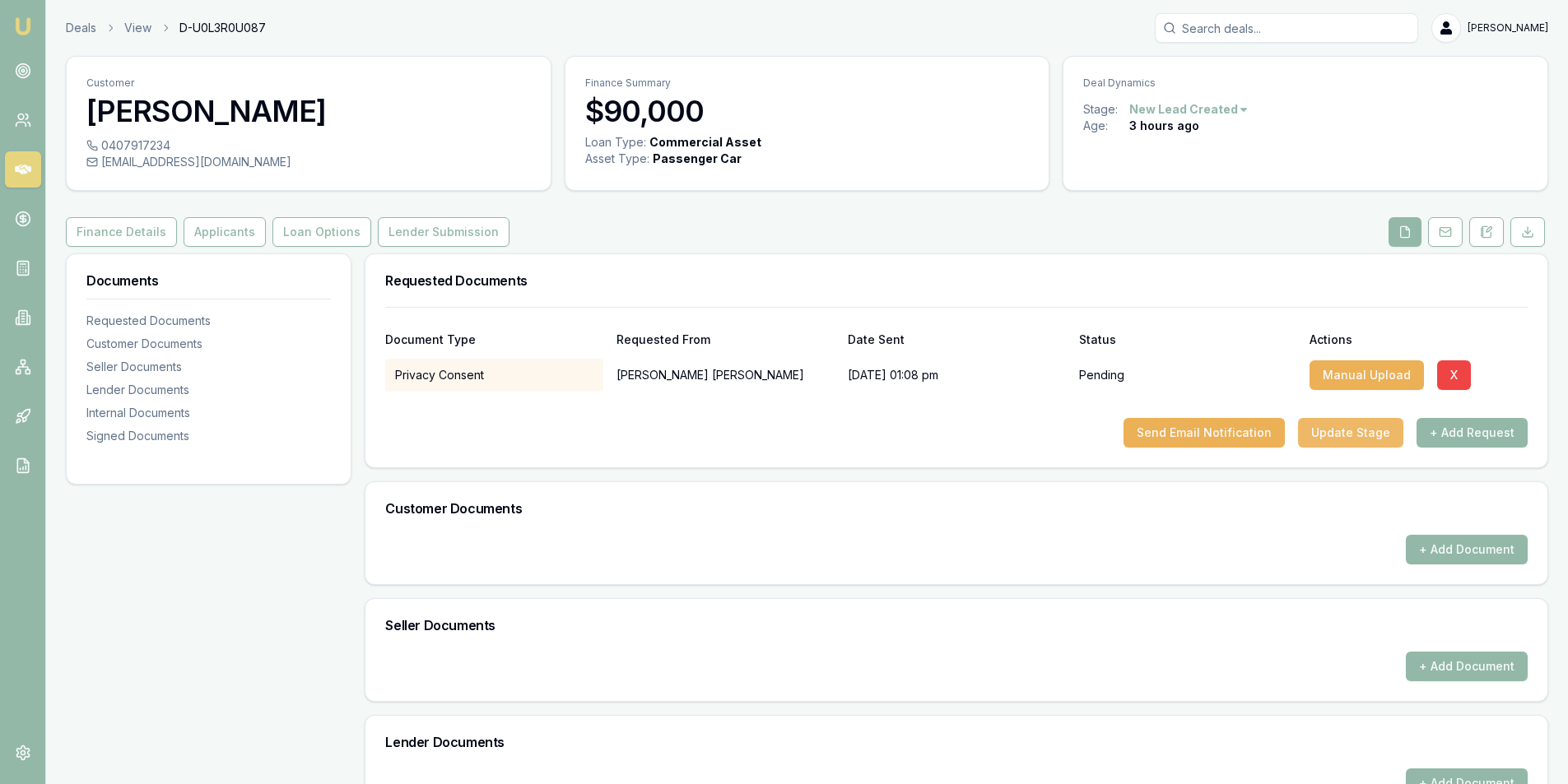
click at [1358, 425] on button "Update Stage" at bounding box center [1351, 432] width 105 height 29
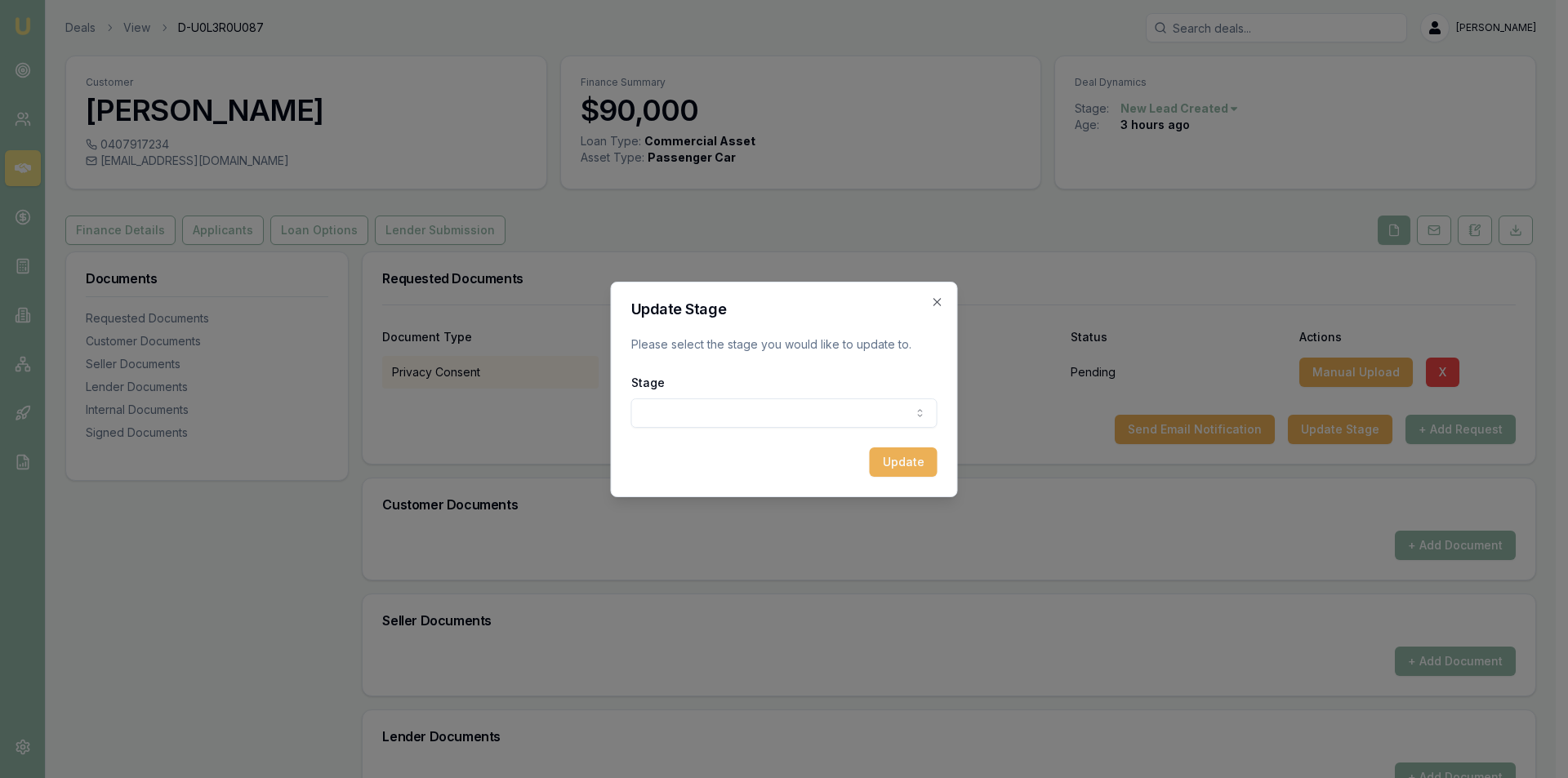
click at [733, 413] on body "Emu Broker Deals View D-U0L3R0U087 Peter Sarris Toggle Menu Customer Gary Thoma…" at bounding box center [777, 389] width 1556 height 778
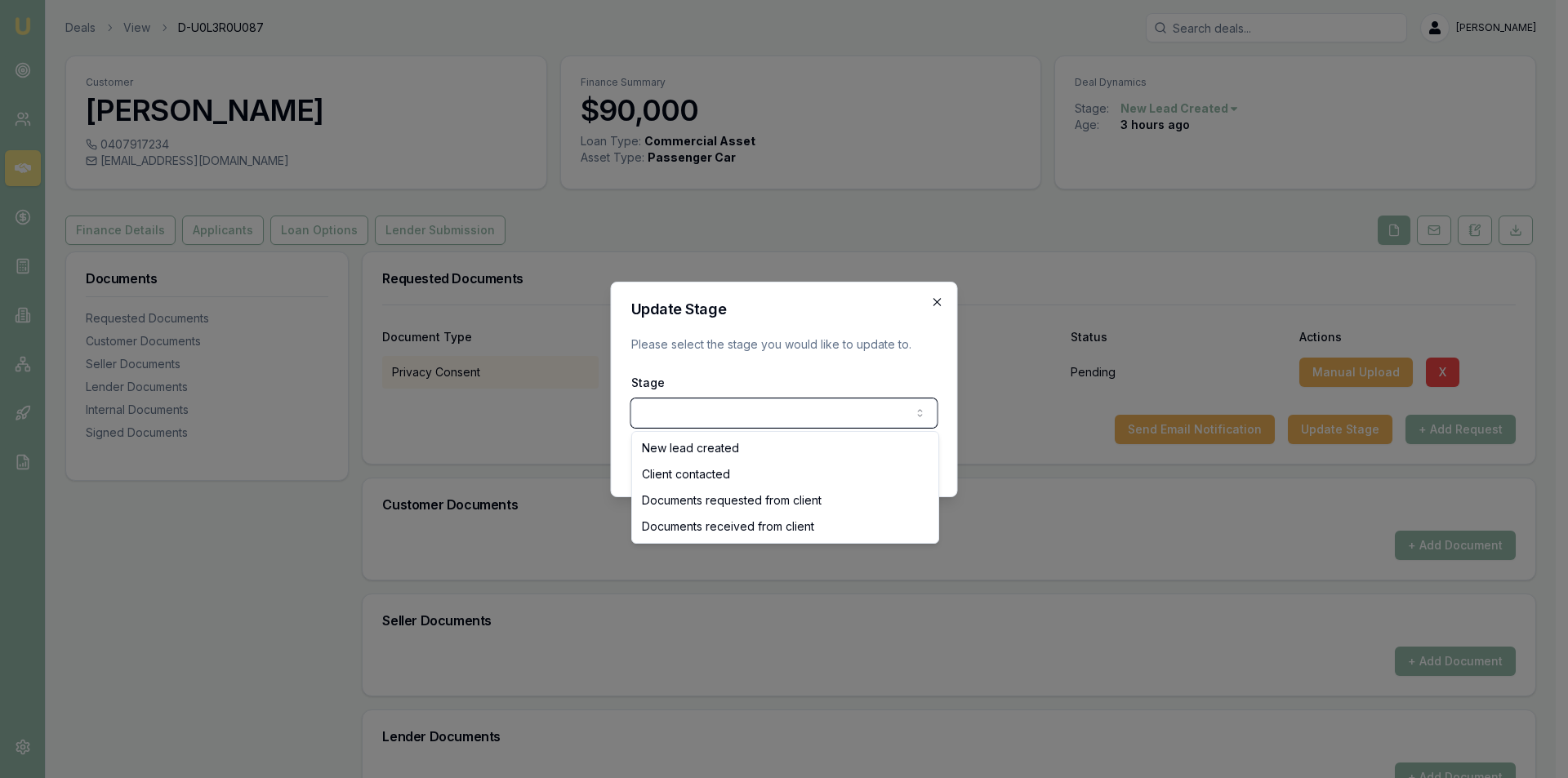
click at [936, 302] on body "Emu Broker Deals View D-U0L3R0U087 Peter Sarris Toggle Menu Customer Gary Thoma…" at bounding box center [777, 389] width 1556 height 778
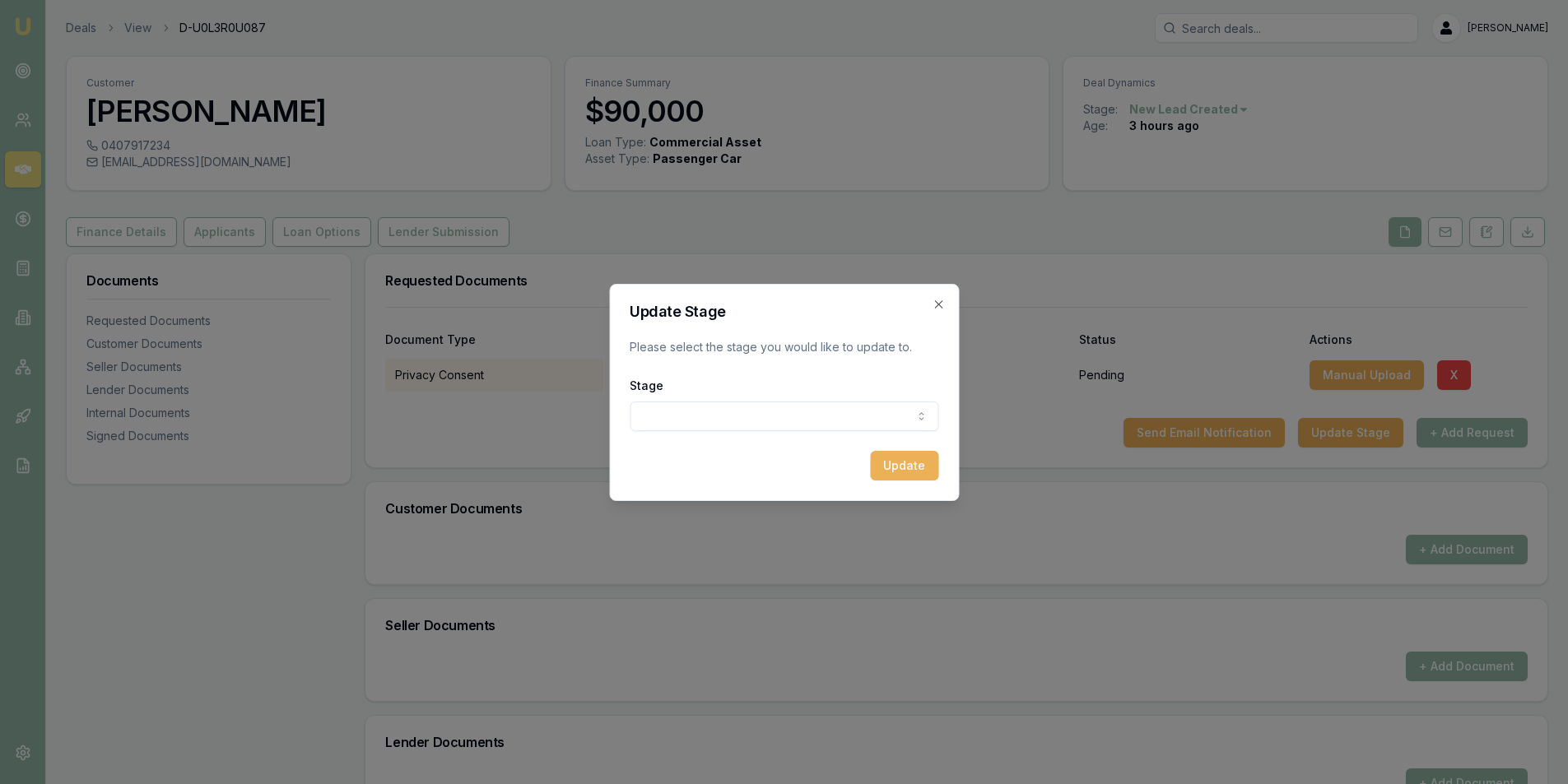
click at [946, 301] on div "Update Stage Please select the stage you would like to update to. Stage New lea…" at bounding box center [784, 392] width 350 height 217
click at [935, 303] on icon "button" at bounding box center [938, 305] width 13 height 13
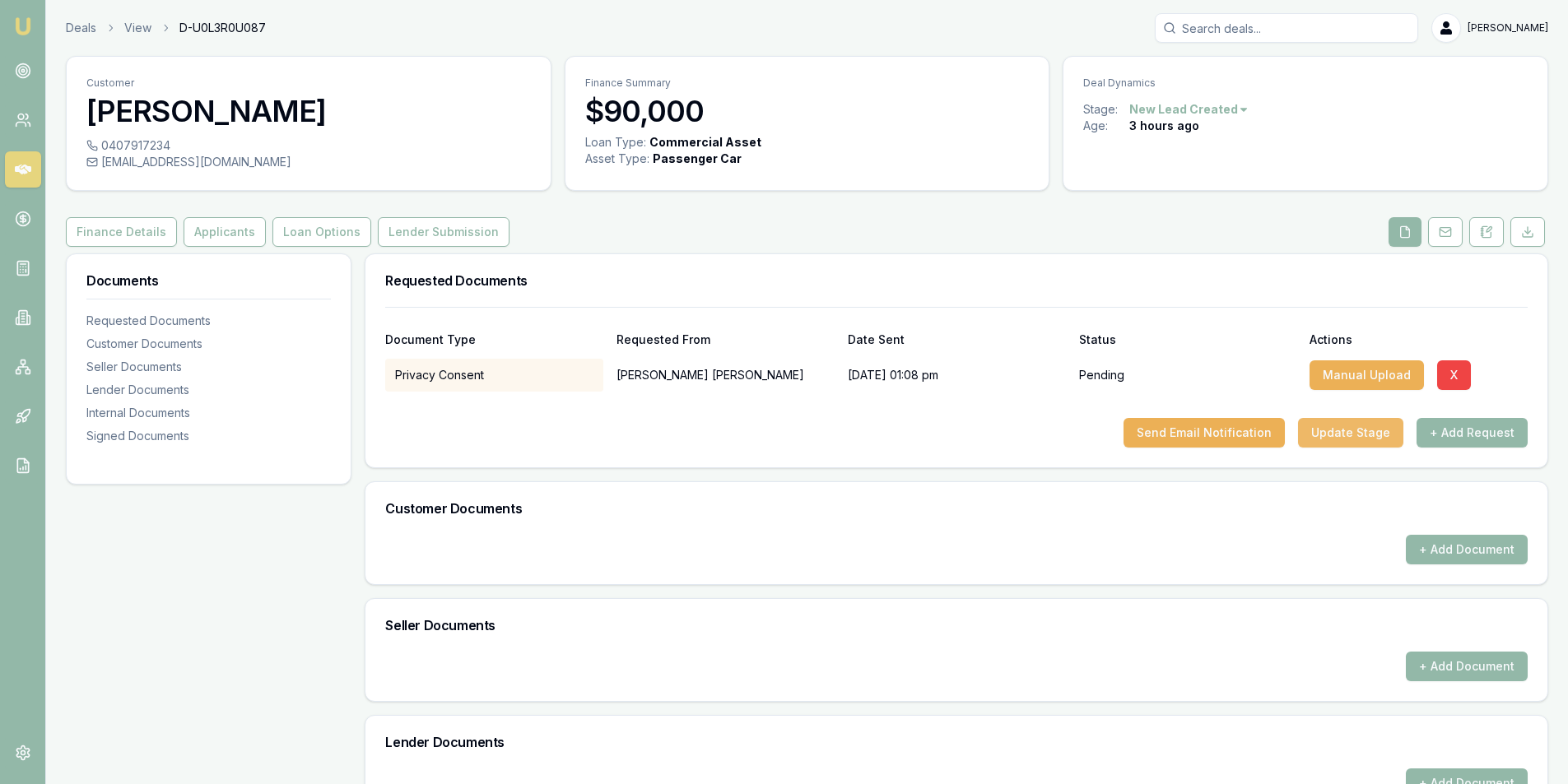
drag, startPoint x: 1475, startPoint y: 448, endPoint x: 1396, endPoint y: 435, distance: 80.1
click at [1474, 448] on div "Document Type Requested From Date Sent Status Actions Privacy Consent Gary Thom…" at bounding box center [957, 387] width 1182 height 160
click at [1474, 440] on button "+ Add Request" at bounding box center [1472, 432] width 111 height 29
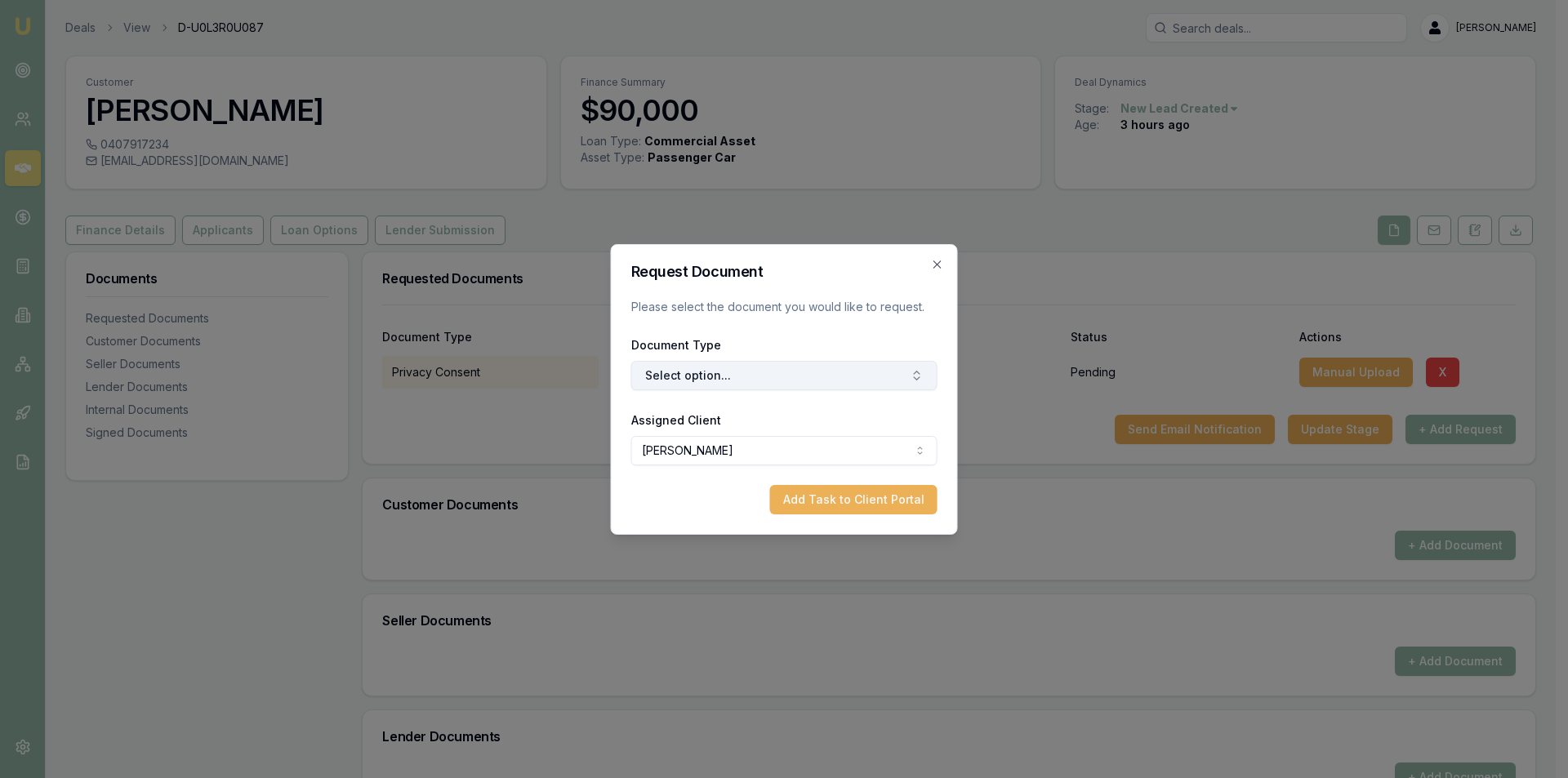
drag, startPoint x: 685, startPoint y: 367, endPoint x: 690, endPoint y: 375, distance: 9.4
click at [686, 369] on button "Select option..." at bounding box center [785, 375] width 307 height 29
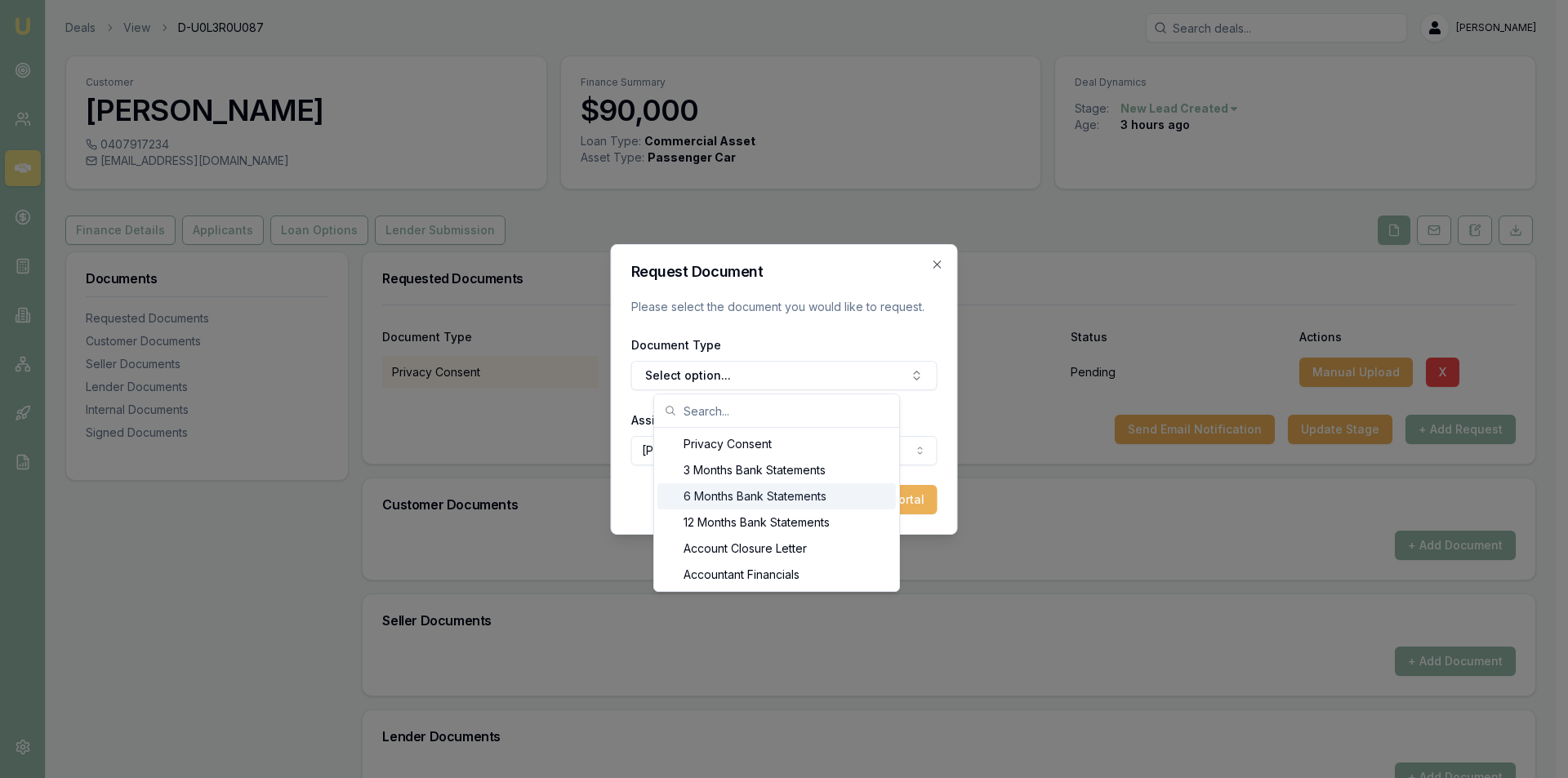
click at [900, 585] on div "Privacy Consent 3 Months Bank Statements 6 Months Bank Statements 12 Months Ban…" at bounding box center [777, 492] width 247 height 198
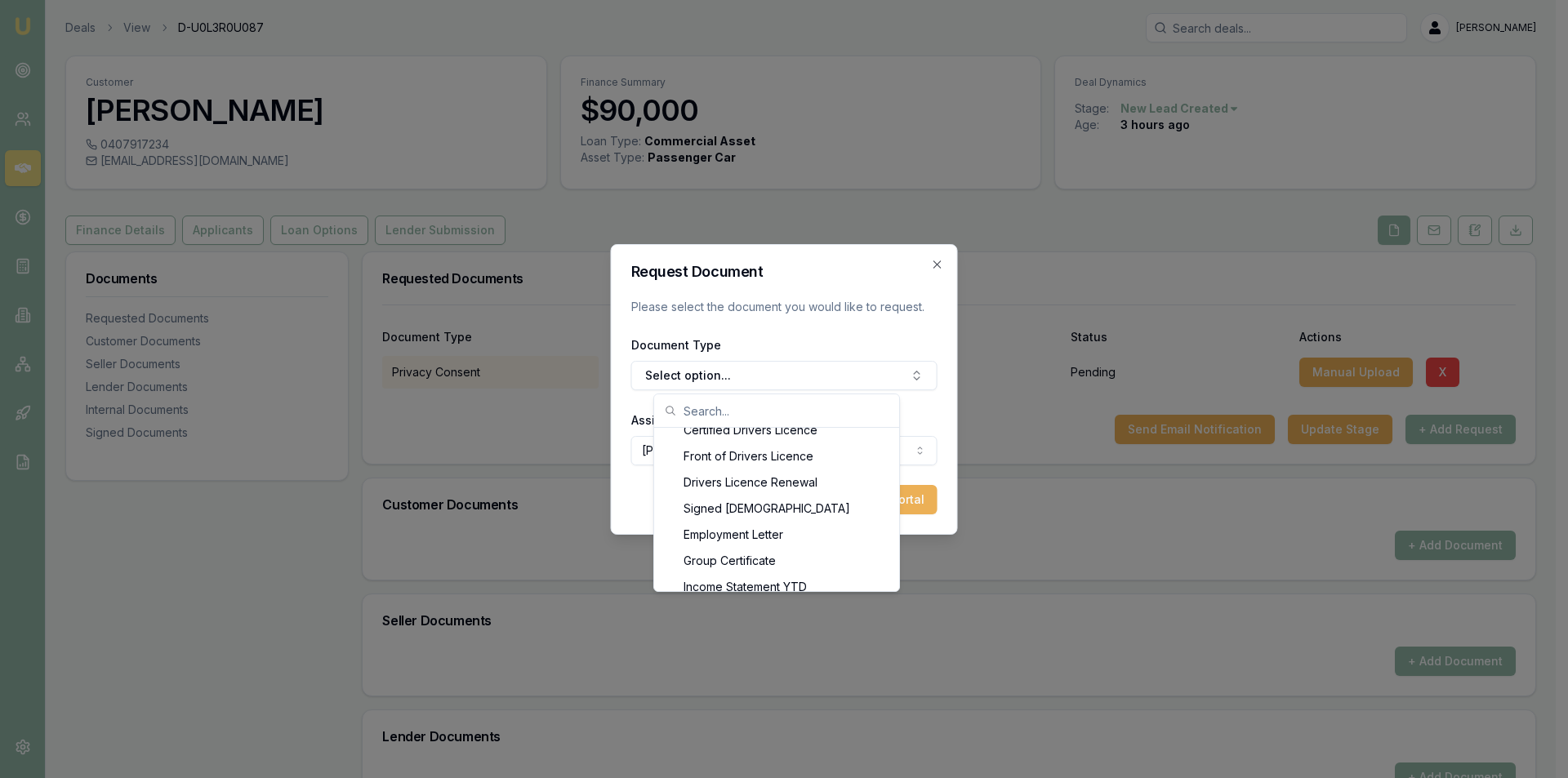
scroll to position [818, 0]
click at [819, 438] on div "Back of Drivers Licence" at bounding box center [777, 436] width 239 height 27
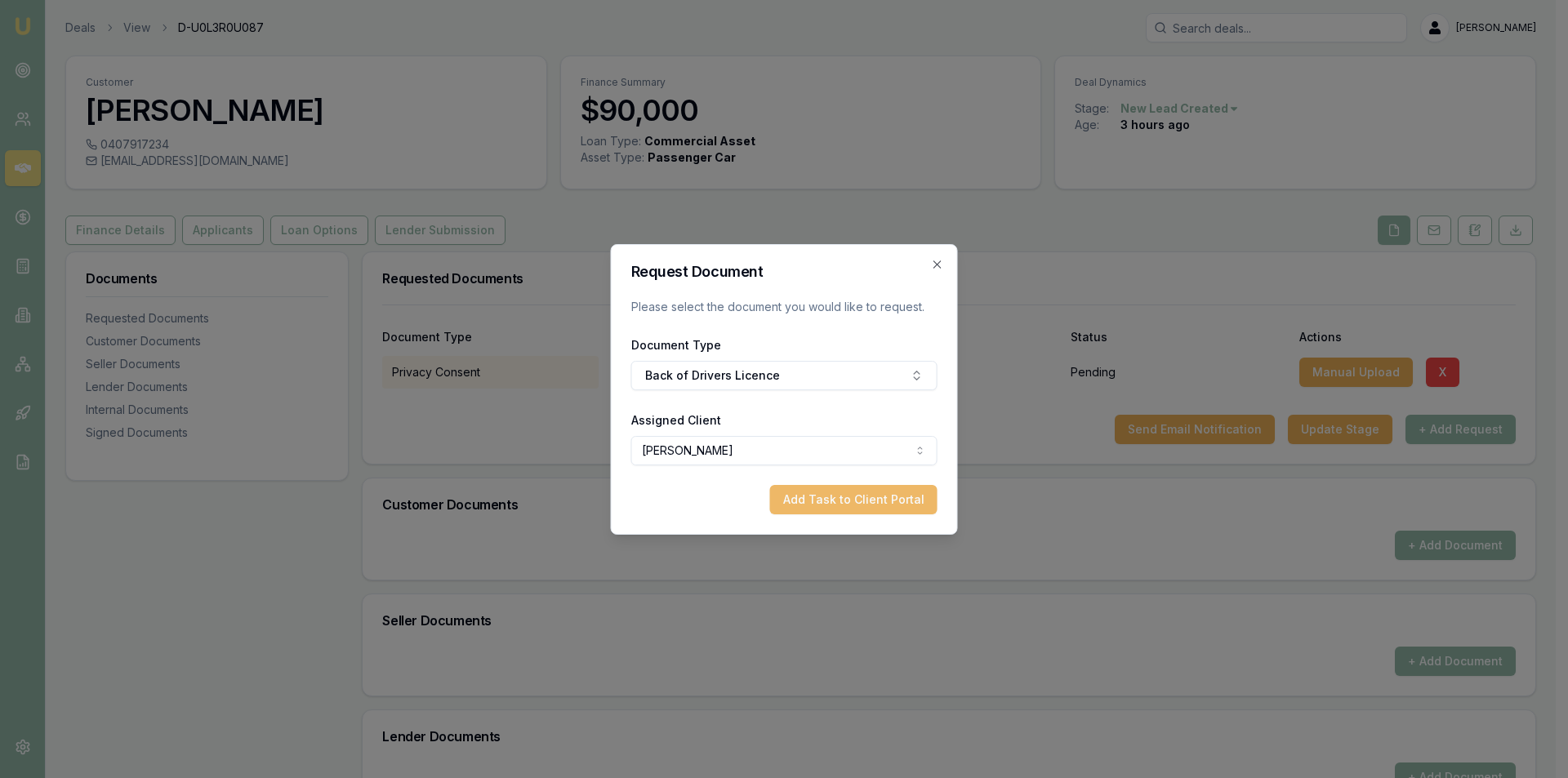
click at [864, 497] on button "Add Task to Client Portal" at bounding box center [854, 499] width 167 height 29
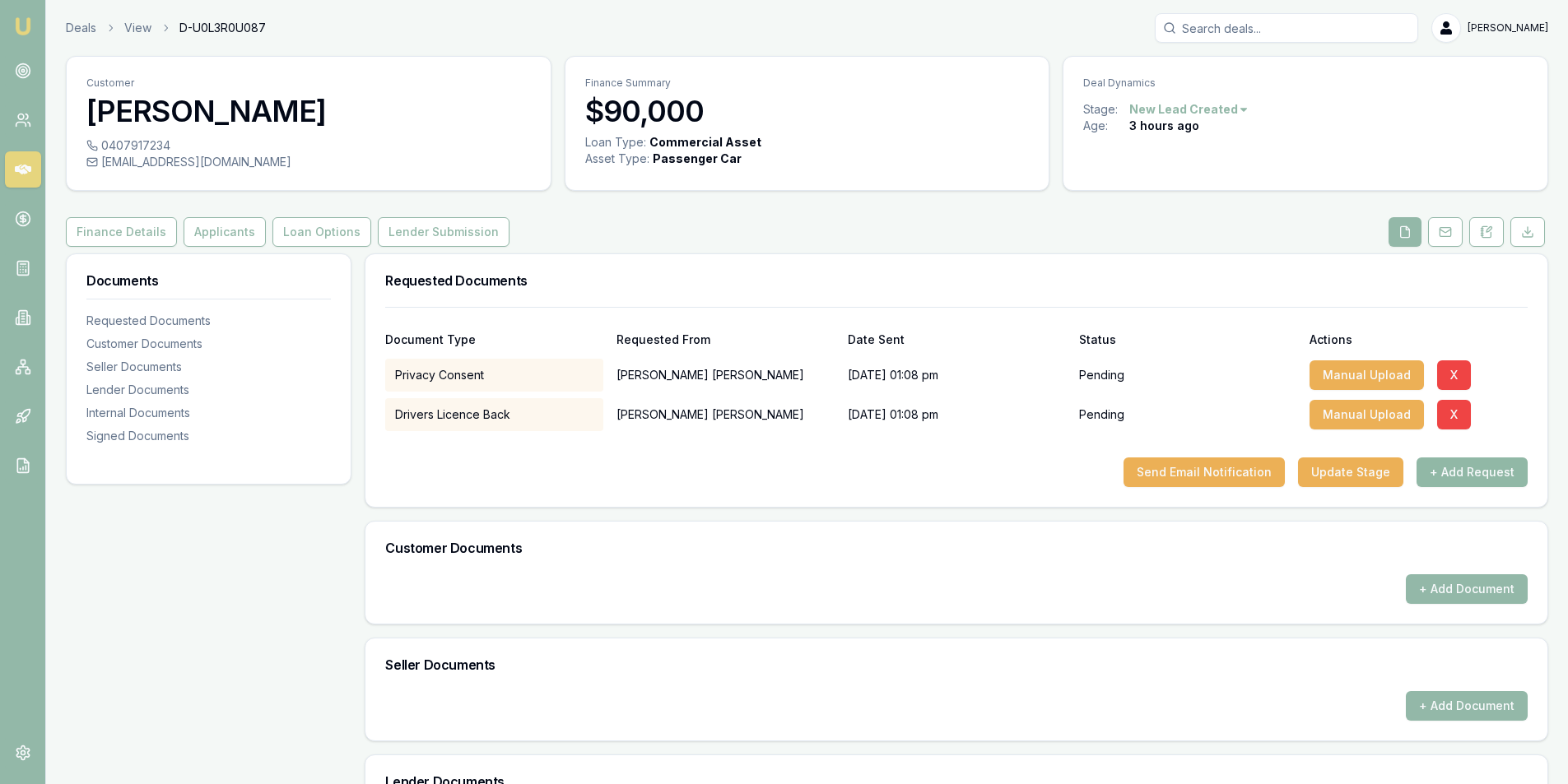
click at [1468, 467] on button "+ Add Request" at bounding box center [1472, 472] width 111 height 29
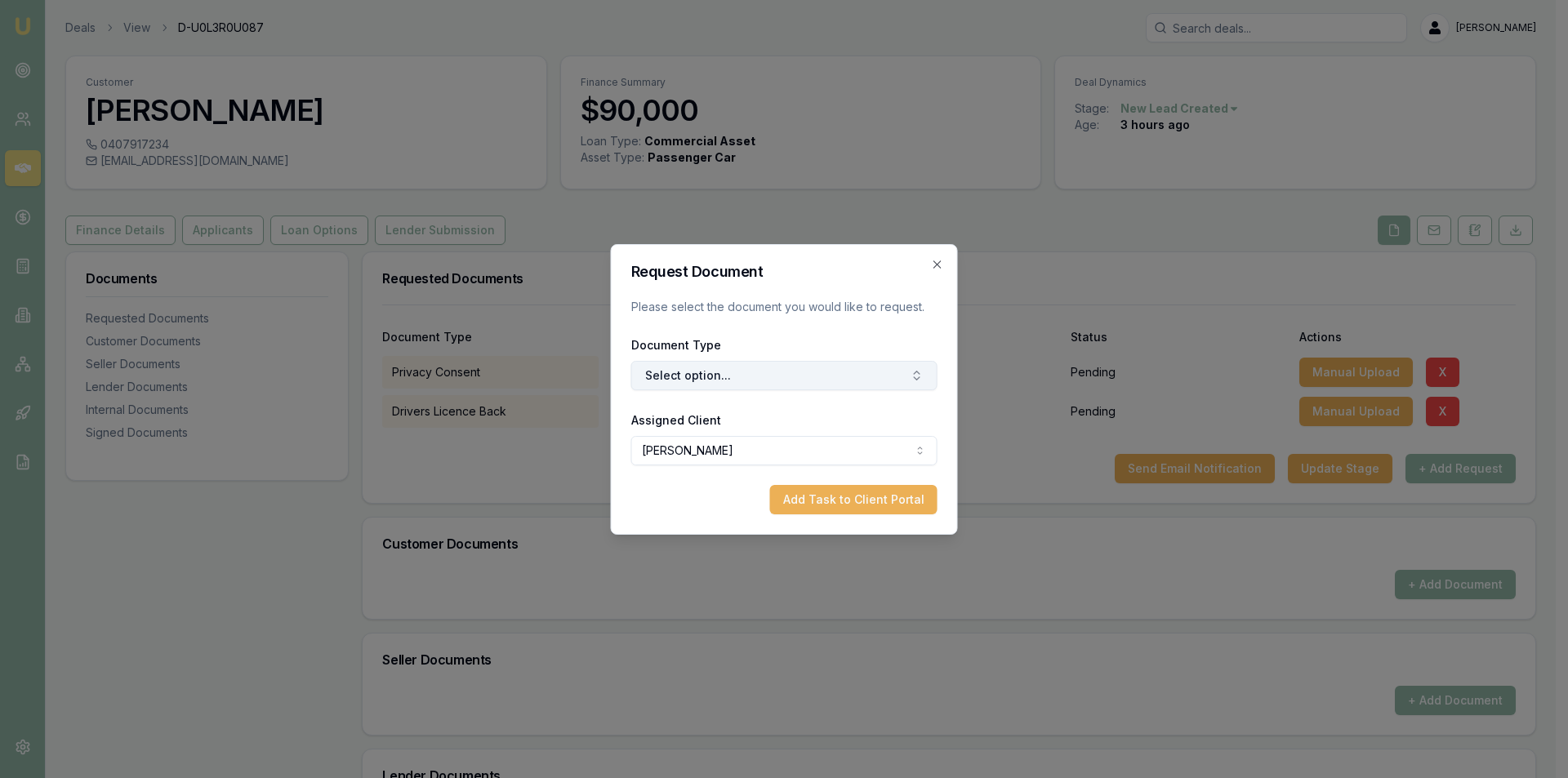
drag, startPoint x: 719, startPoint y: 364, endPoint x: 729, endPoint y: 368, distance: 10.8
click at [720, 365] on button "Select option..." at bounding box center [785, 375] width 307 height 29
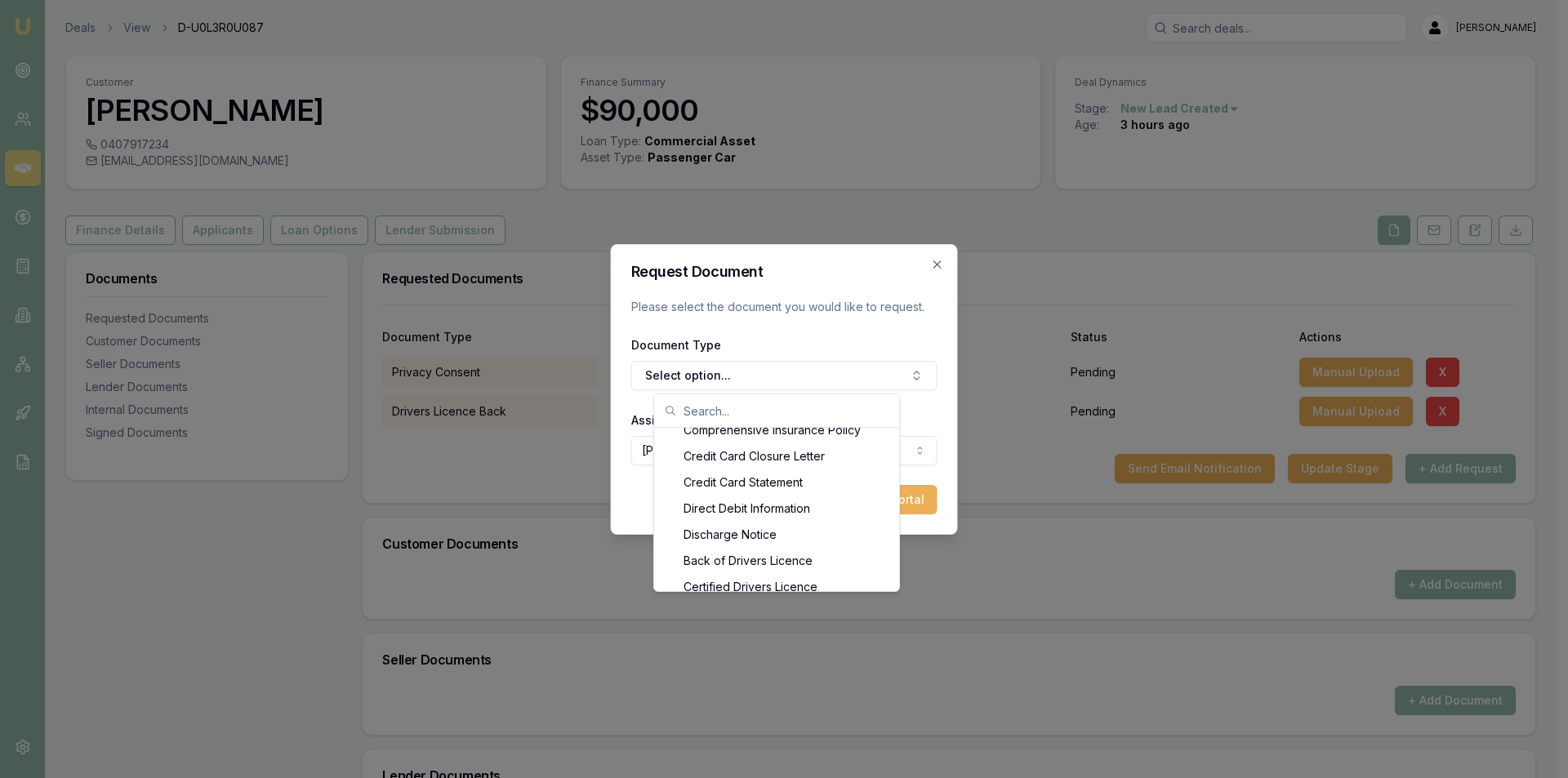
scroll to position [722, 0]
drag, startPoint x: 776, startPoint y: 579, endPoint x: 786, endPoint y: 559, distance: 22.4
click at [777, 579] on div "Front of Drivers Licence" at bounding box center [777, 584] width 239 height 27
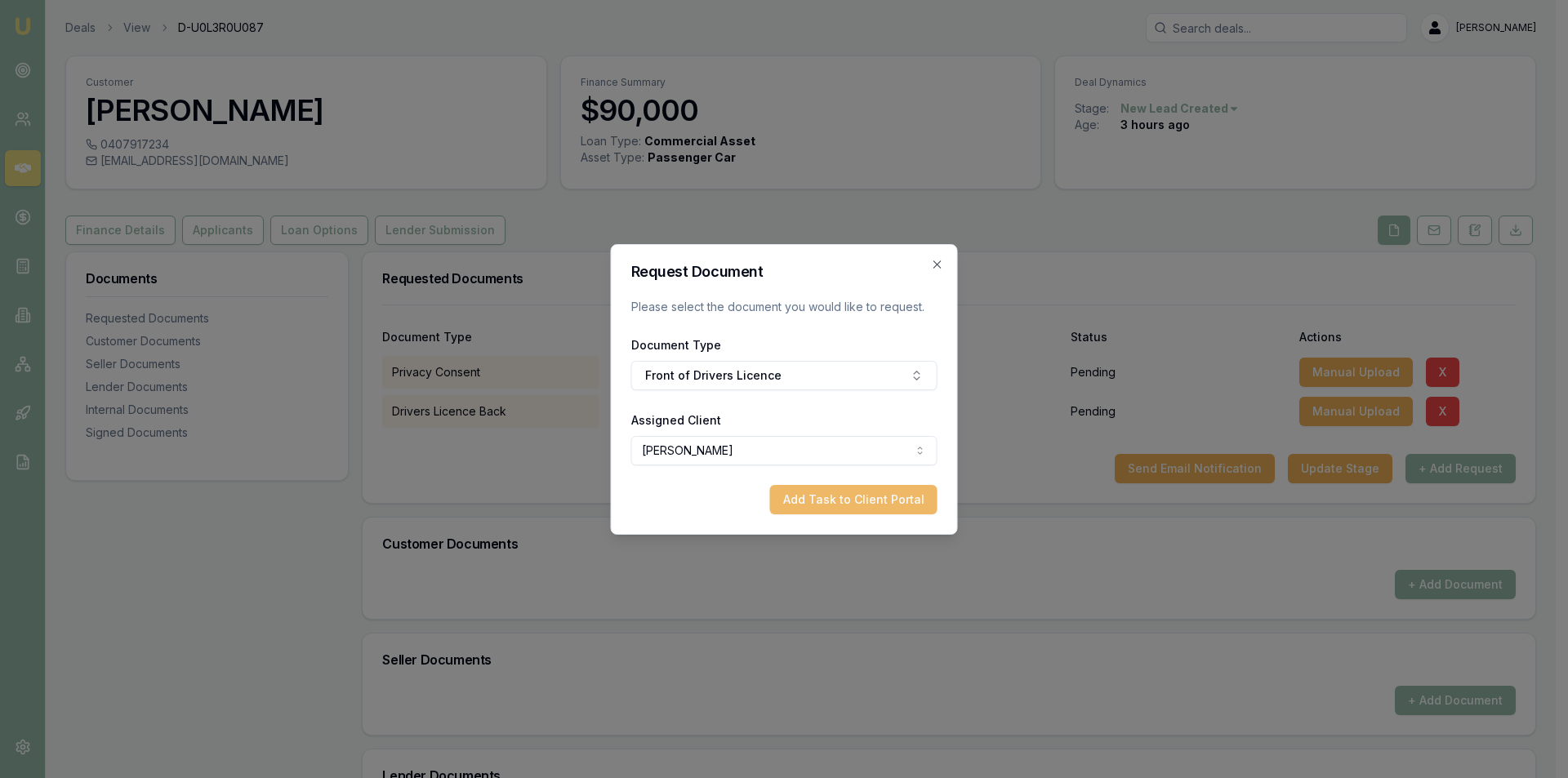
click at [810, 497] on button "Add Task to Client Portal" at bounding box center [854, 499] width 167 height 29
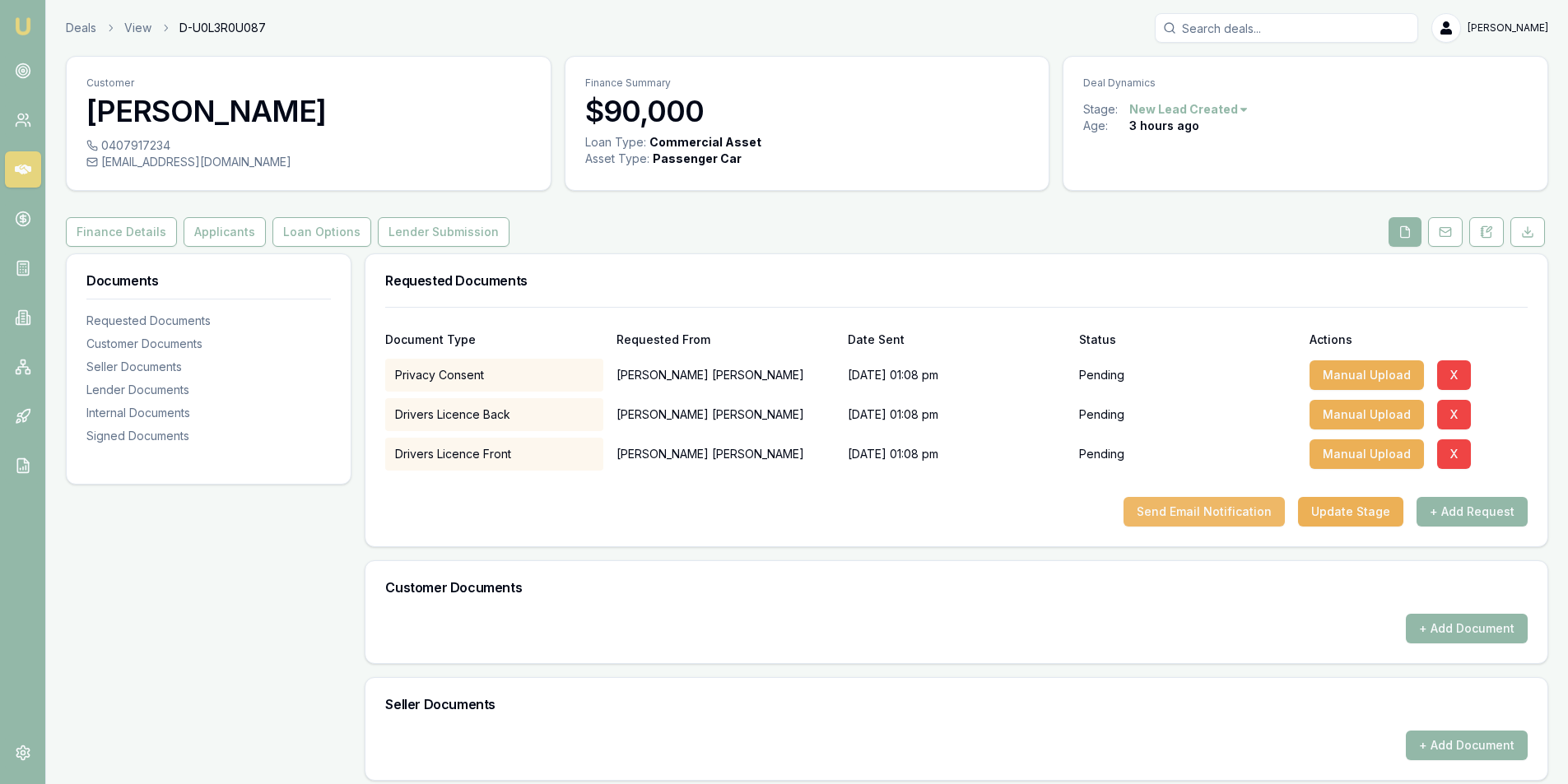
click at [1204, 513] on button "Send Email Notification" at bounding box center [1204, 511] width 161 height 29
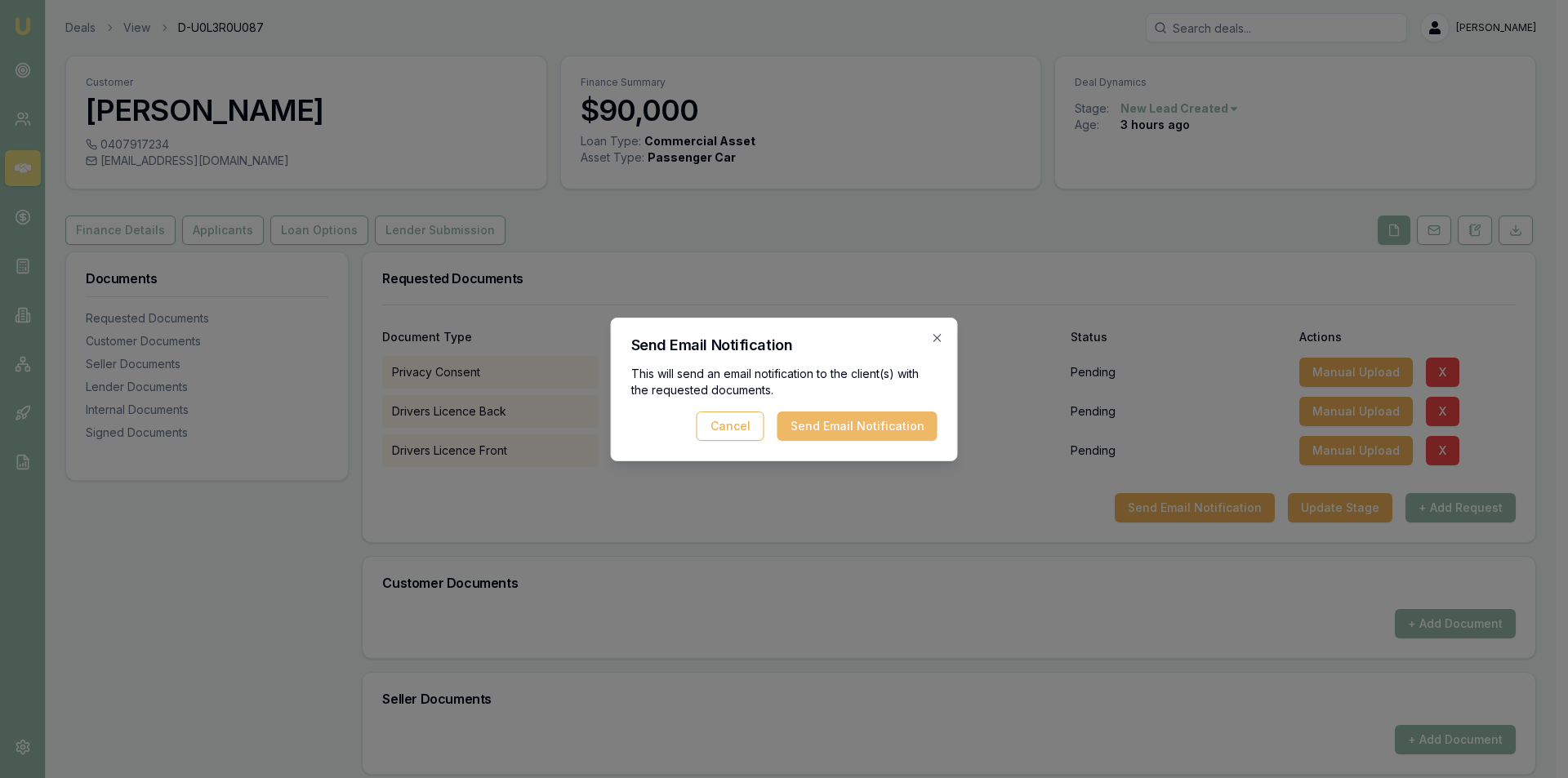
click at [903, 418] on button "Send Email Notification" at bounding box center [857, 426] width 160 height 29
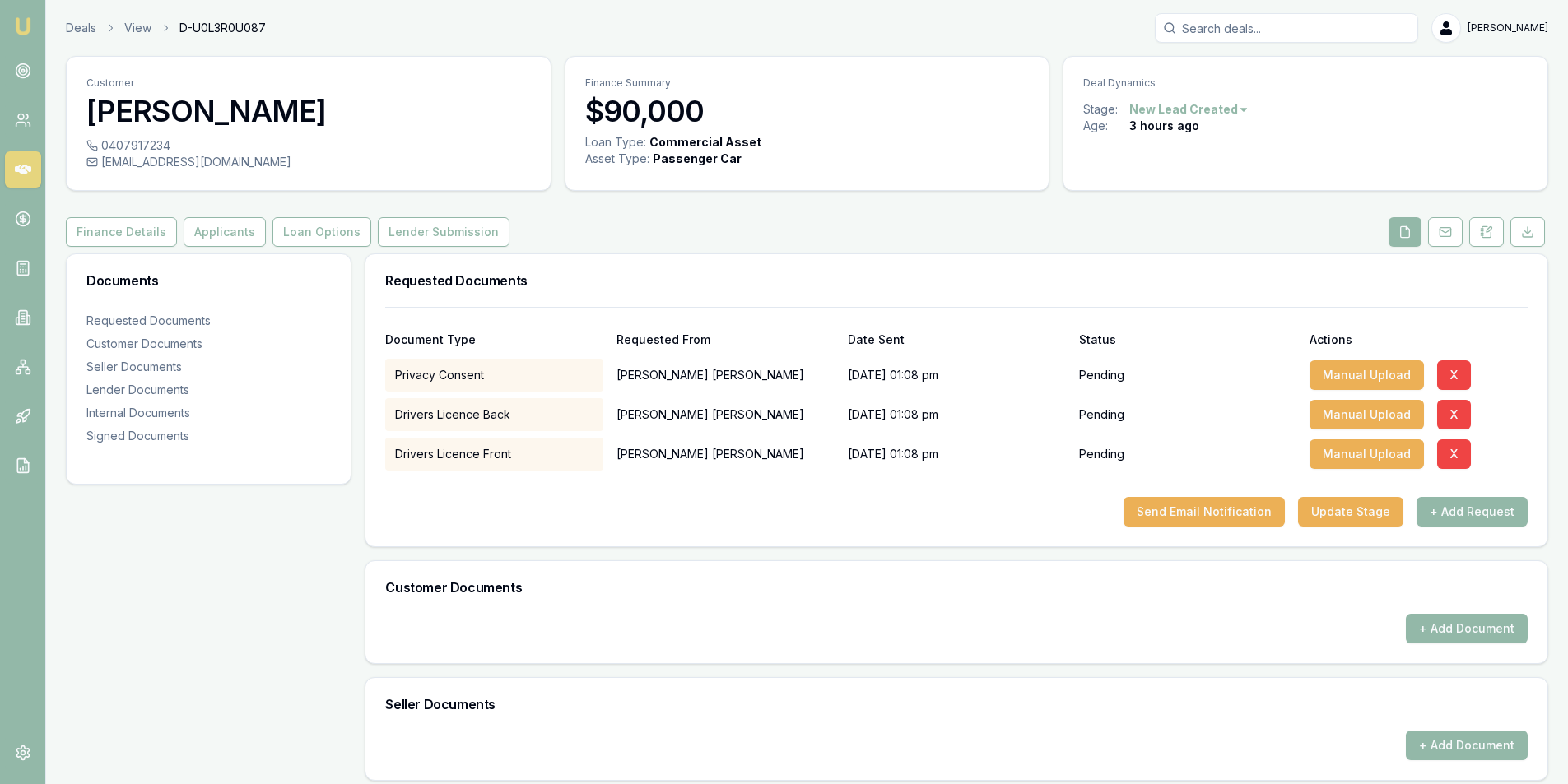
click at [162, 162] on div "jagmm360@outlook.com" at bounding box center [308, 162] width 444 height 17
copy div "jagmm360@outlook.com"
click at [1500, 238] on button at bounding box center [1486, 231] width 34 height 29
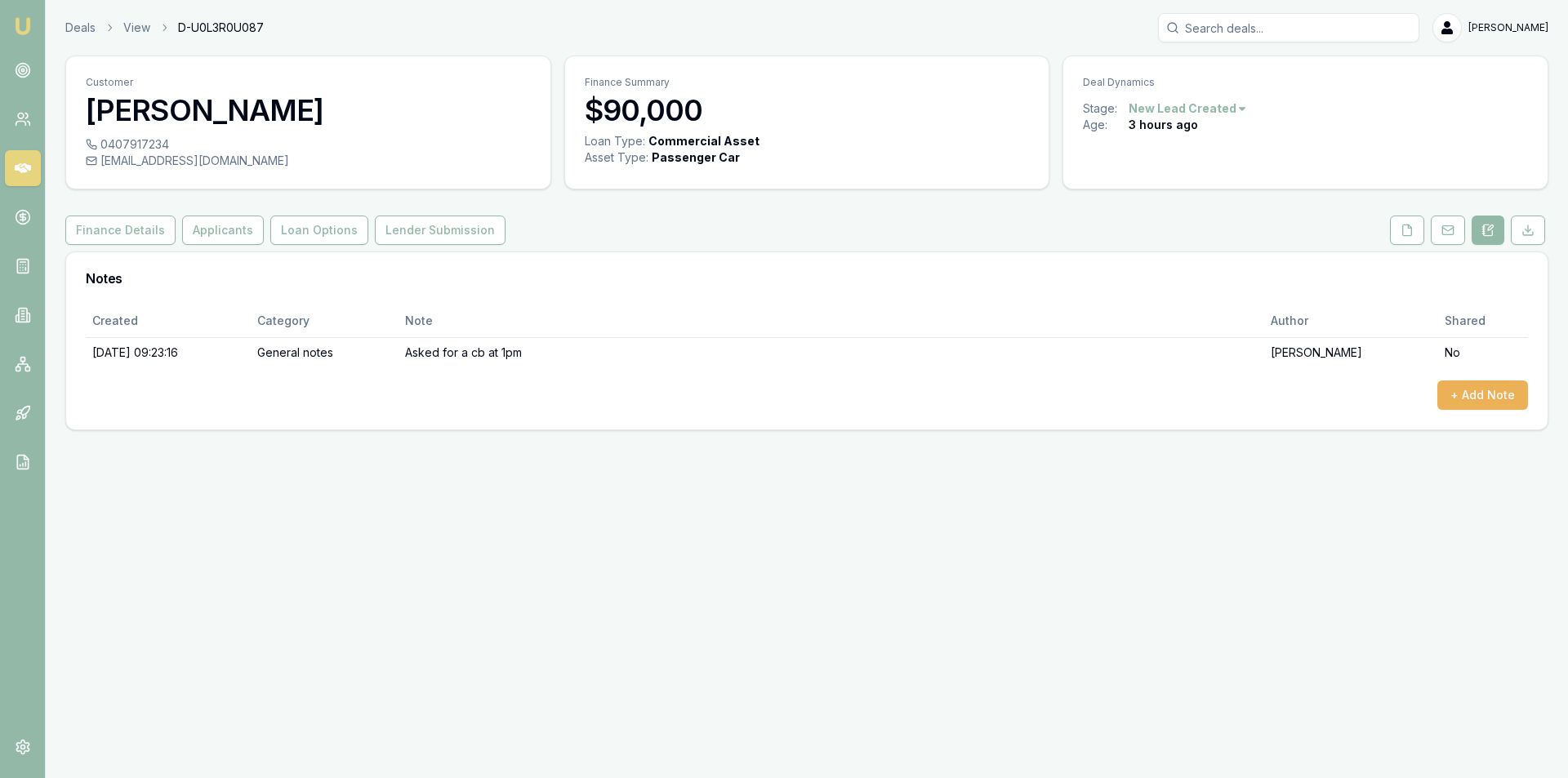
click at [1486, 413] on div "Created Category Note Author Shared 08/10/2025, 09:23:16 General notes Asked fo…" at bounding box center [807, 367] width 1482 height 125
click at [1496, 399] on button "+ Add Note" at bounding box center [1482, 394] width 90 height 29
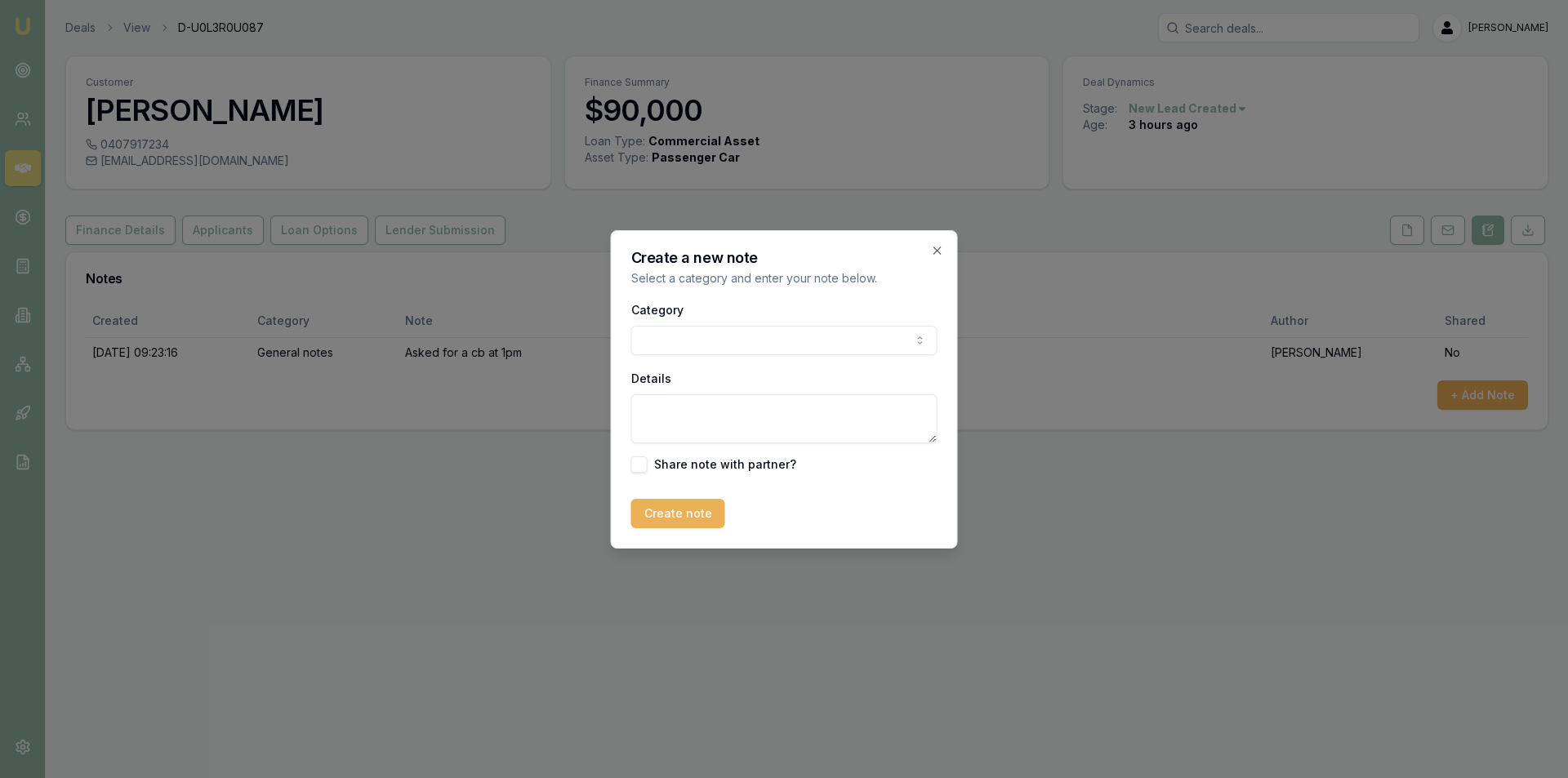
click at [772, 344] on body "Emu Broker Deals View D-U0L3R0U087 Peter Sarris Toggle Menu Customer Gary Thoma…" at bounding box center [784, 389] width 1568 height 778
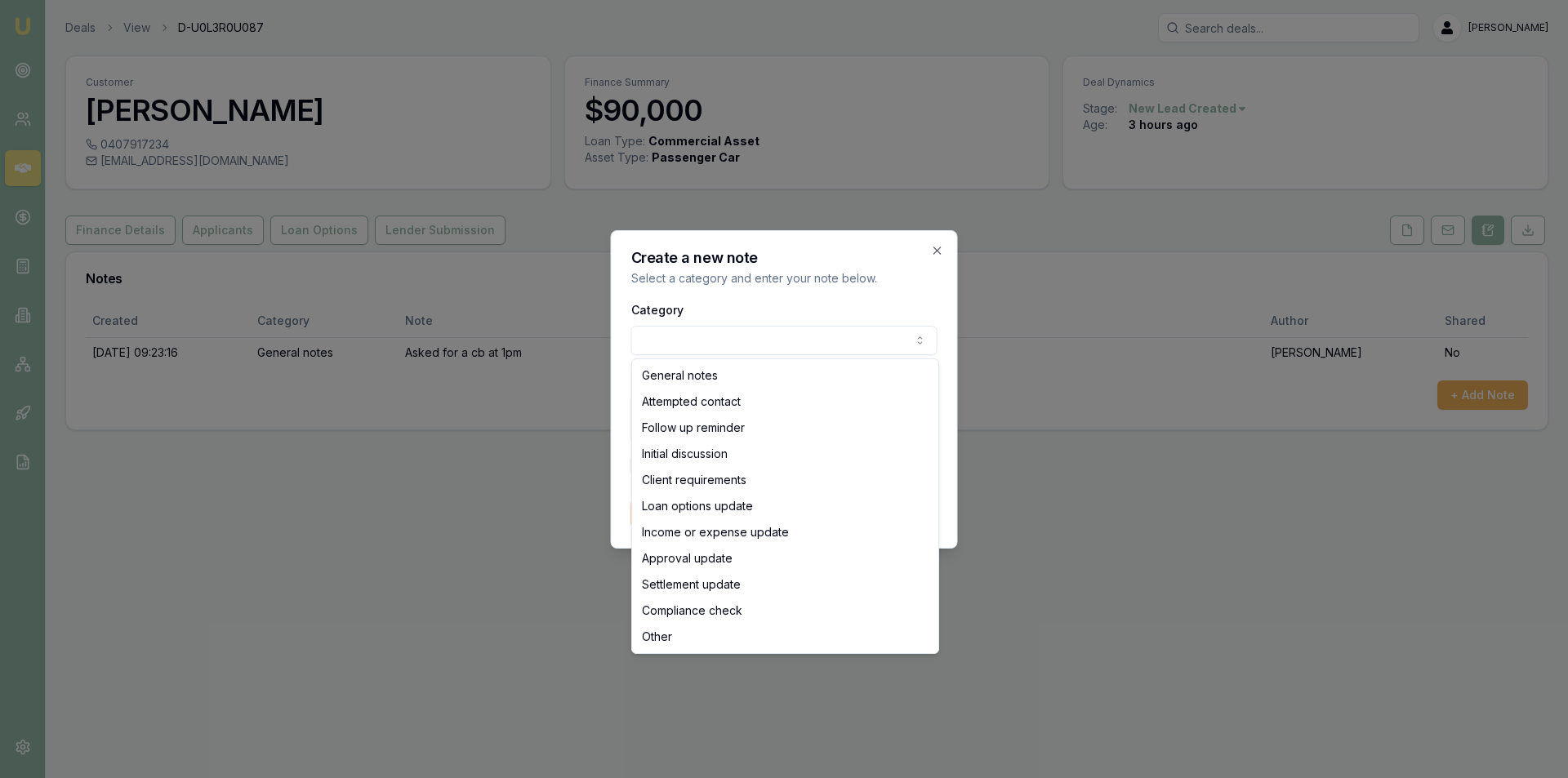
click at [766, 380] on div "Details" at bounding box center [785, 405] width 307 height 75
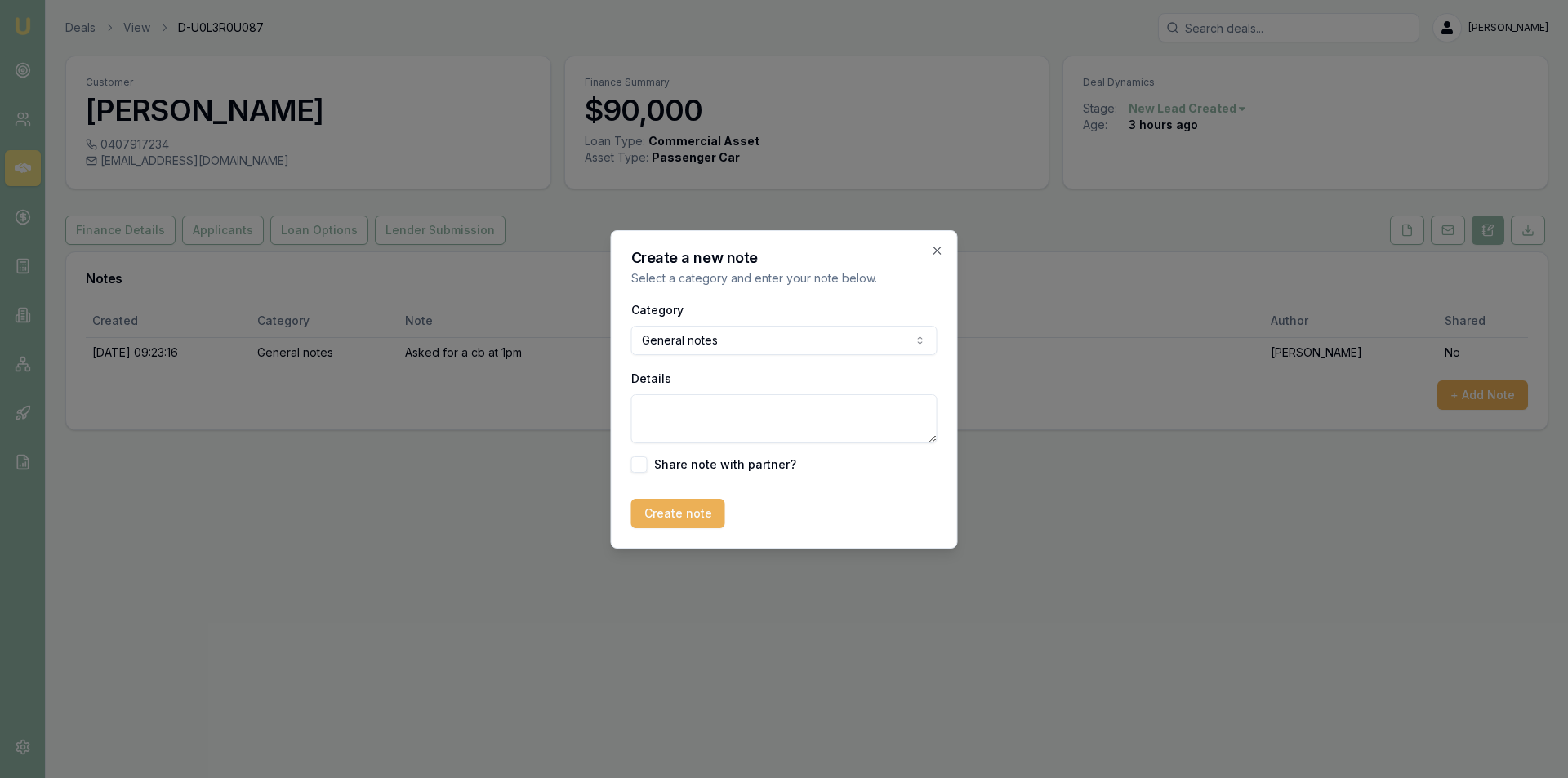
click at [774, 424] on textarea "Details" at bounding box center [785, 418] width 307 height 49
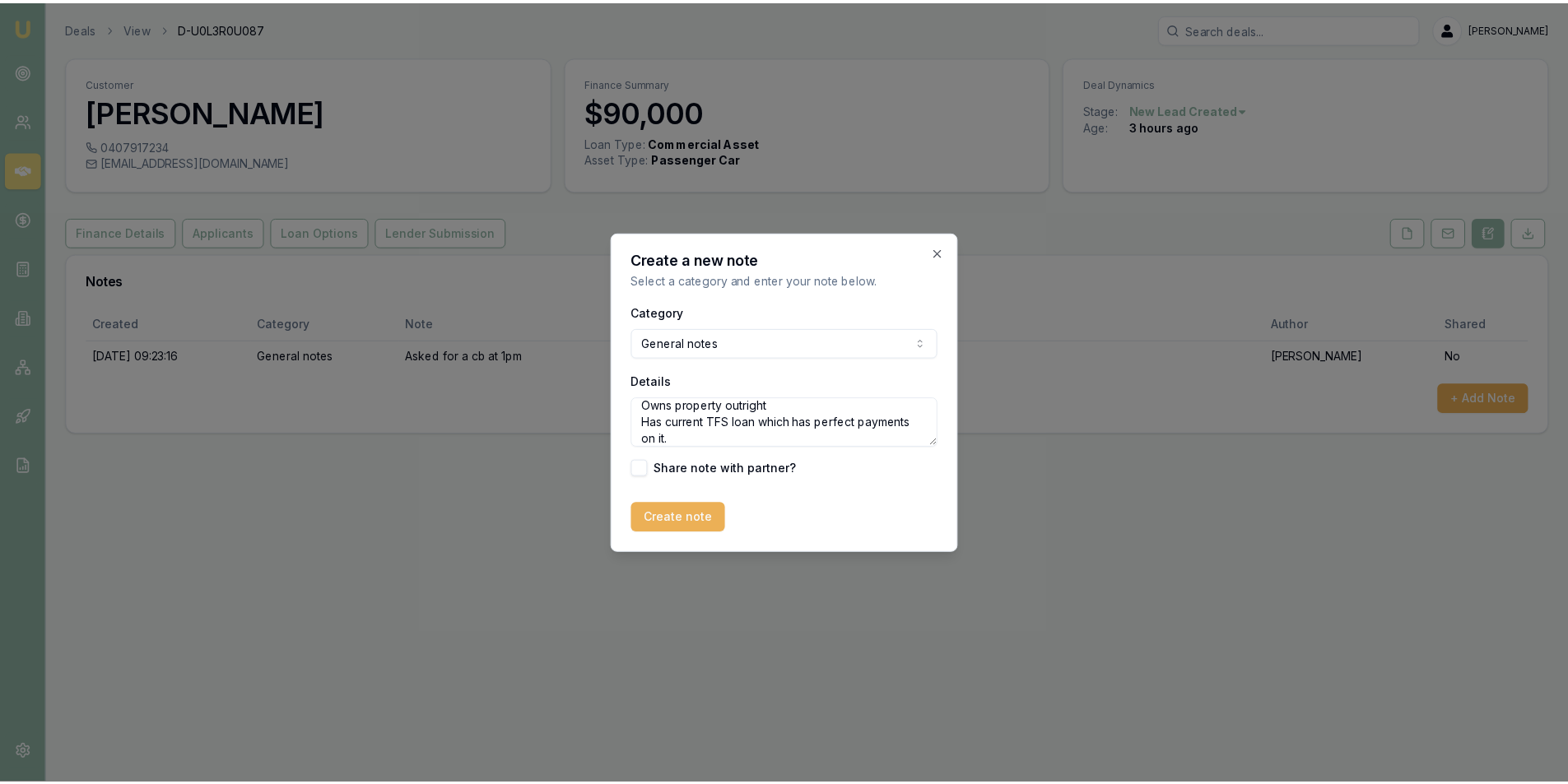
scroll to position [89, 0]
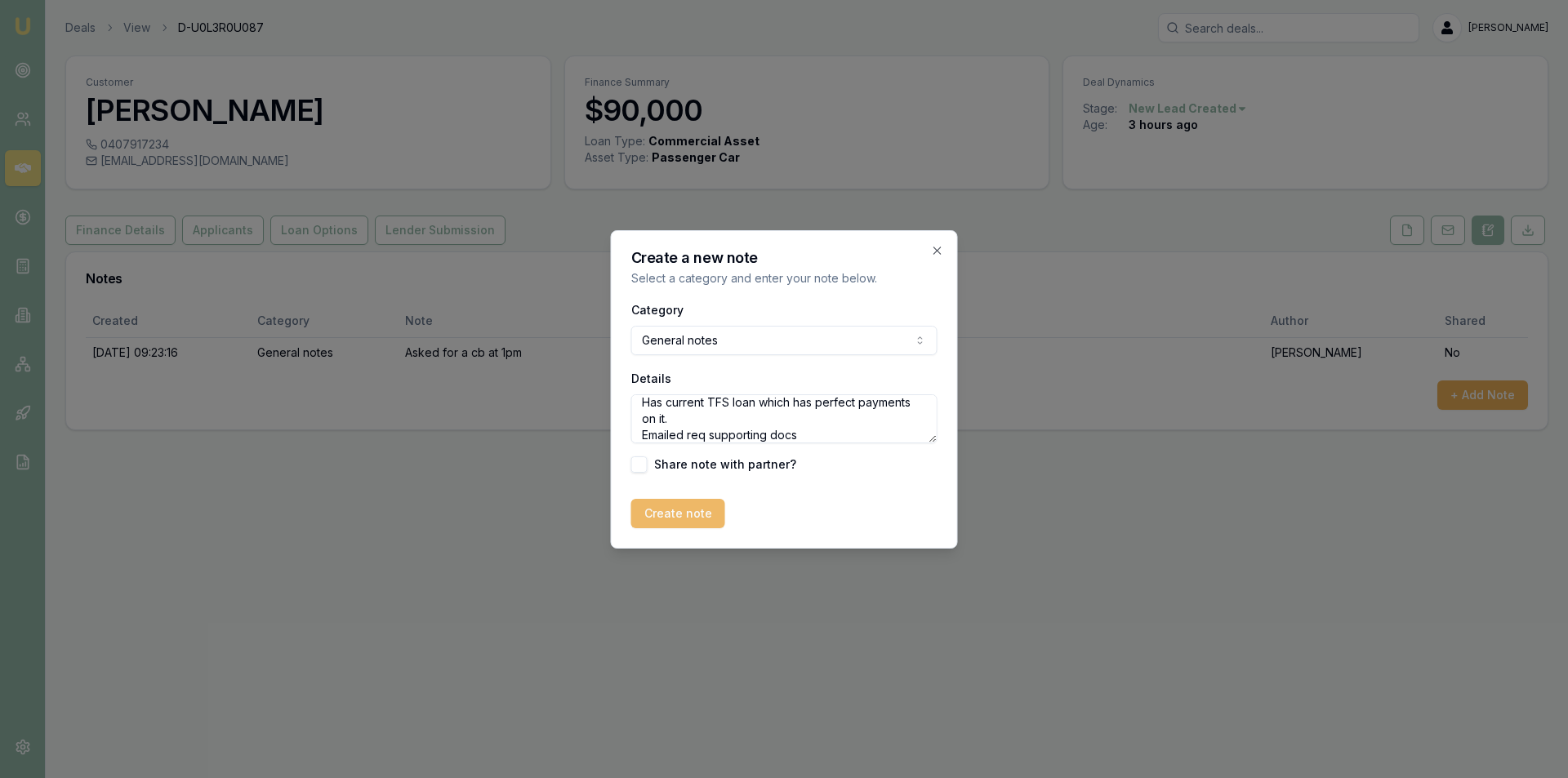
type textarea "Spoke with customer. Lookig at purchasing new/demo vehicle for his business Own…"
click at [683, 519] on button "Create note" at bounding box center [678, 513] width 94 height 29
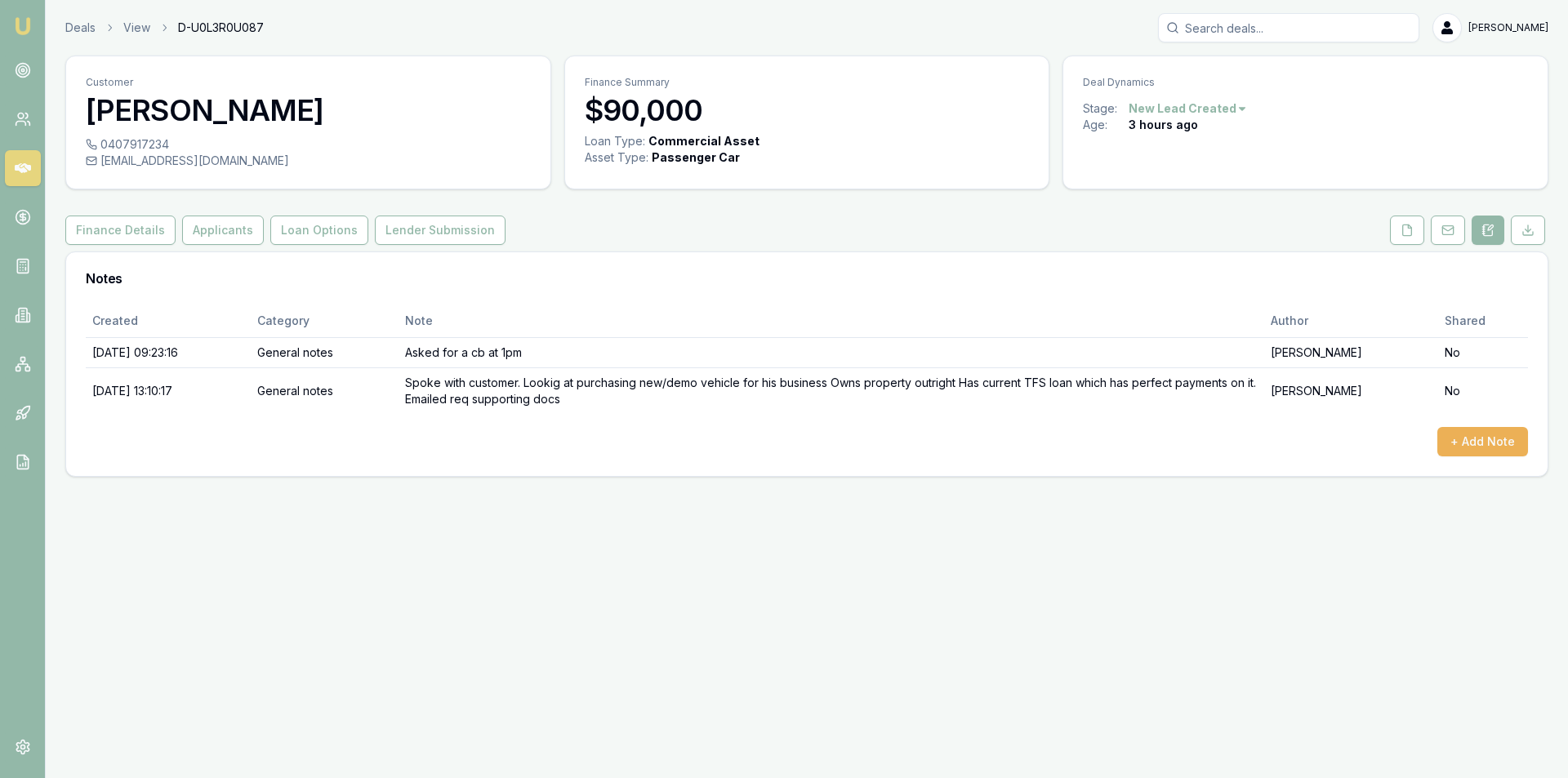
click at [1229, 106] on html "Emu Broker Deals View D-U0L3R0U087 Peter Sarris Toggle Menu Customer Gary Thoma…" at bounding box center [784, 389] width 1568 height 778
drag, startPoint x: 1440, startPoint y: 252, endPoint x: 1442, endPoint y: 244, distance: 8.2
click at [1440, 248] on html "Emu Broker Deals View D-U0L3R0U087 Peter Sarris Toggle Menu Customer Gary Thoma…" at bounding box center [784, 389] width 1568 height 778
click at [1442, 244] on button at bounding box center [1447, 230] width 34 height 29
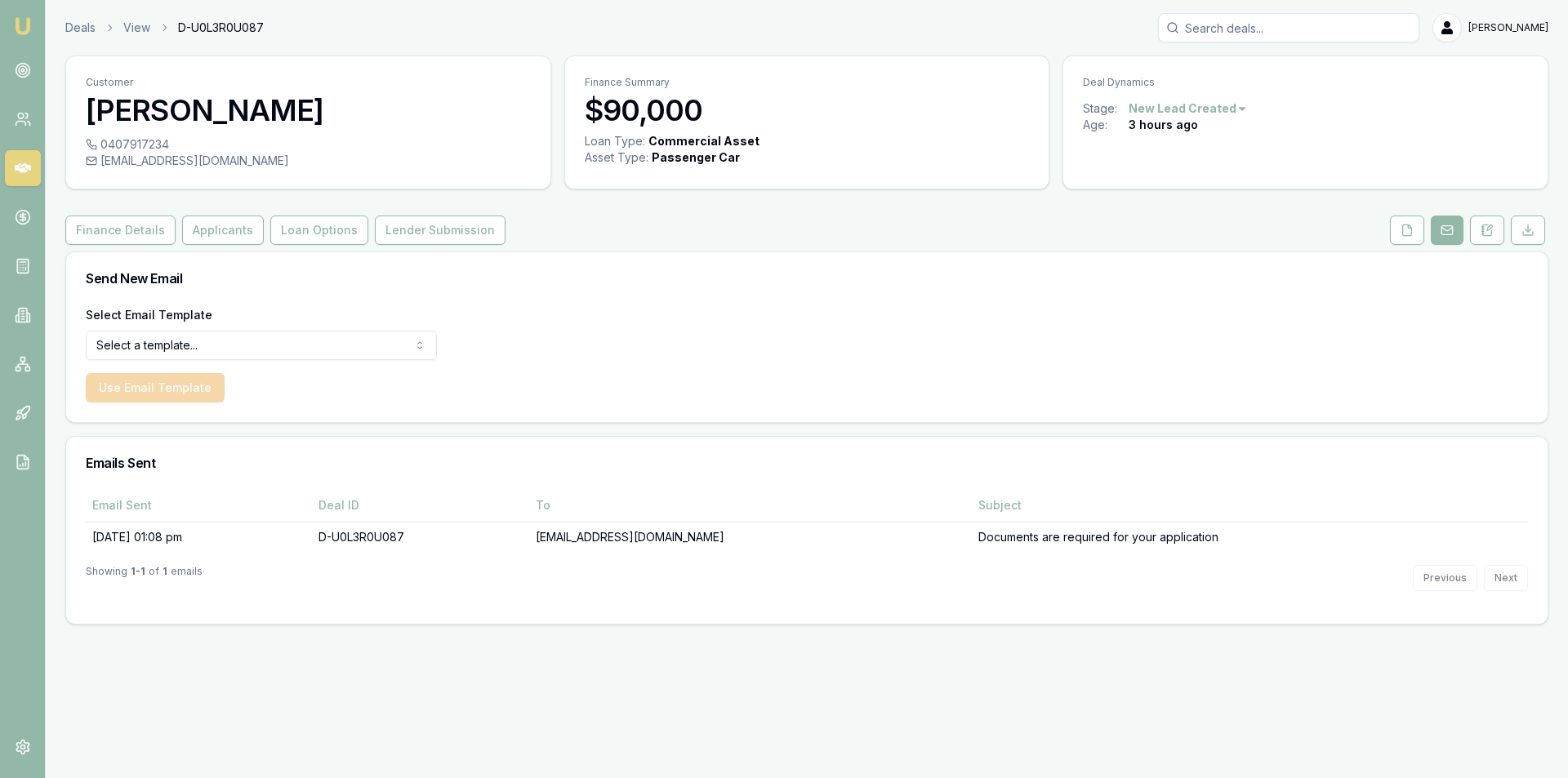
click at [1389, 232] on link at bounding box center [1406, 230] width 41 height 29
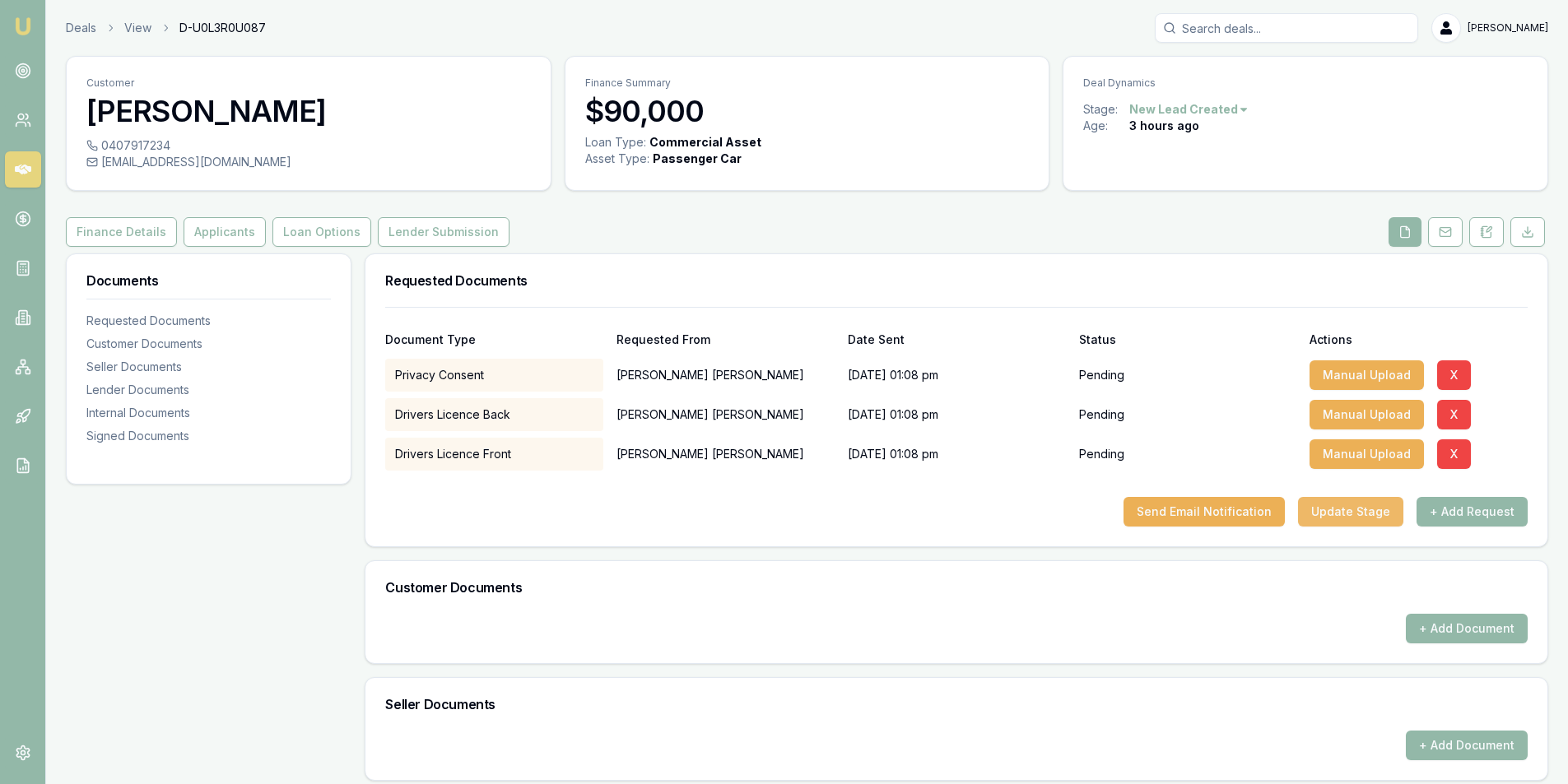
click at [1342, 513] on button "Update Stage" at bounding box center [1351, 511] width 105 height 29
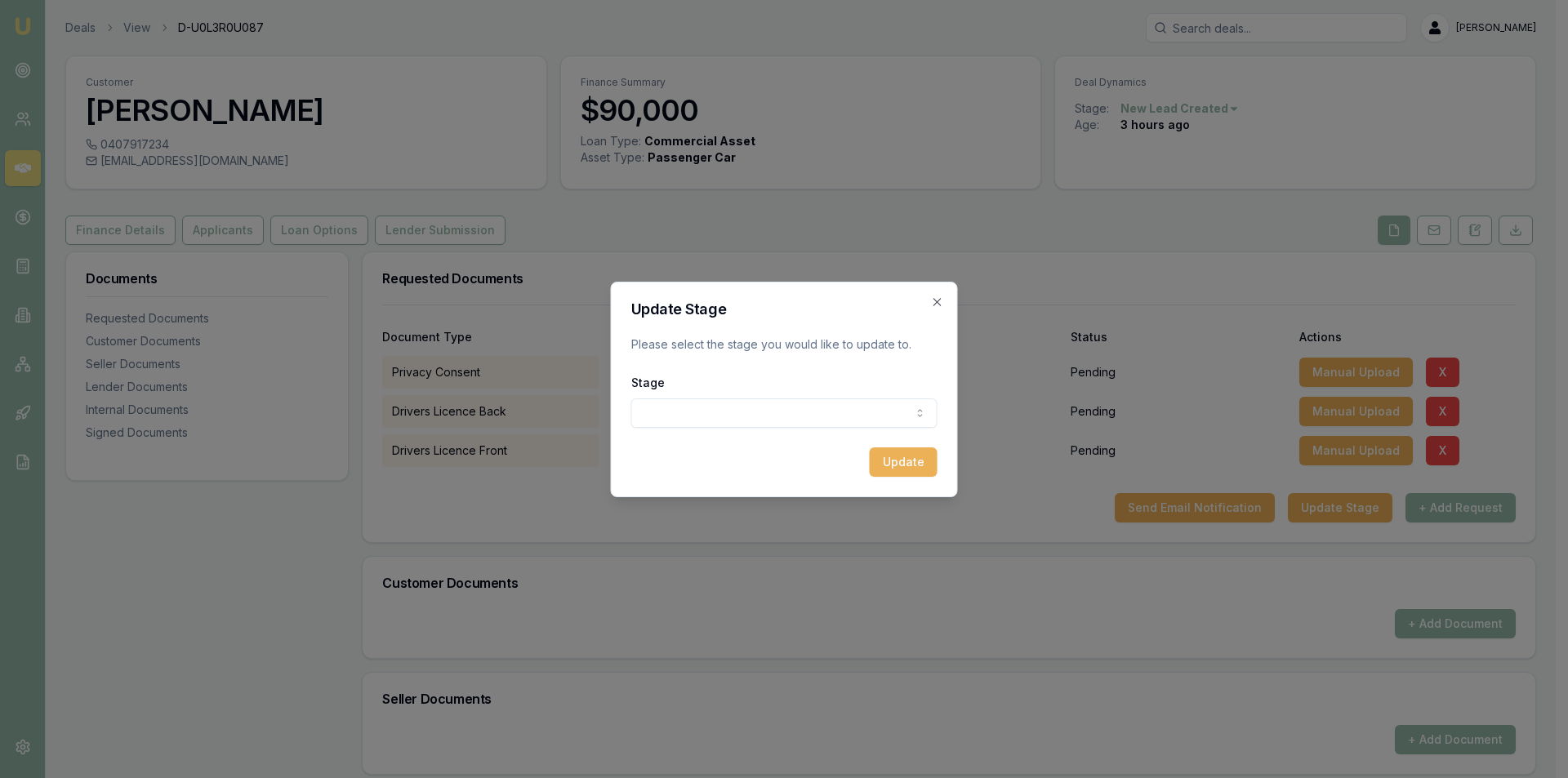
click at [813, 414] on body "Emu Broker Deals View D-U0L3R0U087 Peter Sarris Toggle Menu Customer Gary Thoma…" at bounding box center [777, 389] width 1556 height 778
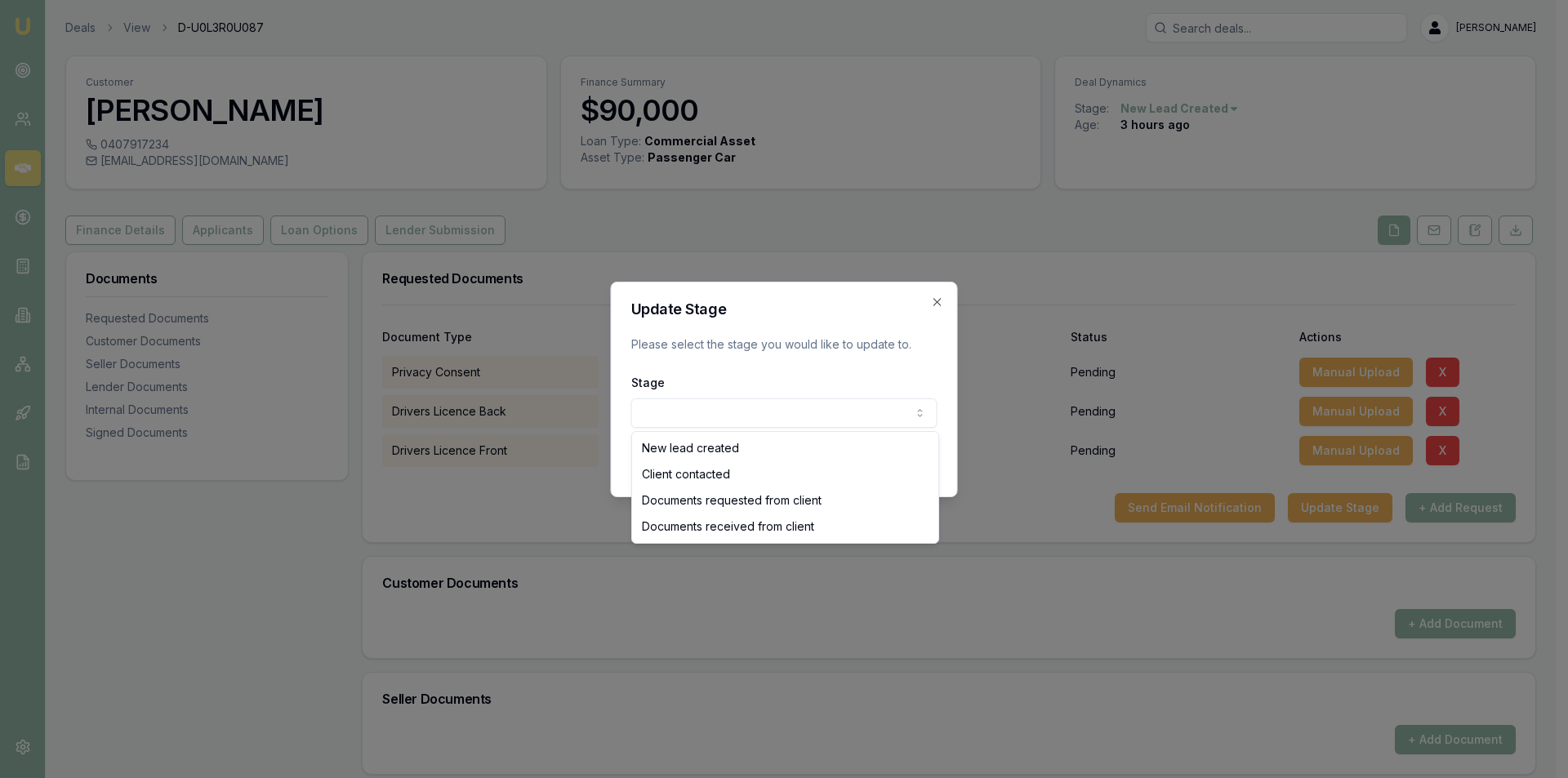
select select "DOCUMENTS_REQUESTED_FROM_CLIENT"
drag, startPoint x: 755, startPoint y: 505, endPoint x: 965, endPoint y: 519, distance: 210.5
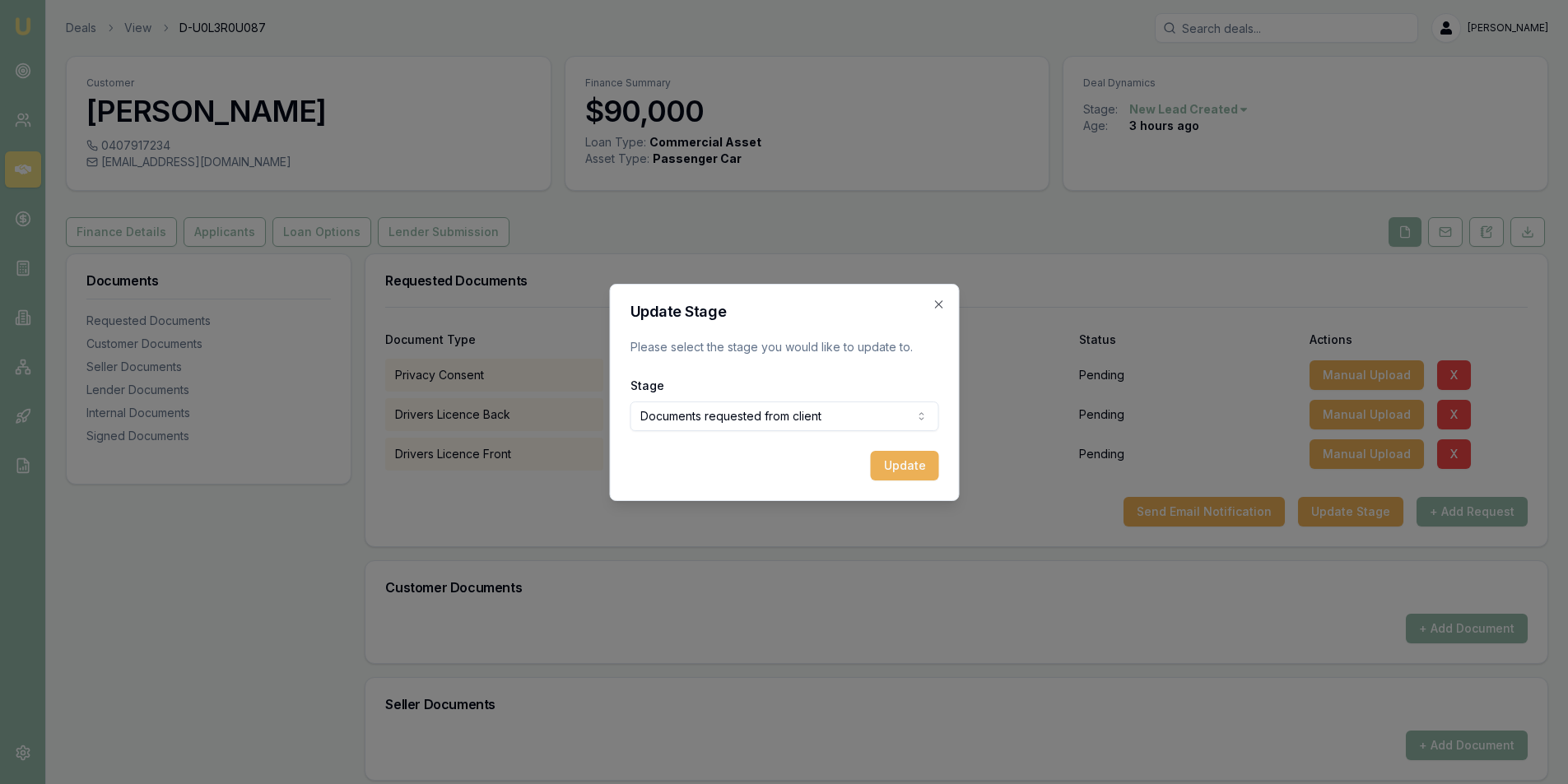
click at [883, 459] on button "Update" at bounding box center [905, 465] width 69 height 29
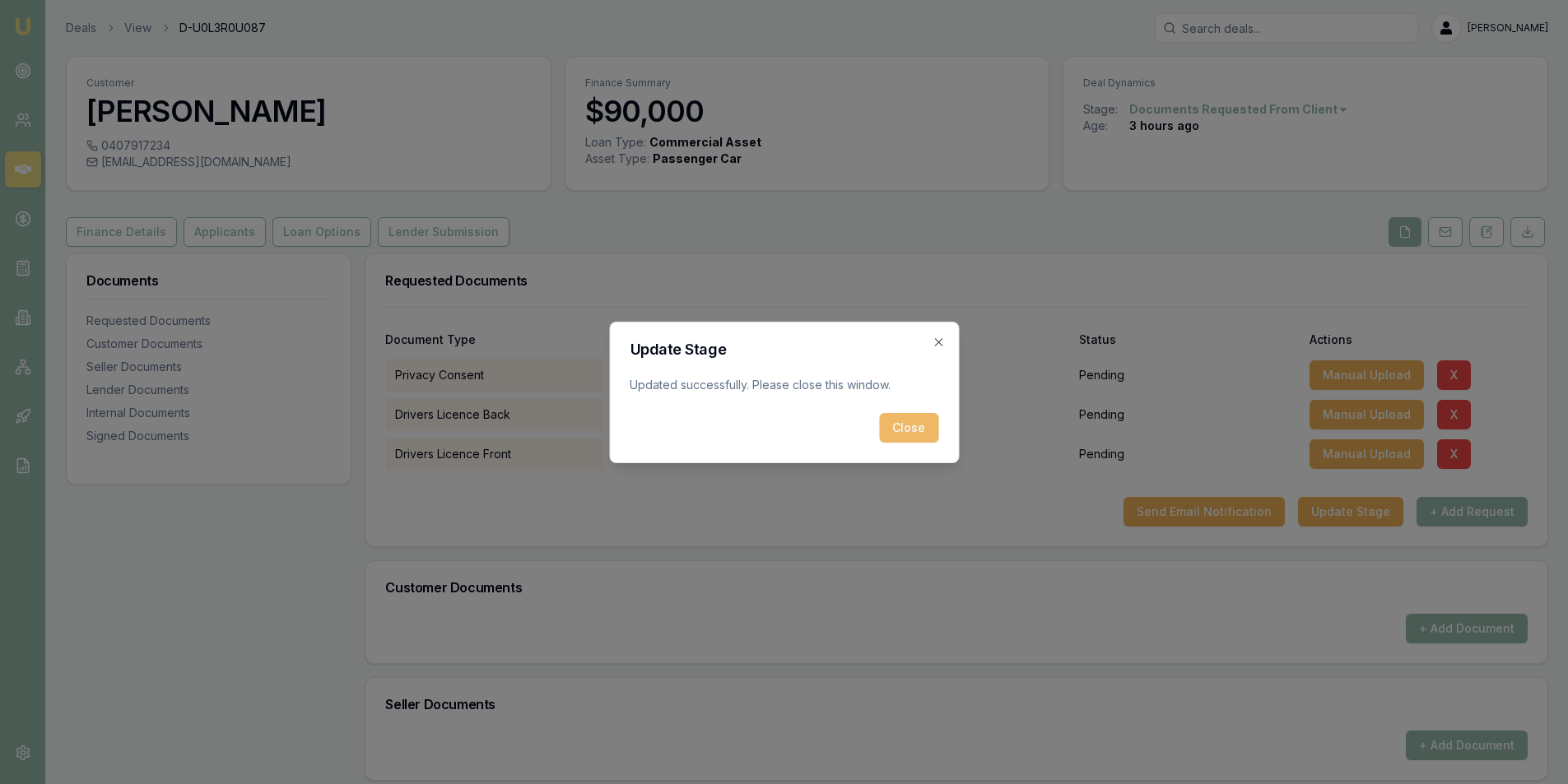
click at [896, 417] on button "Close" at bounding box center [908, 427] width 59 height 29
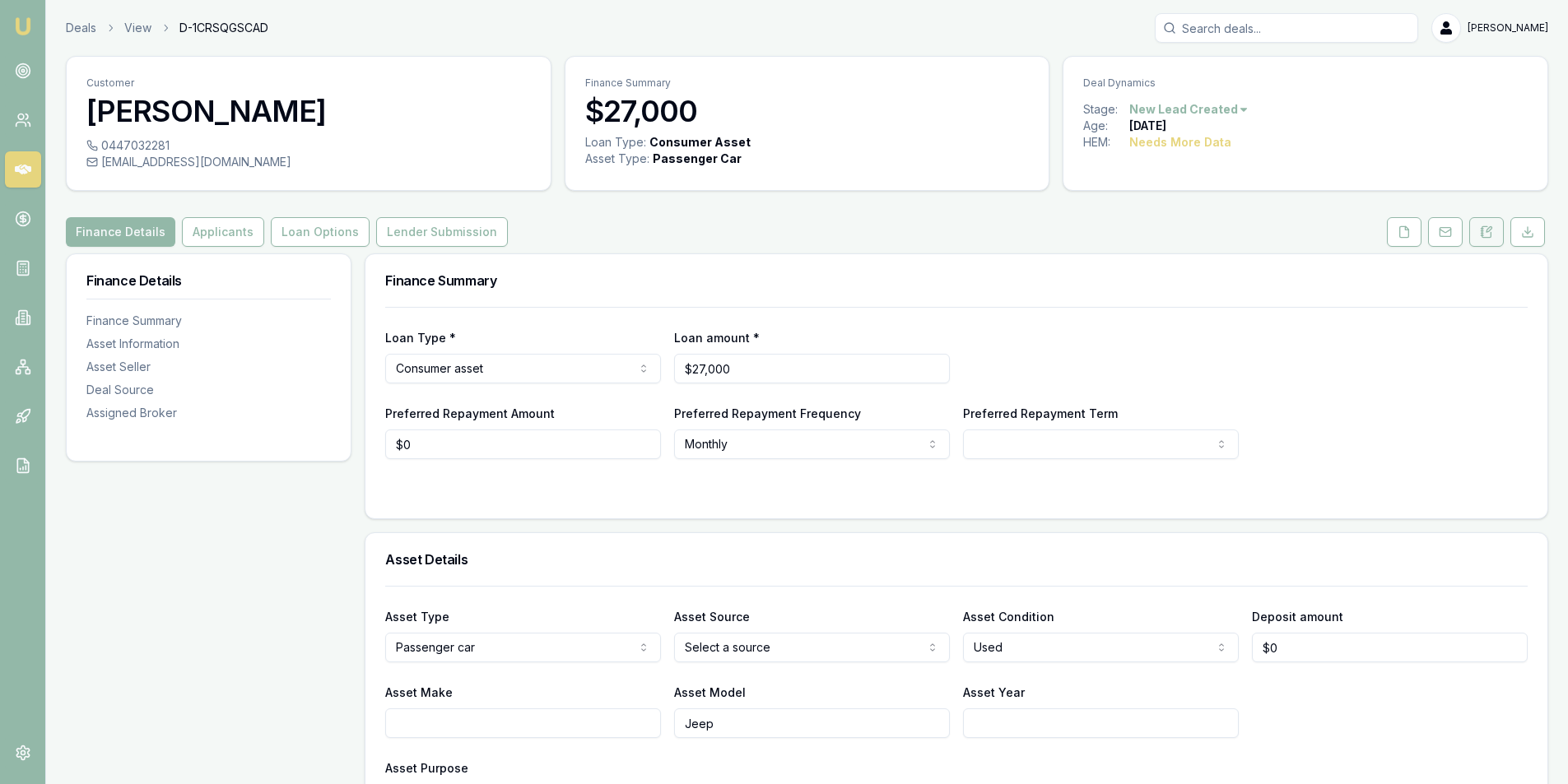
click at [1484, 227] on icon at bounding box center [1487, 231] width 9 height 11
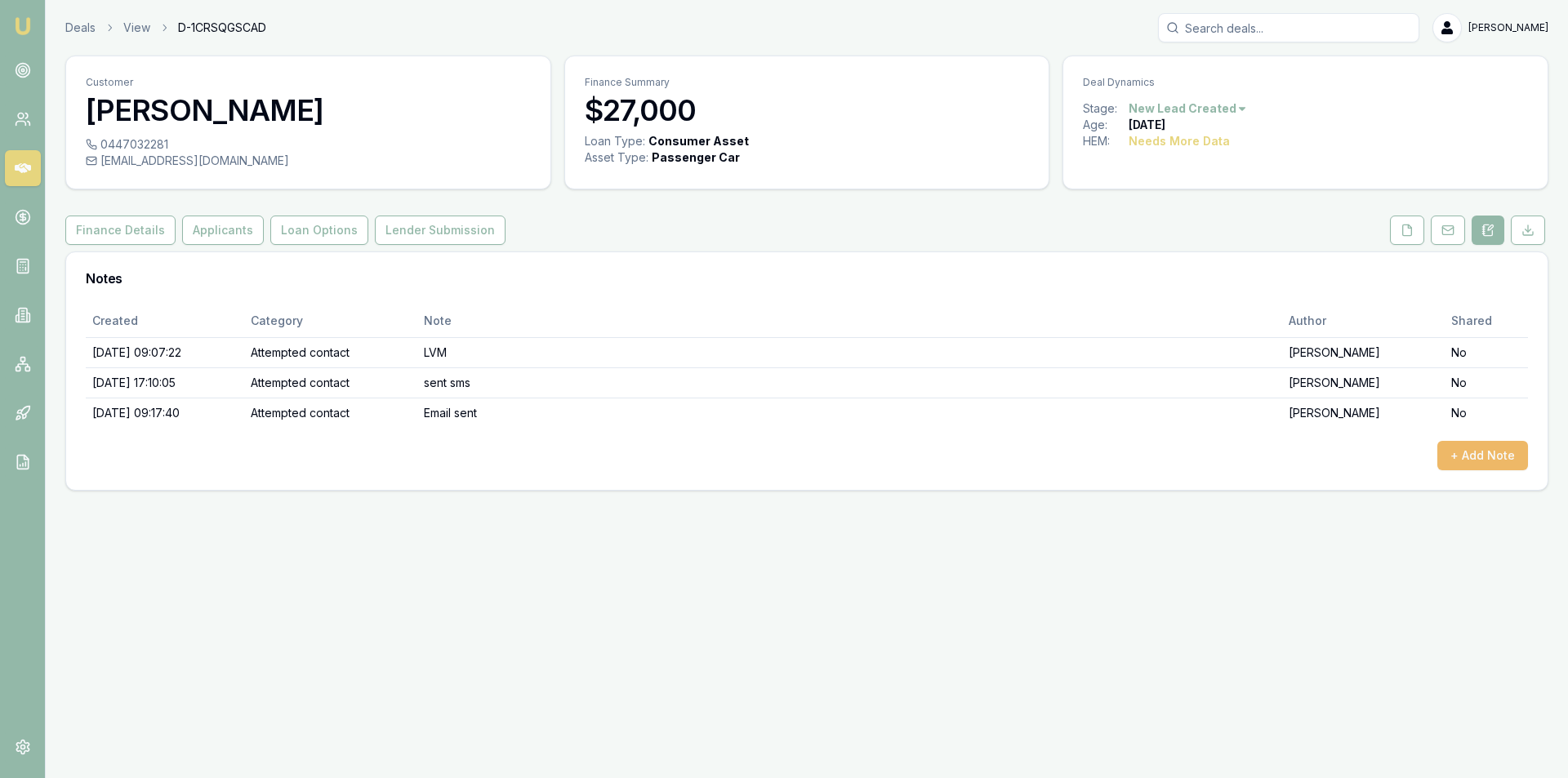
click at [1507, 450] on button "+ Add Note" at bounding box center [1482, 455] width 90 height 29
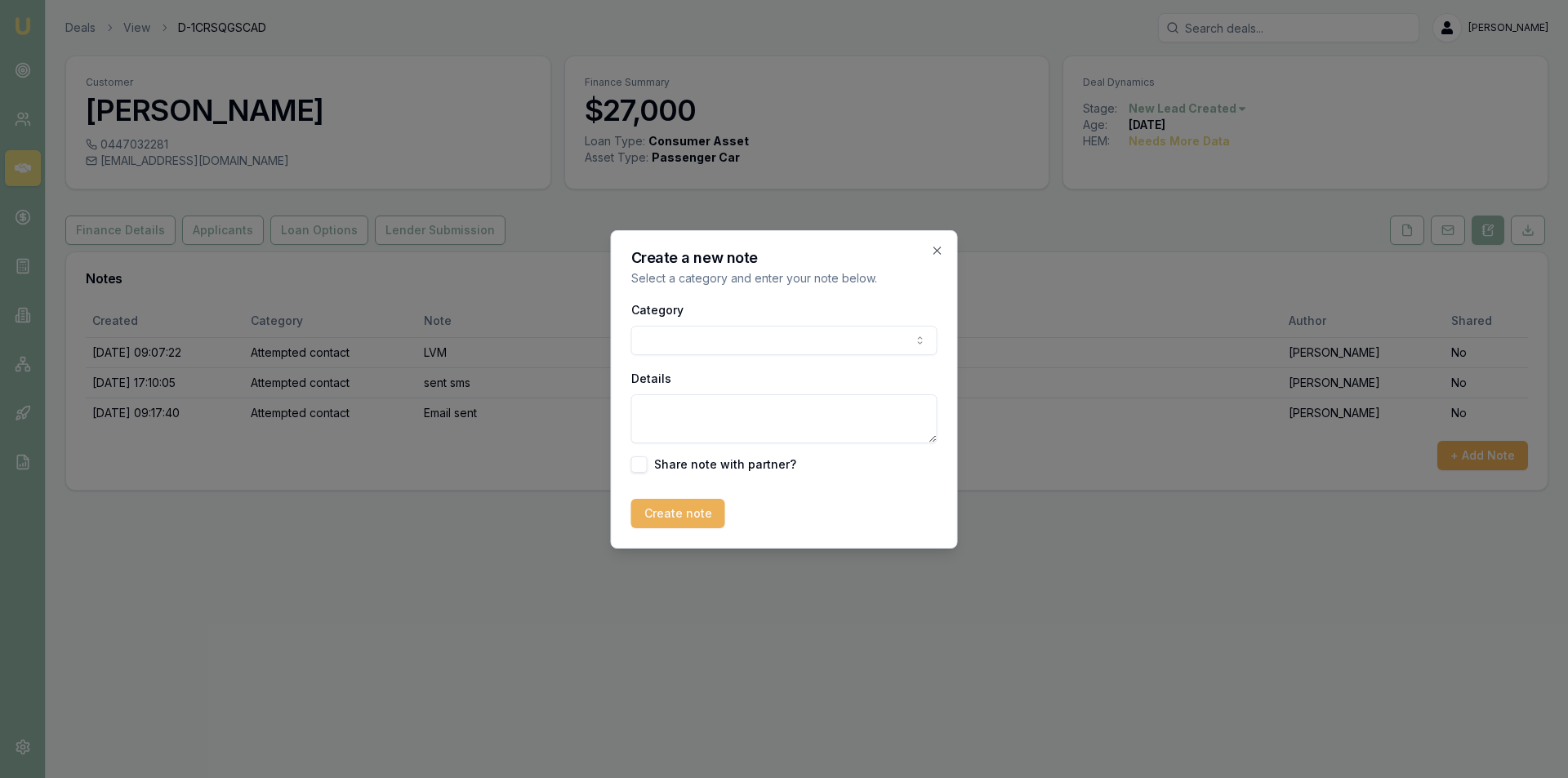
click at [700, 340] on body "Emu Broker Deals View D-1CRSQGSCAD [PERSON_NAME] Toggle Menu Customer [PERSON_N…" at bounding box center [784, 389] width 1568 height 778
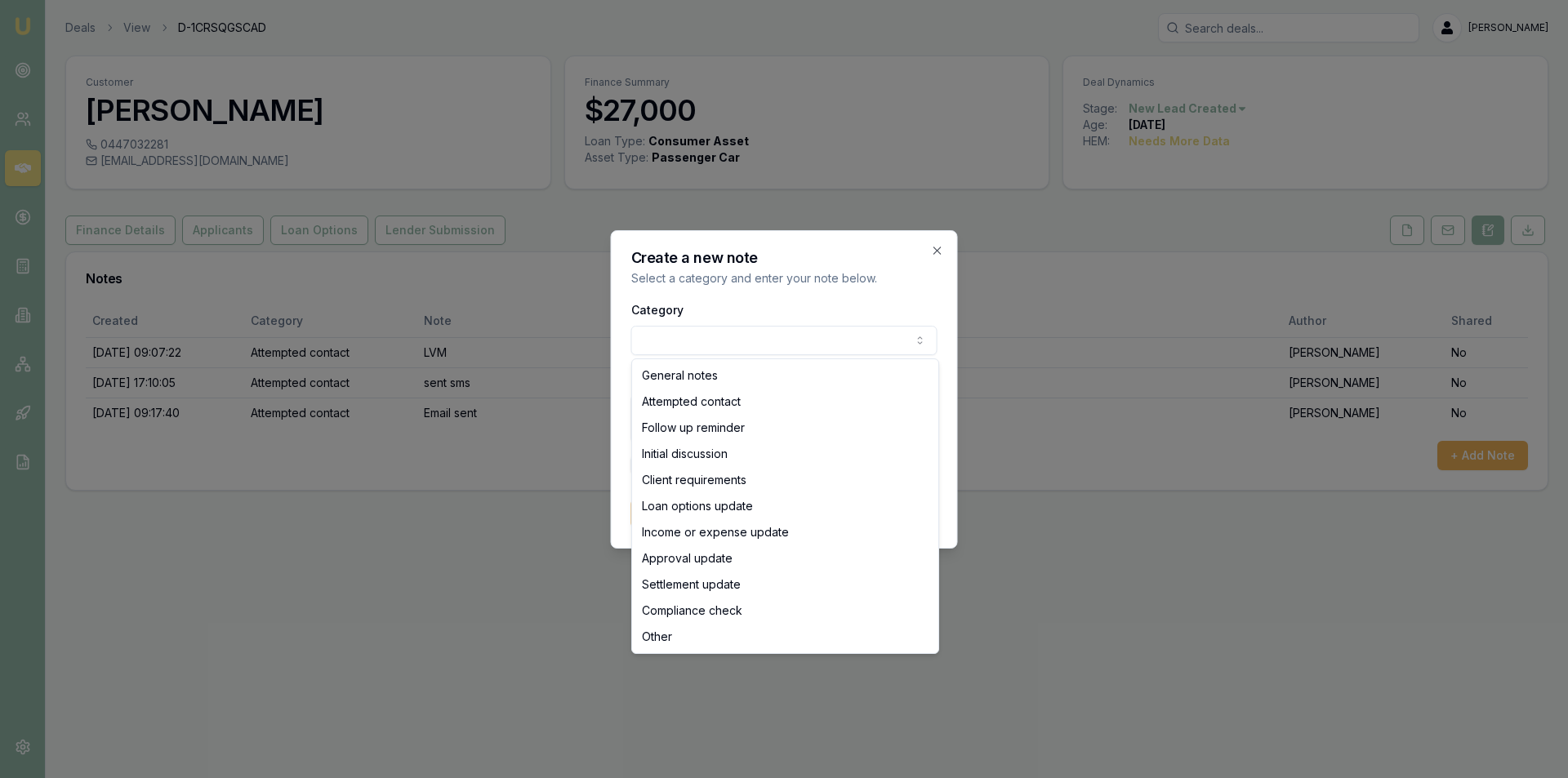
select select "ATTEMPTED_CONTACT"
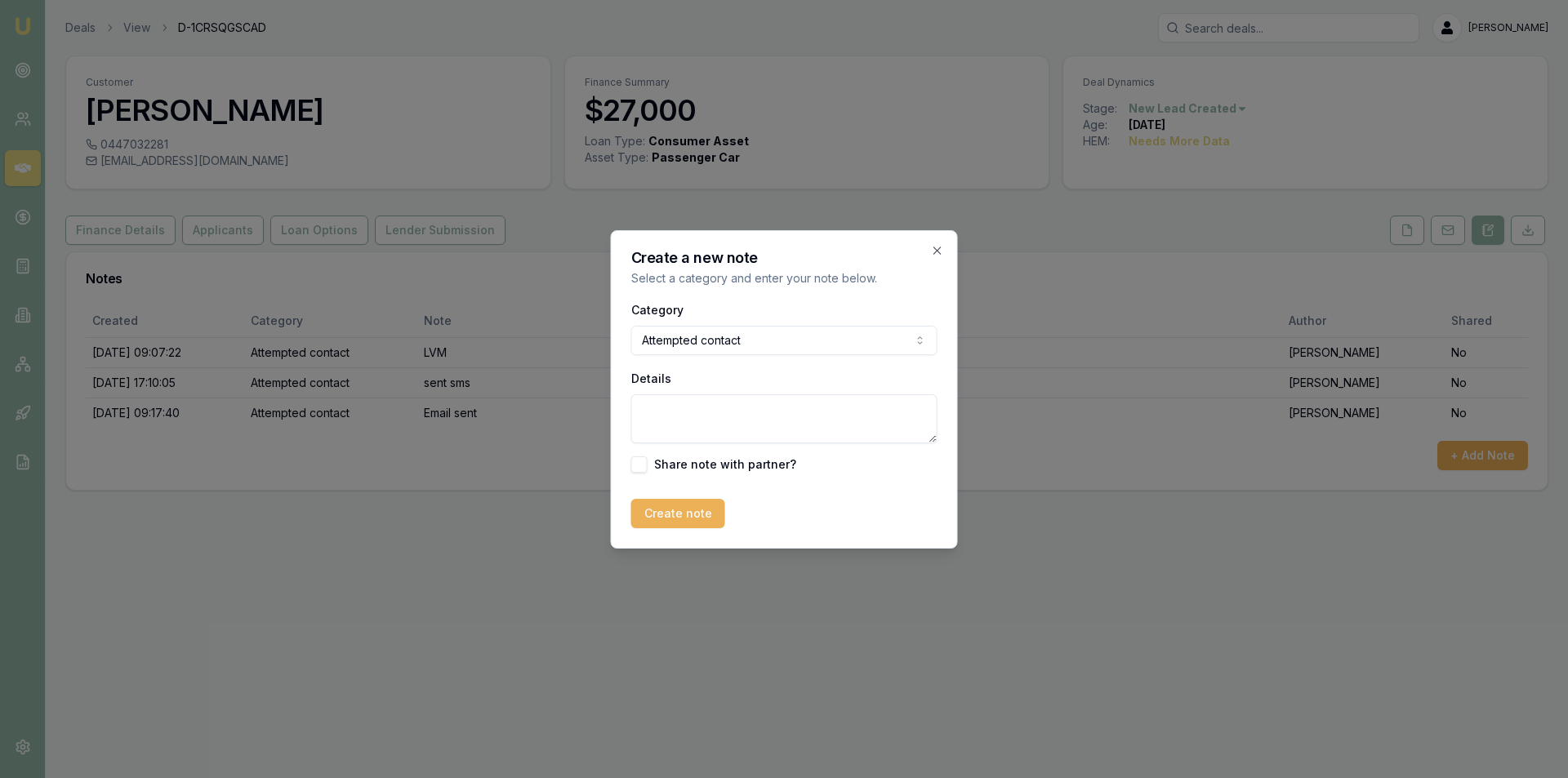
click at [709, 411] on textarea "Details" at bounding box center [785, 418] width 307 height 49
type textarea "no ans"
click at [680, 510] on button "Create note" at bounding box center [678, 513] width 94 height 29
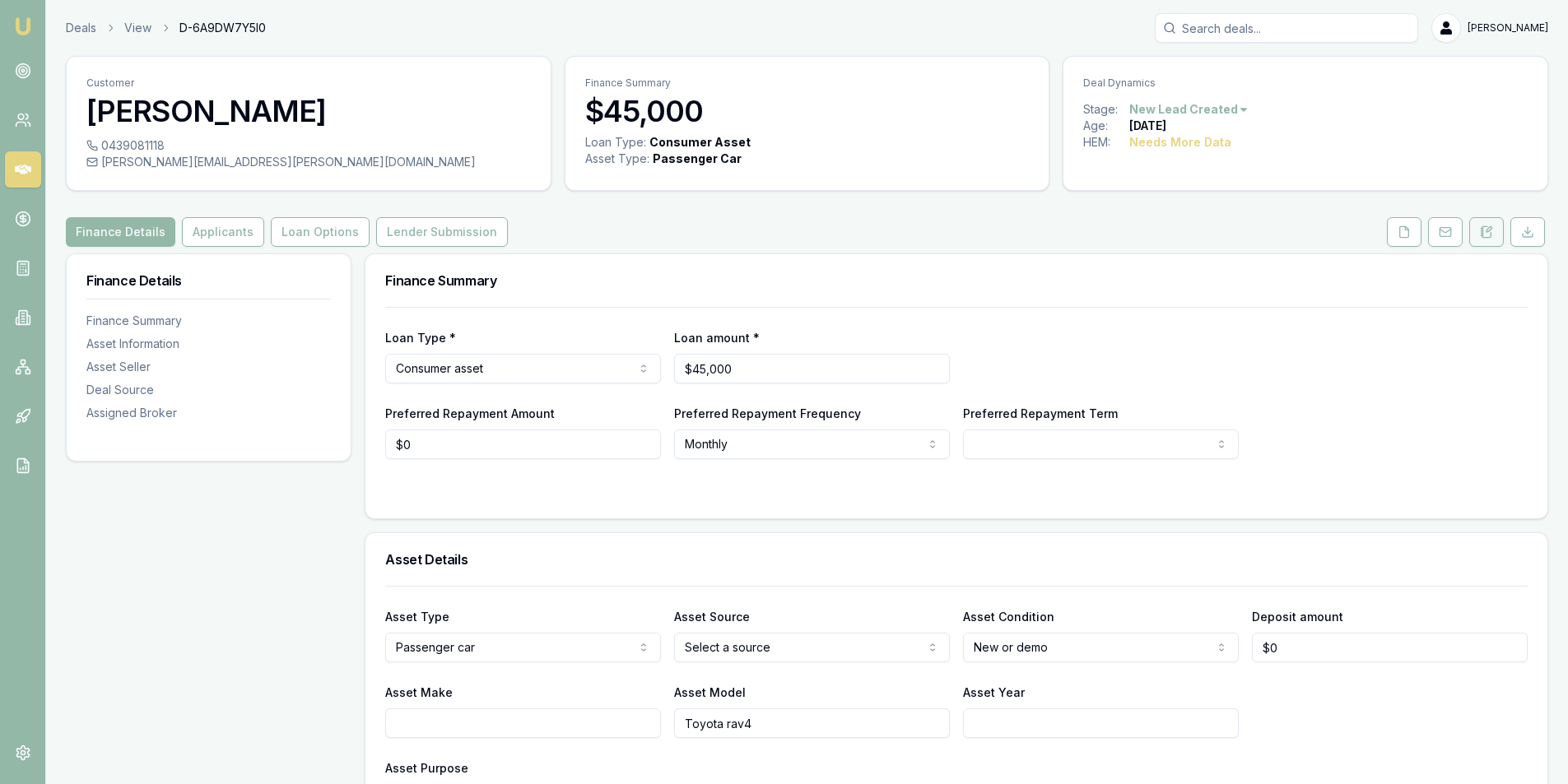
click at [1479, 224] on button at bounding box center [1486, 231] width 34 height 29
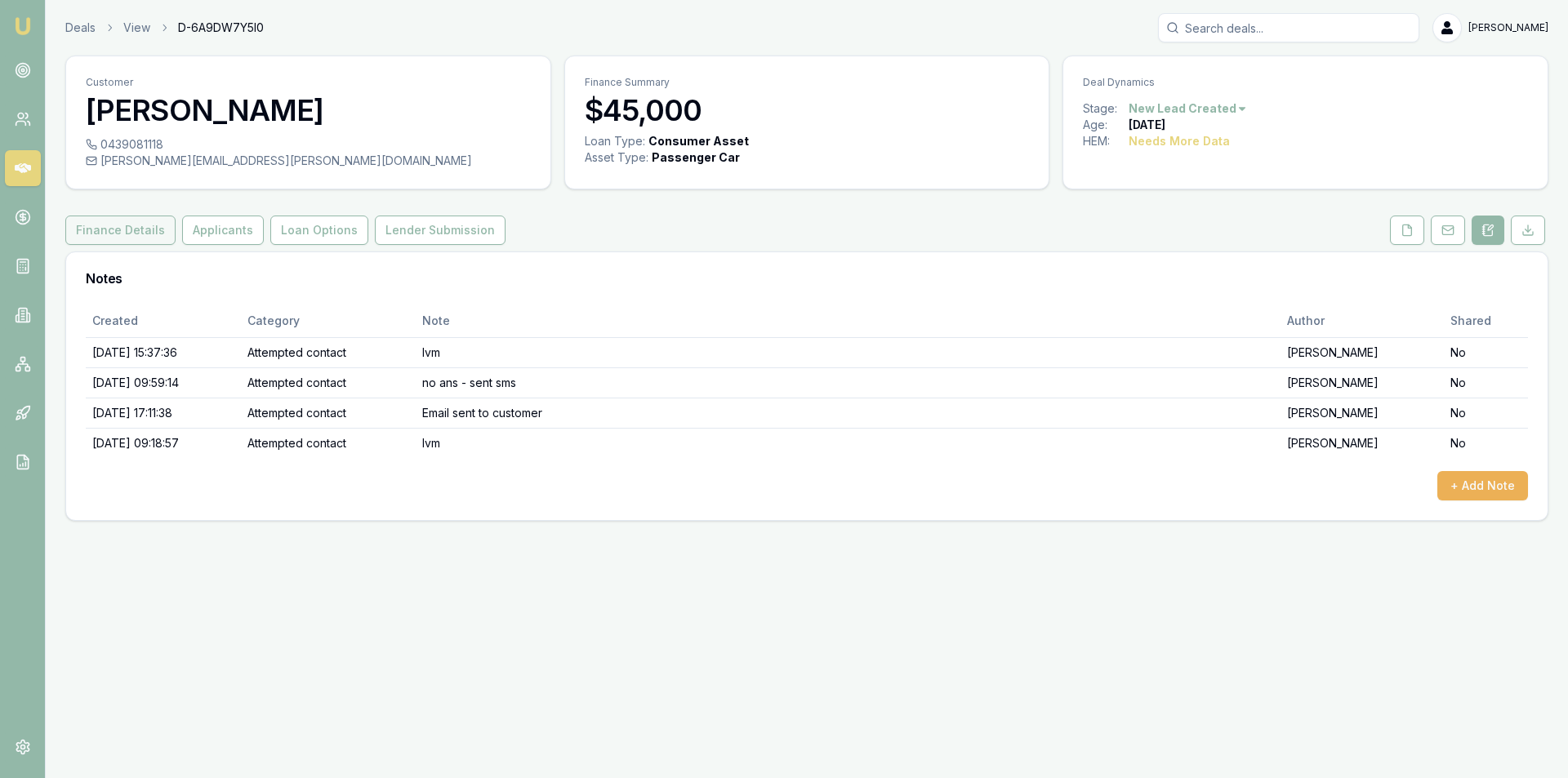
click at [140, 226] on button "Finance Details" at bounding box center [120, 230] width 110 height 29
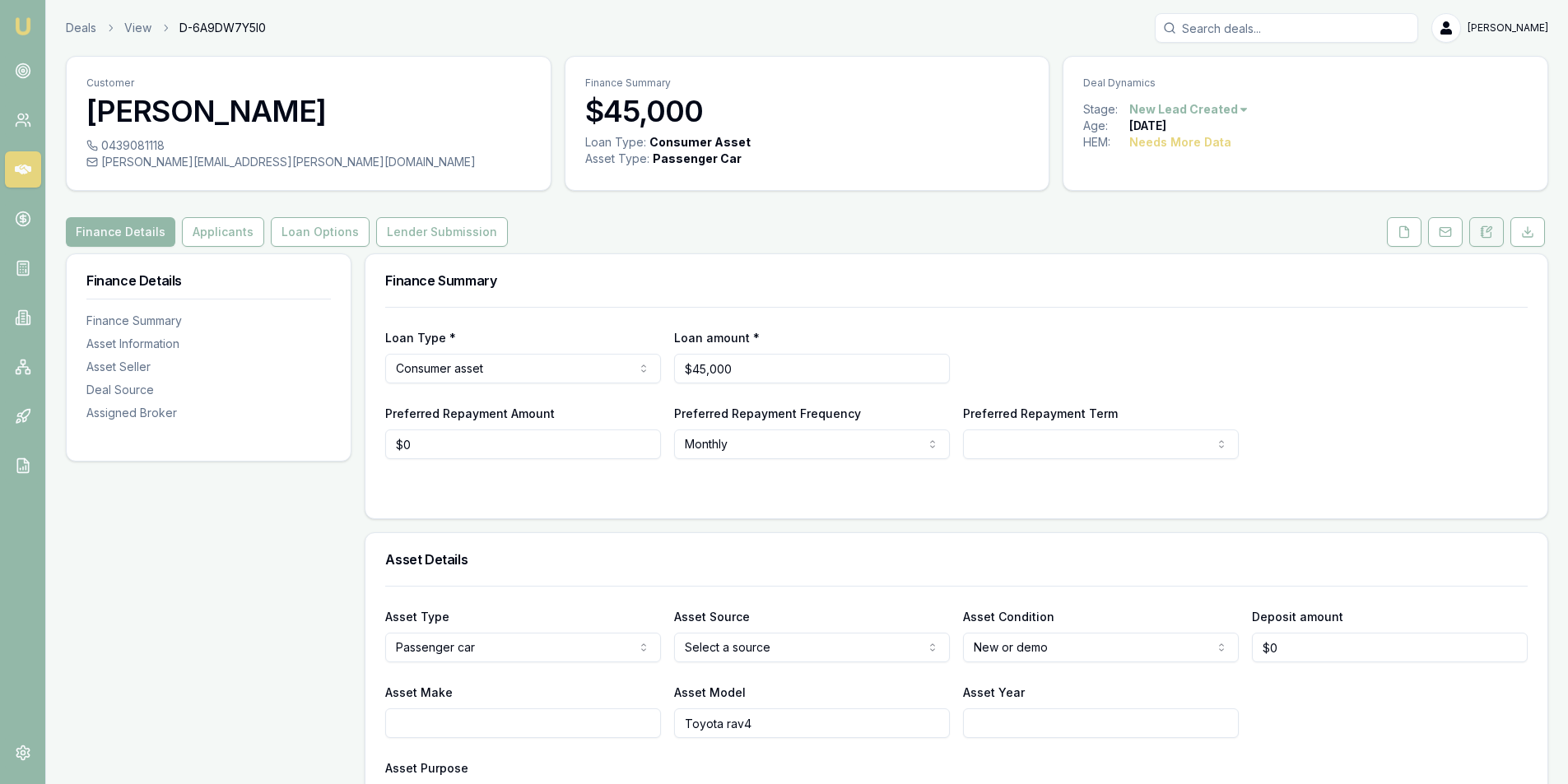
click at [1487, 234] on icon at bounding box center [1487, 232] width 13 height 13
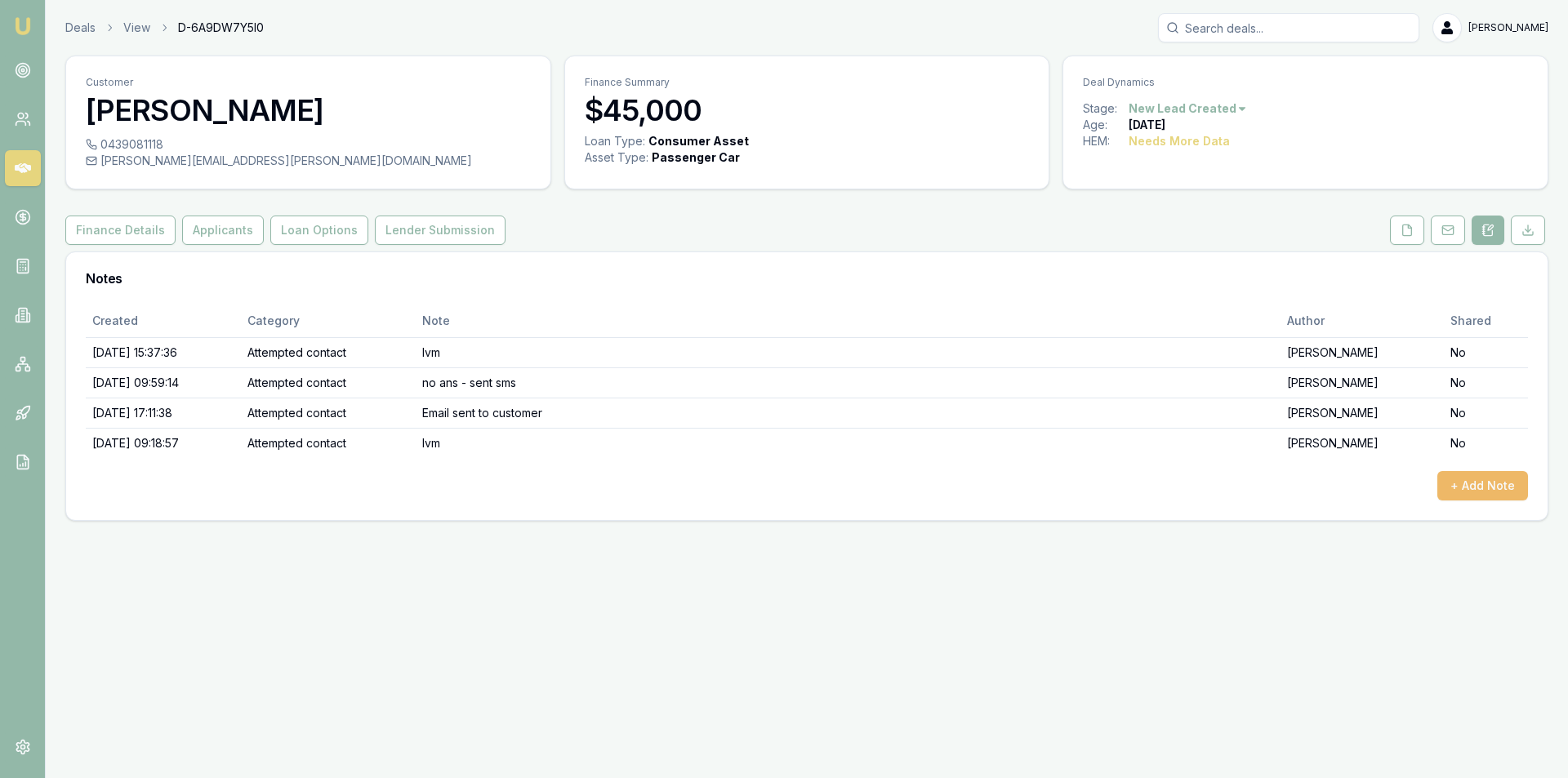
click at [1470, 492] on button "+ Add Note" at bounding box center [1482, 486] width 90 height 29
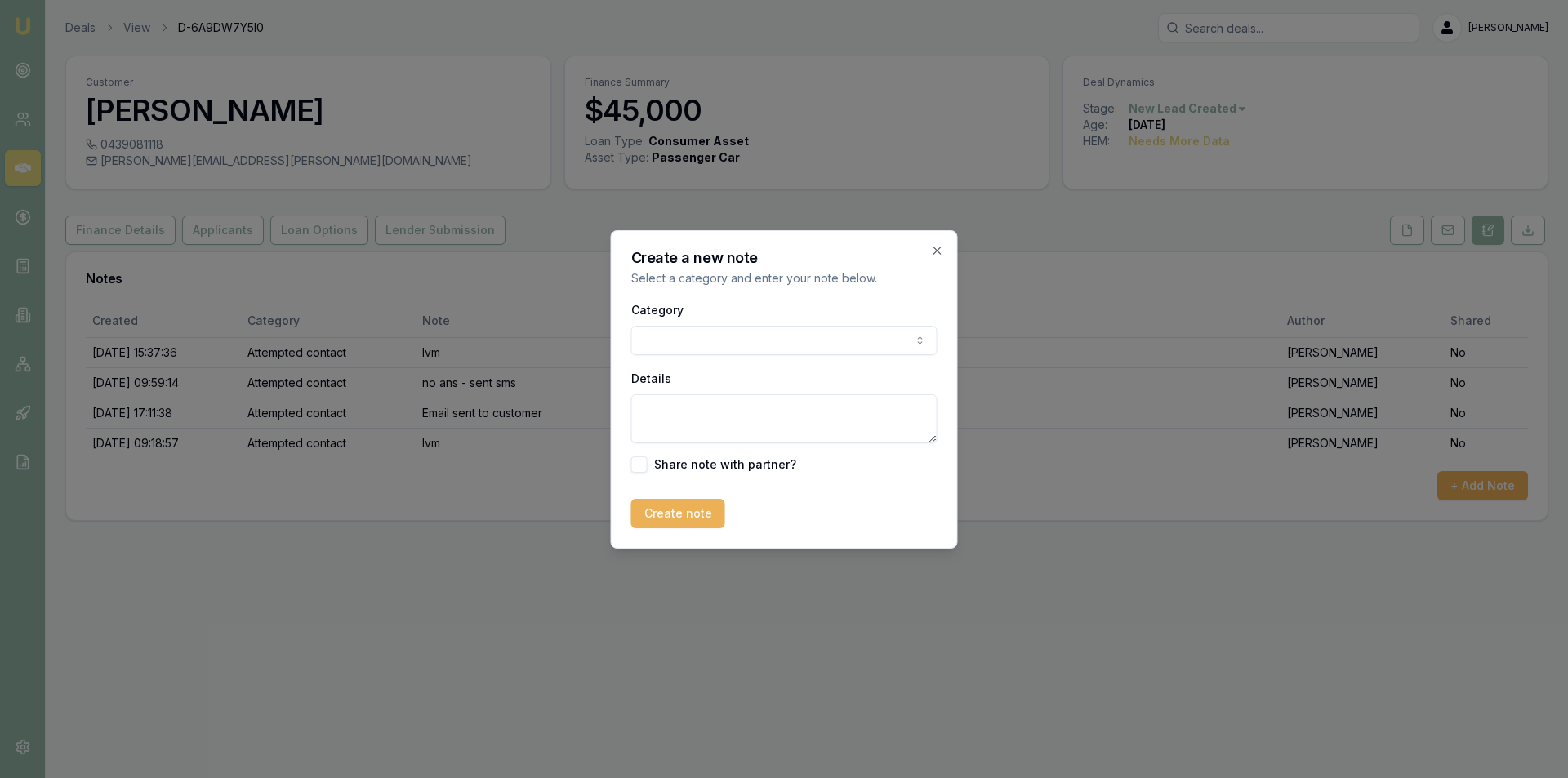
click at [671, 335] on body "Emu Broker Deals View D-6A9DW7Y5I0 Peter Sarris Toggle Menu Customer Brett Fave…" at bounding box center [784, 389] width 1568 height 778
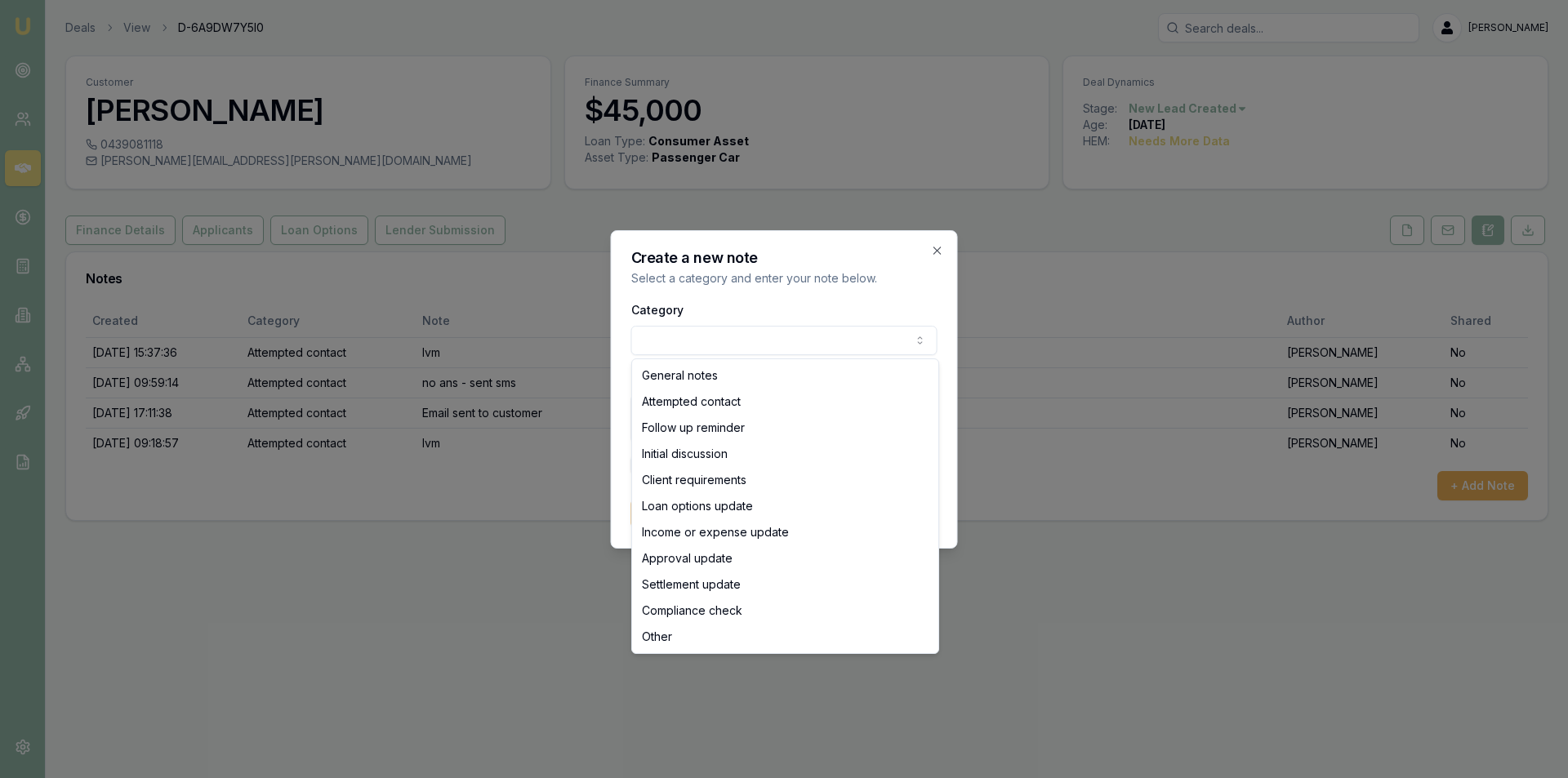
select select "ATTEMPTED_CONTACT"
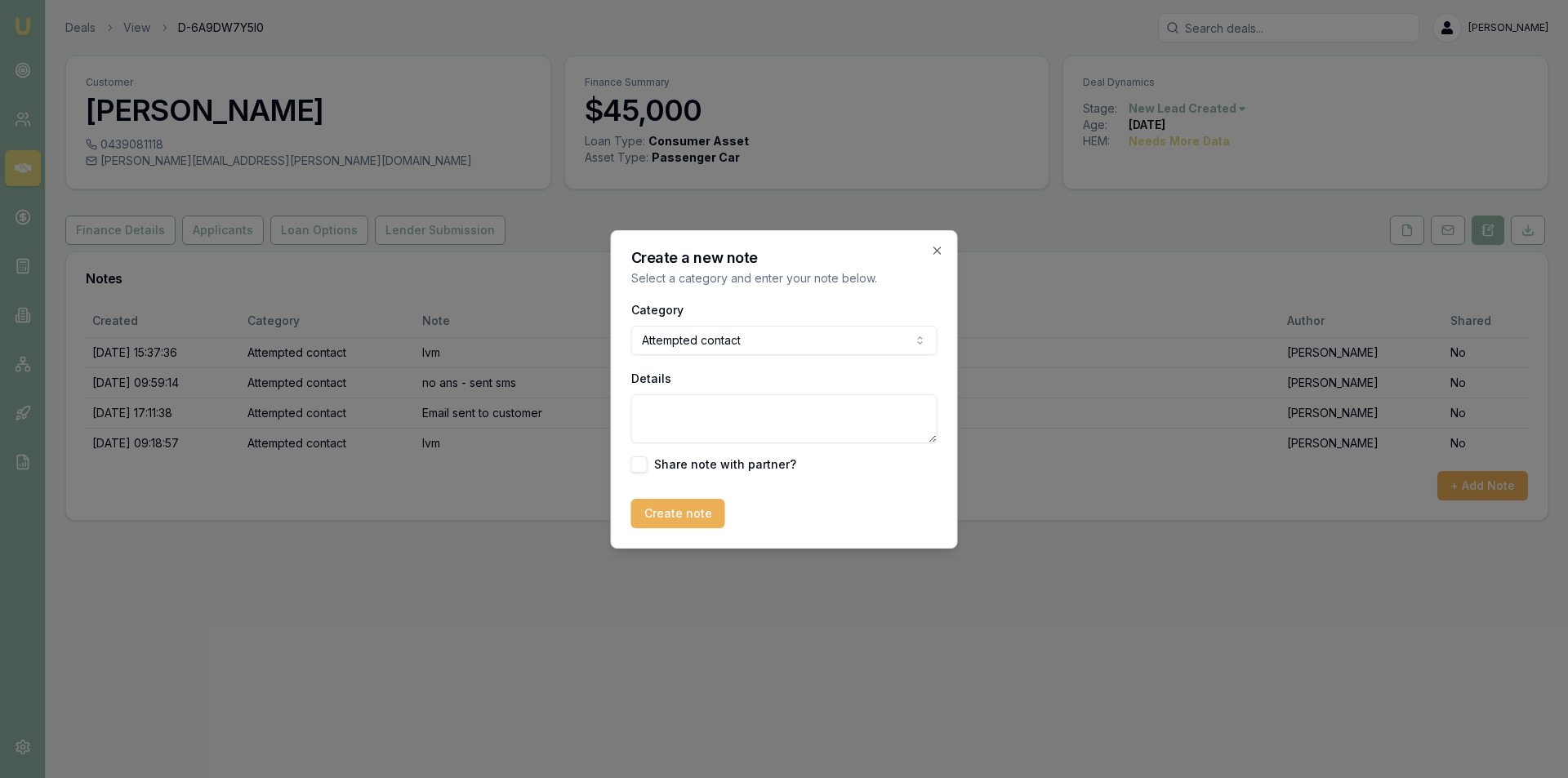
click at [719, 425] on textarea "Details" at bounding box center [785, 418] width 307 height 49
type textarea "sent sms"
click at [697, 518] on button "Create note" at bounding box center [678, 513] width 94 height 29
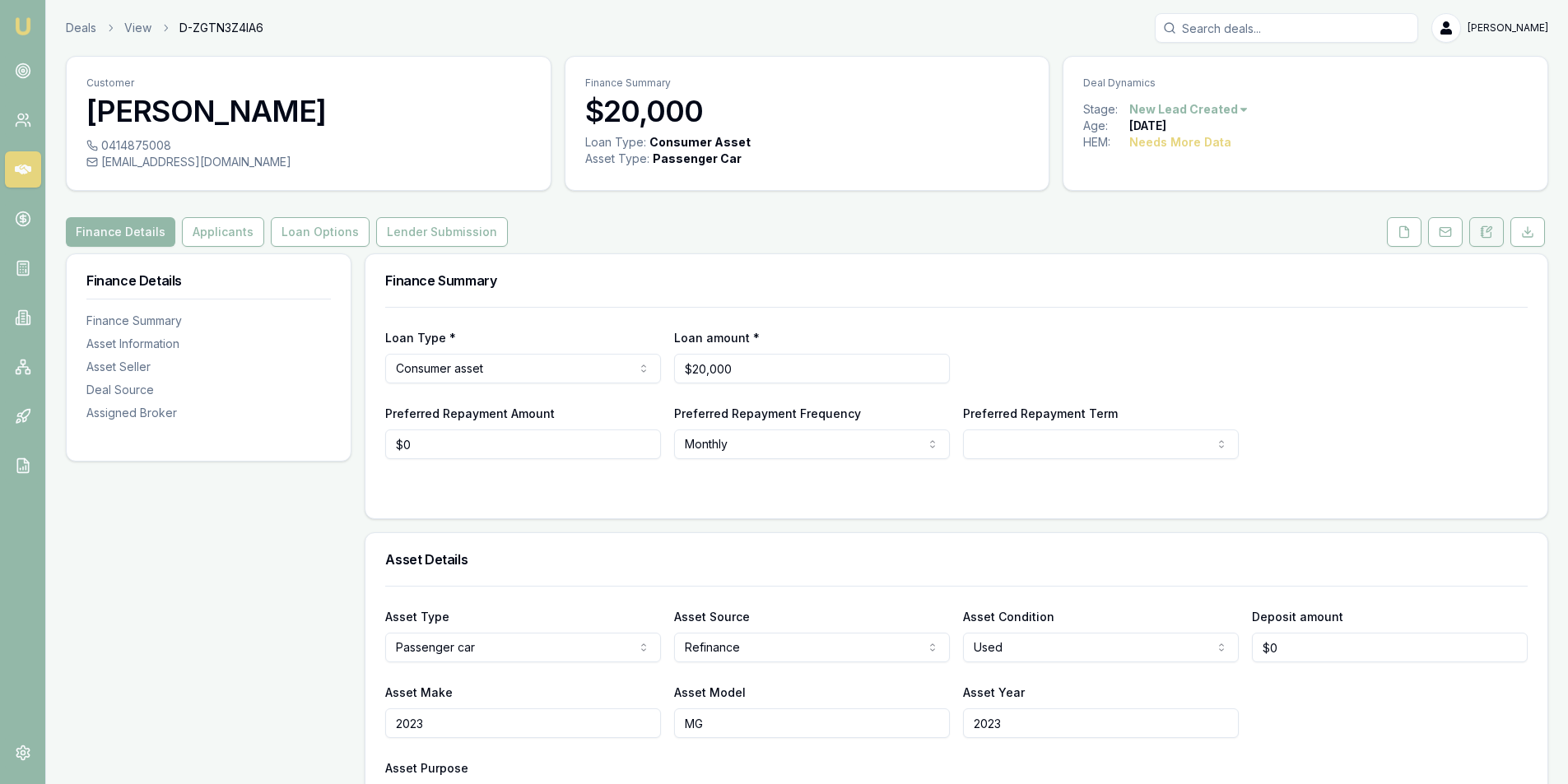
click at [1469, 234] on button at bounding box center [1486, 231] width 34 height 29
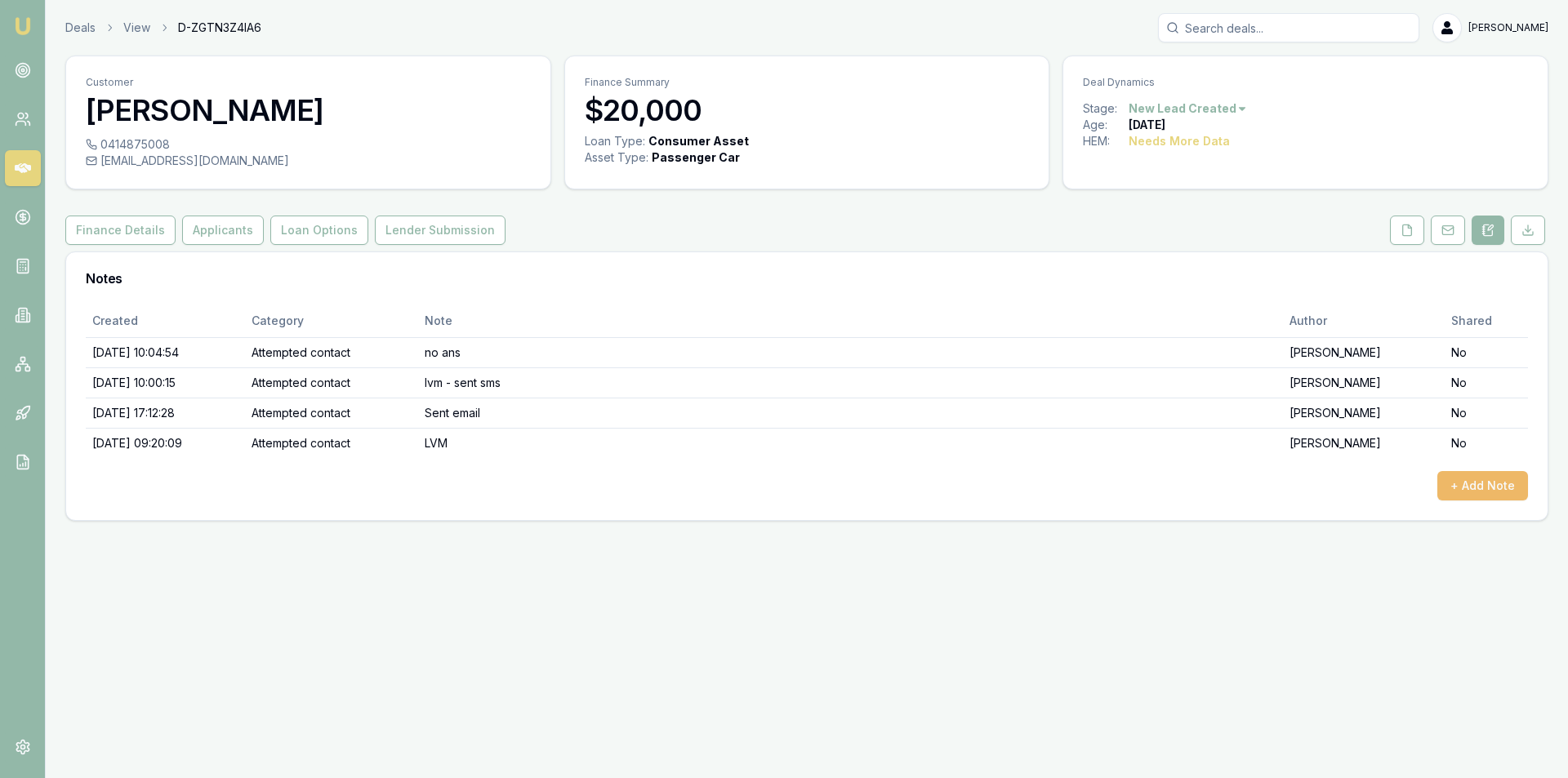
click at [1497, 483] on button "+ Add Note" at bounding box center [1482, 486] width 90 height 29
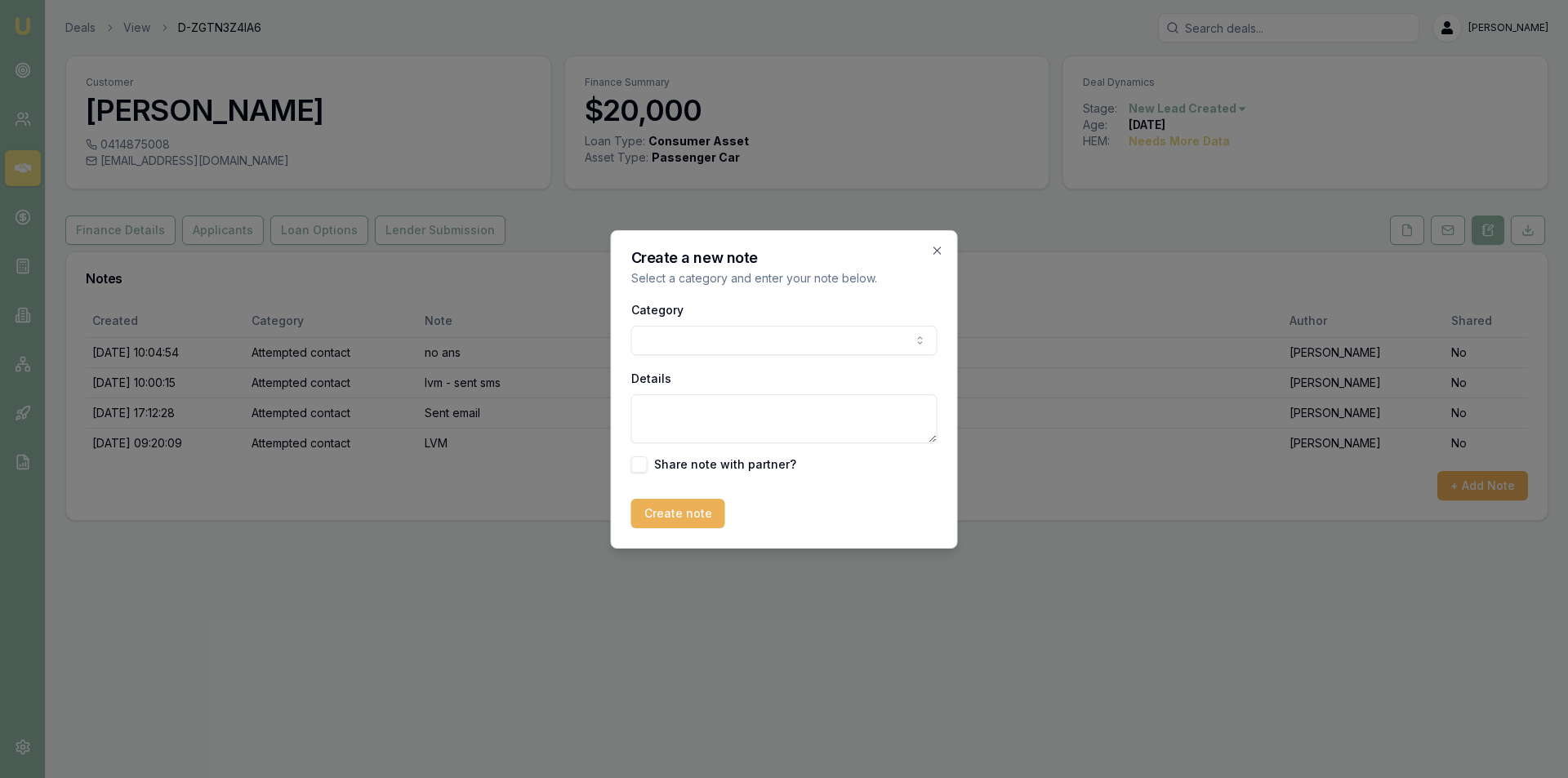
click at [695, 338] on body "Emu Broker Deals View D-ZGTN3Z4IA6 [PERSON_NAME] Toggle Menu Customer [PERSON_N…" at bounding box center [784, 389] width 1568 height 778
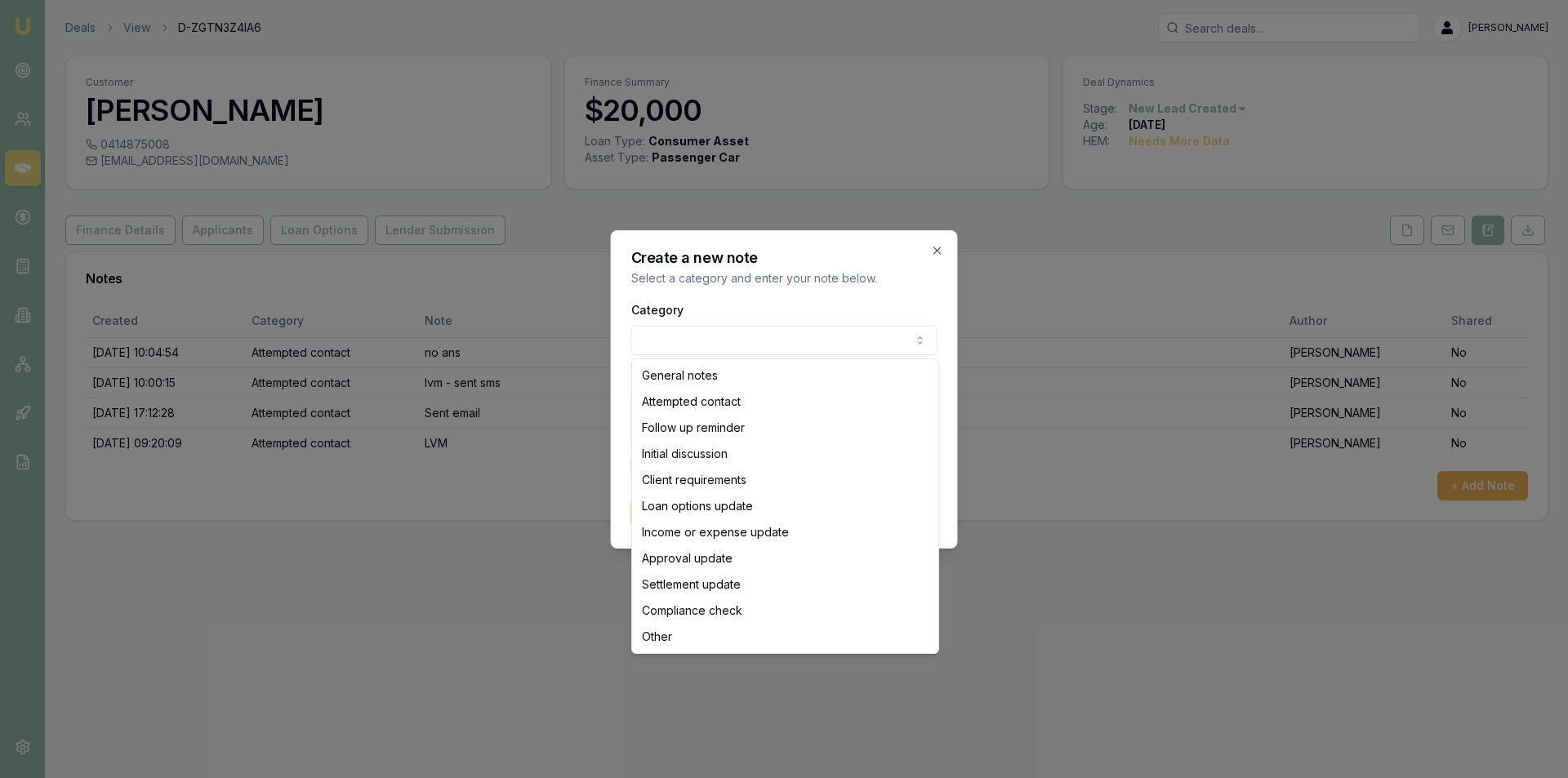
select select "ATTEMPTED_CONTACT"
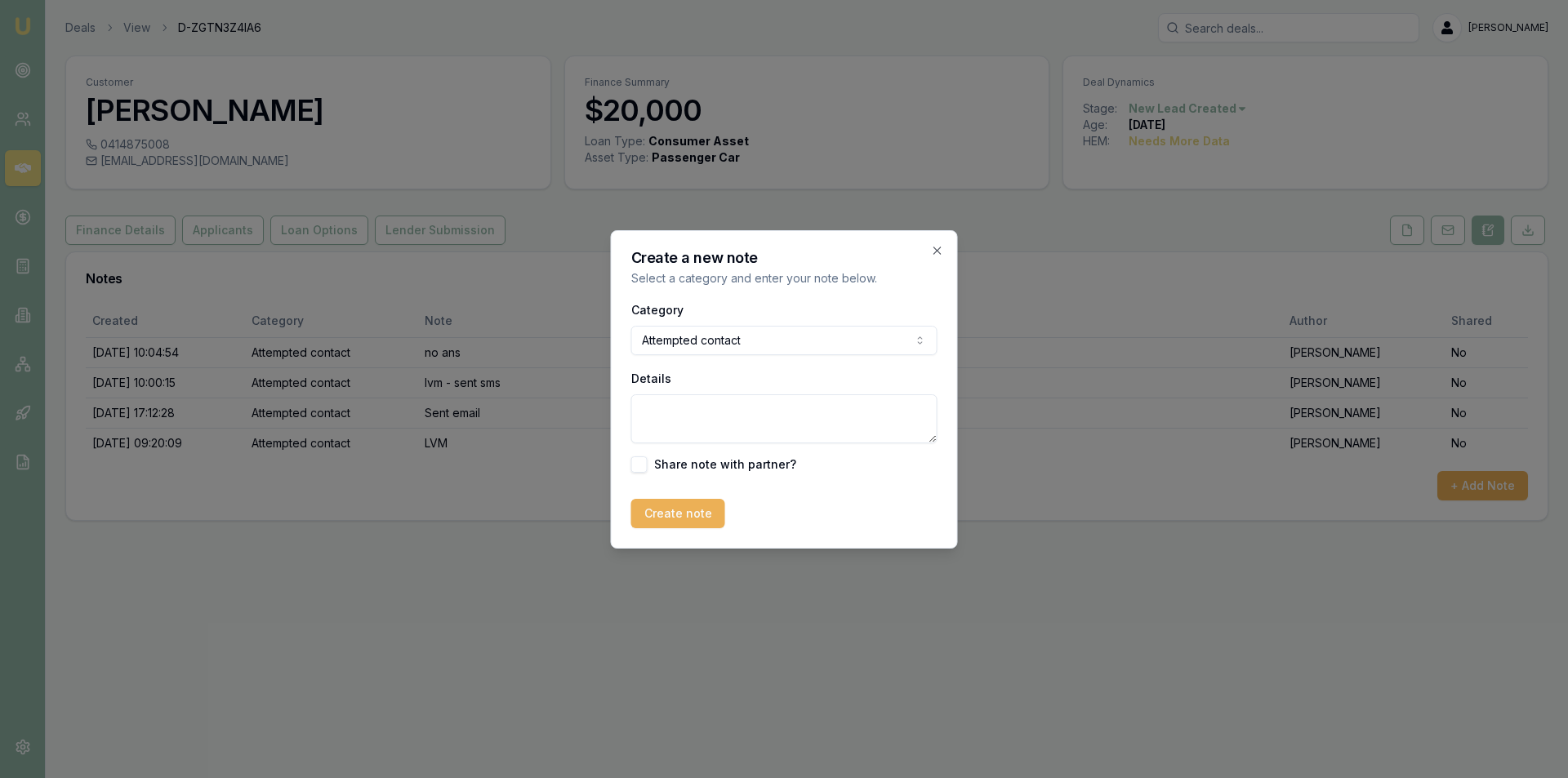
click at [700, 442] on textarea "Details" at bounding box center [785, 418] width 307 height 49
type textarea "no ans"
click at [656, 526] on button "Create note" at bounding box center [678, 513] width 94 height 29
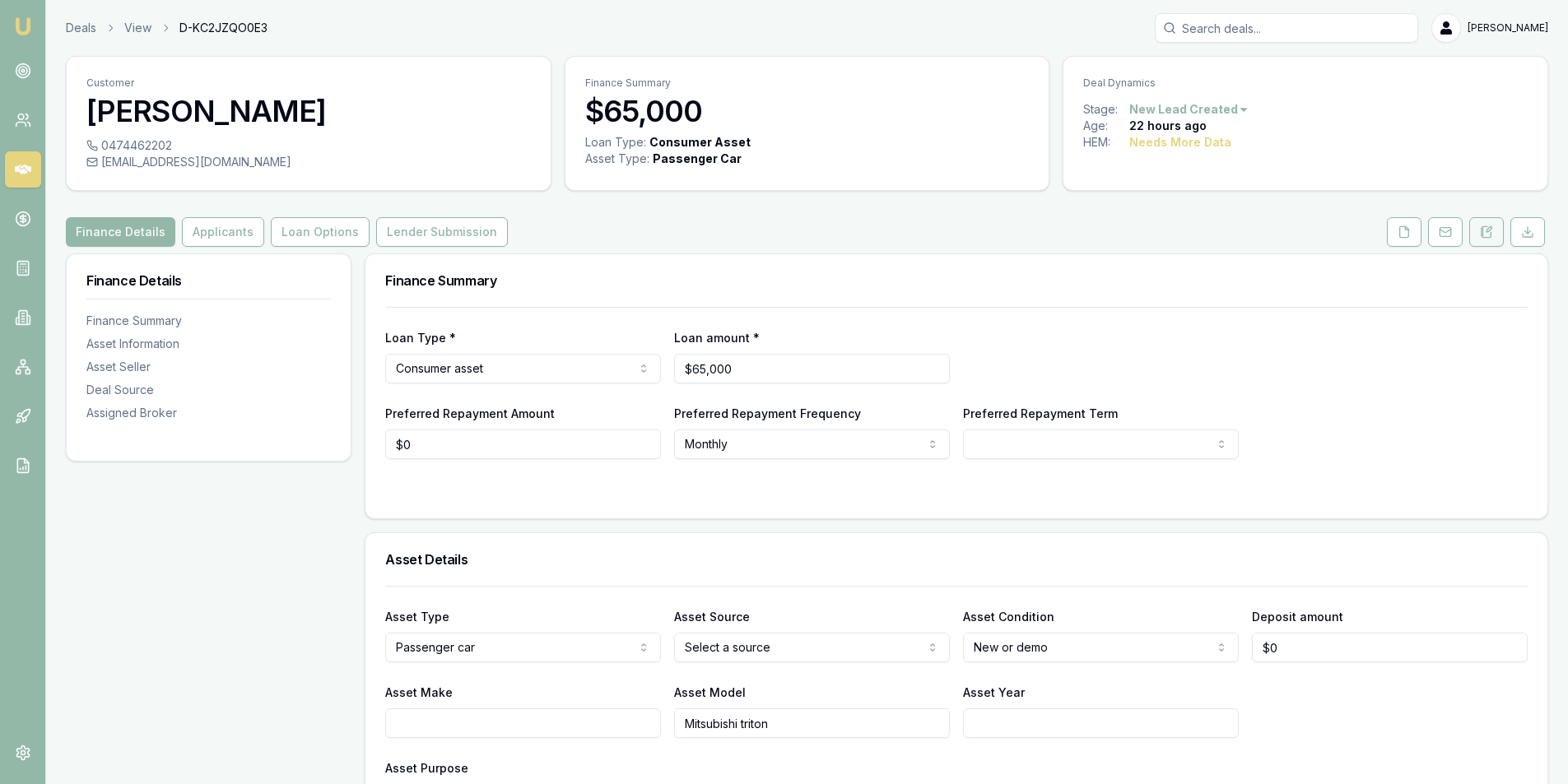
click at [1485, 233] on icon at bounding box center [1487, 232] width 13 height 13
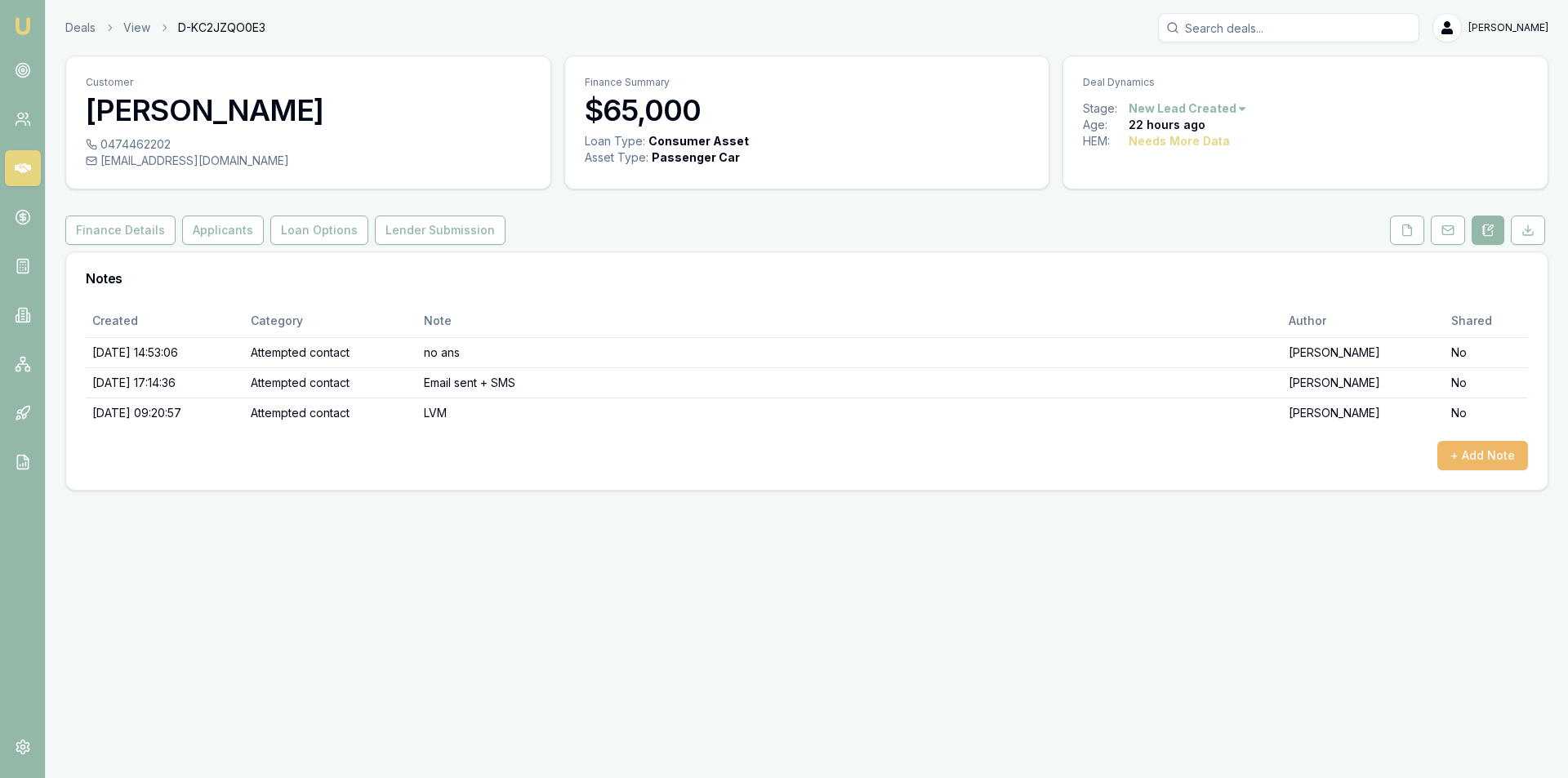
click at [1455, 446] on button "+ Add Note" at bounding box center [1482, 455] width 90 height 29
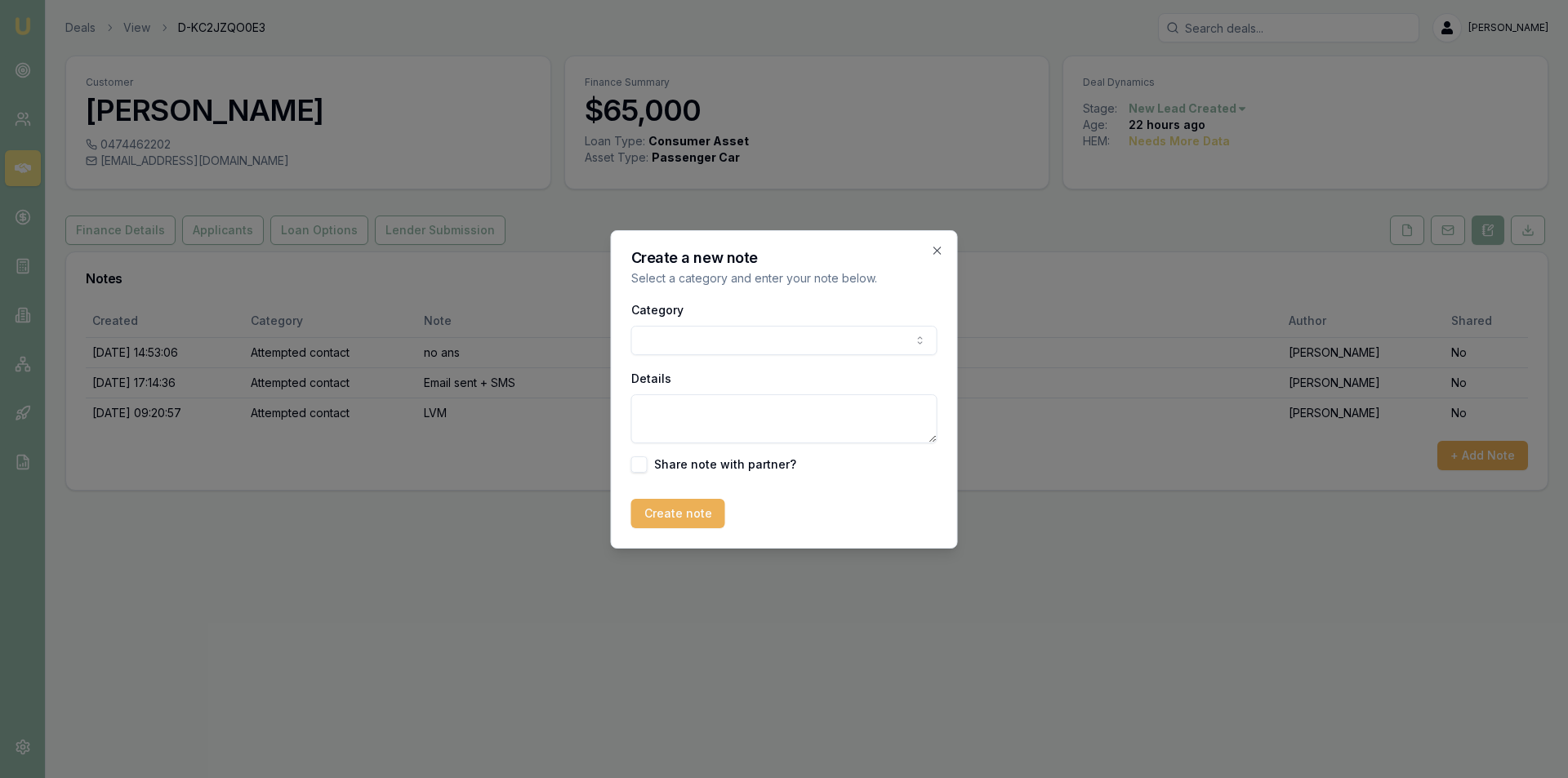
click at [721, 338] on body "Emu Broker Deals View D-KC2JZQO0E3 Peter Sarris Toggle Menu Customer Bart Smets…" at bounding box center [784, 389] width 1568 height 778
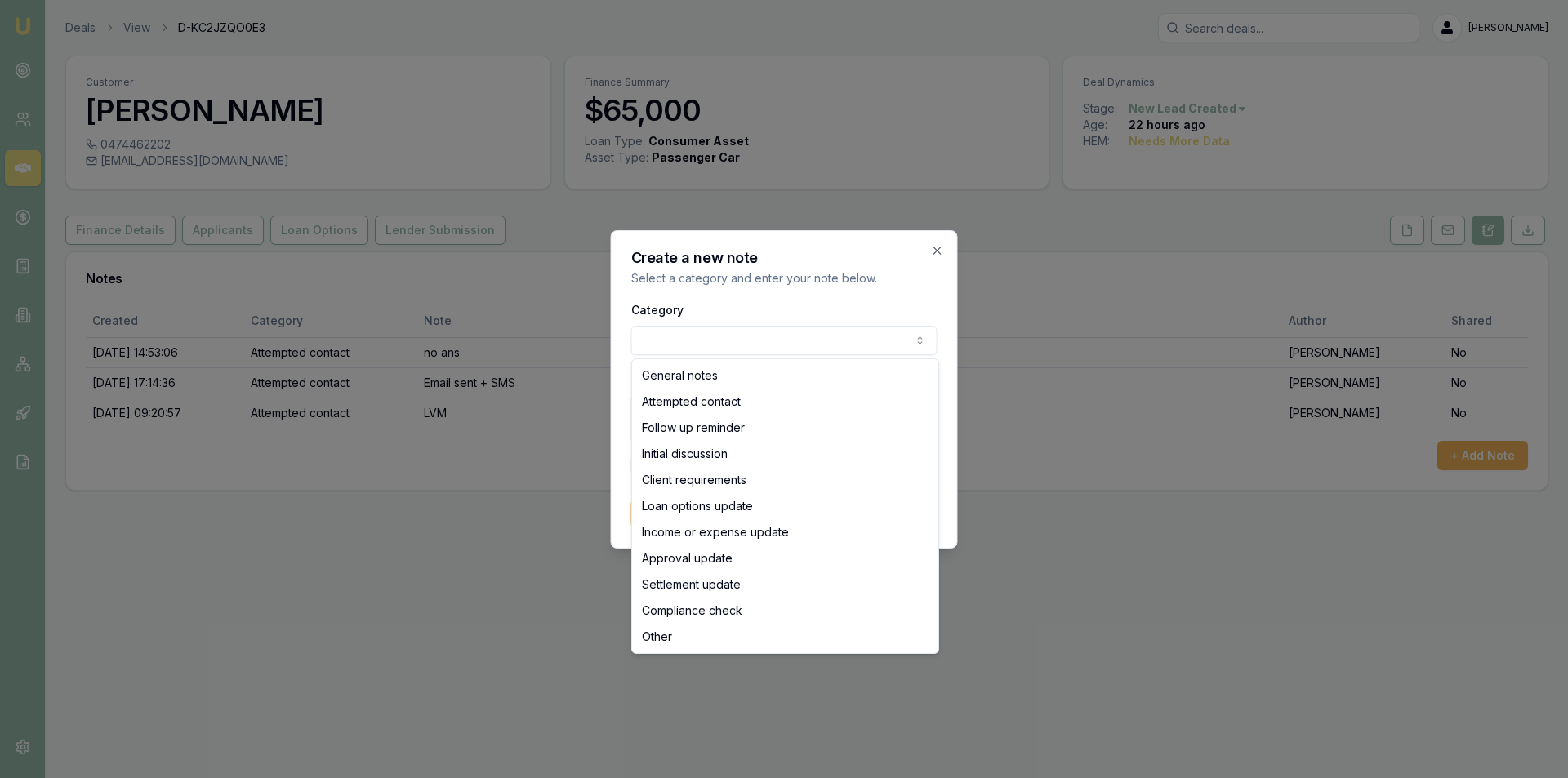
select select "ATTEMPTED_CONTACT"
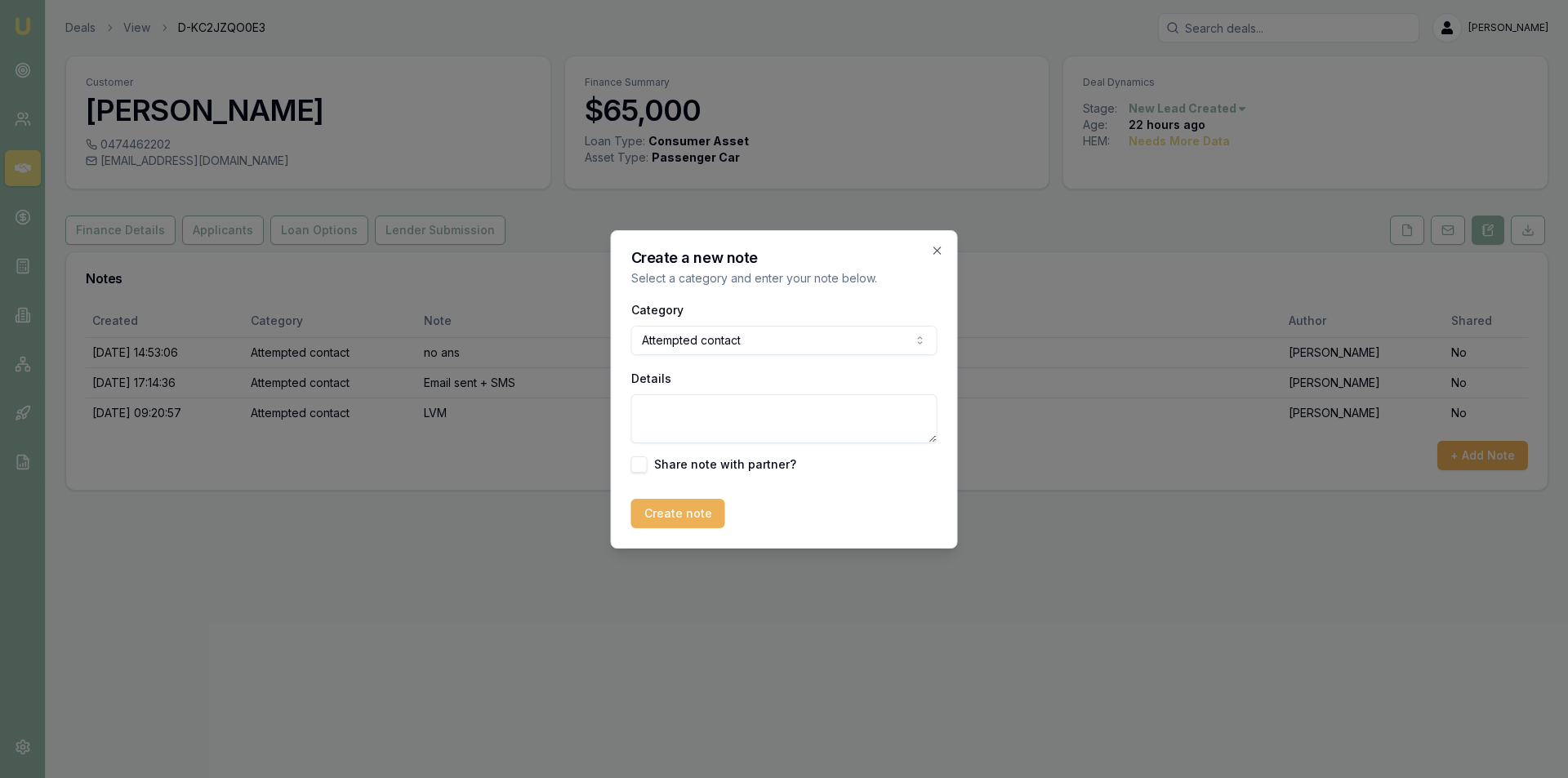
click at [731, 417] on textarea "Details" at bounding box center [785, 418] width 307 height 49
type textarea "follow up sms sent"
click at [657, 515] on button "Create note" at bounding box center [678, 513] width 94 height 29
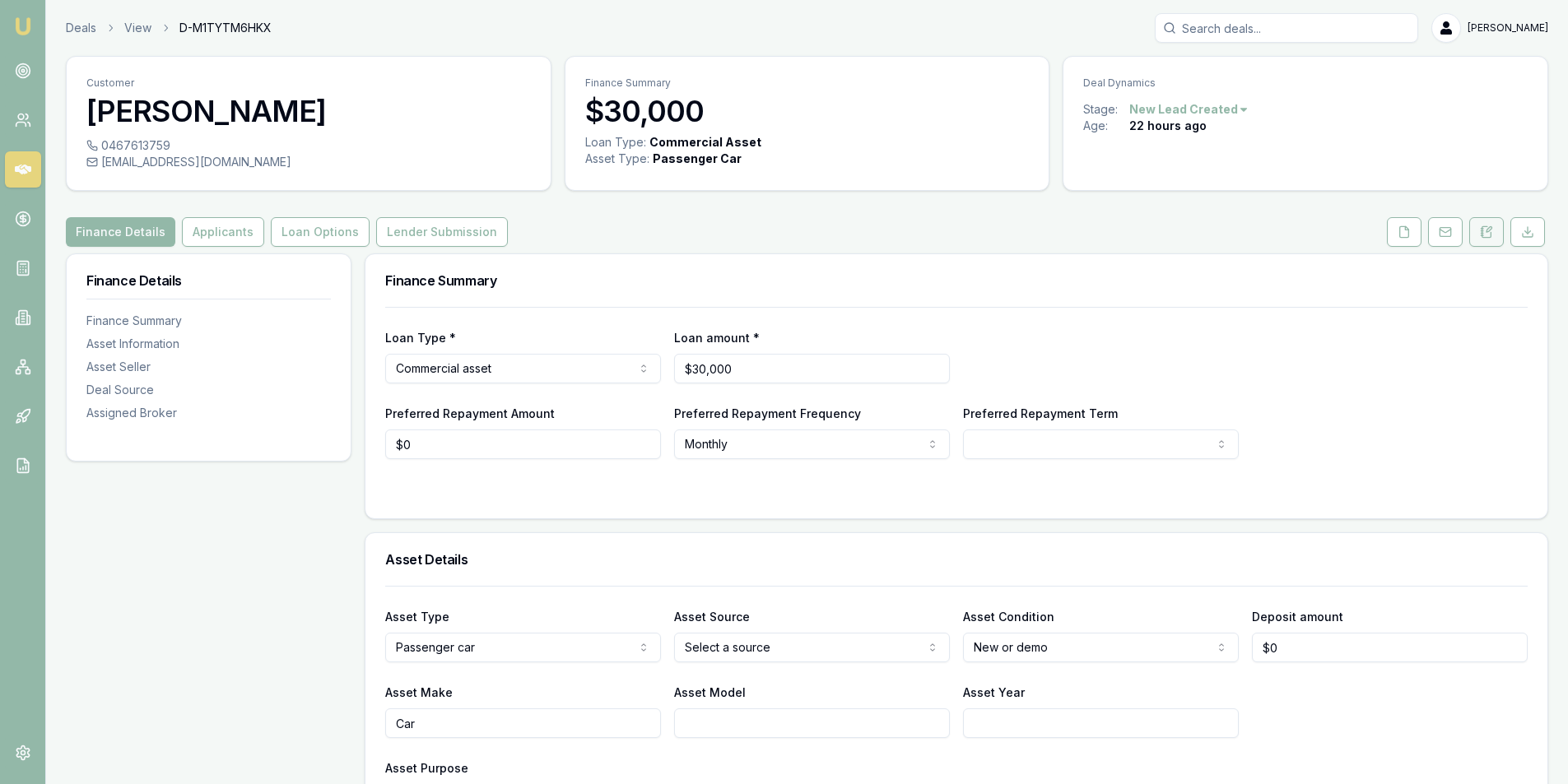
click at [1501, 238] on button at bounding box center [1486, 231] width 34 height 29
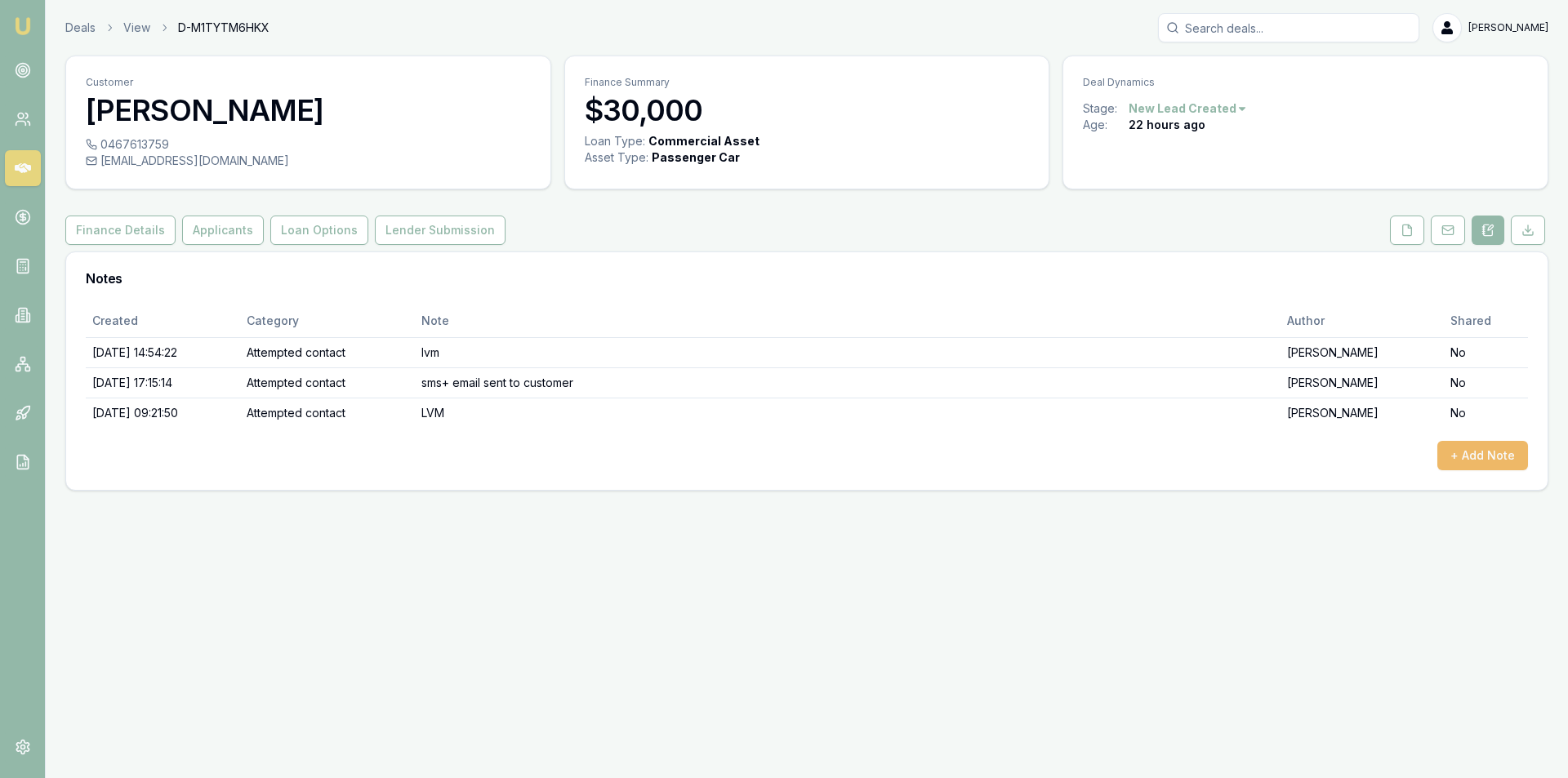
click at [1464, 440] on div "Created Category Note Author Shared [DATE] 14:54:22 Attempted contact lvm [PERS…" at bounding box center [806, 388] width 1442 height 166
click at [1477, 453] on button "+ Add Note" at bounding box center [1482, 455] width 90 height 29
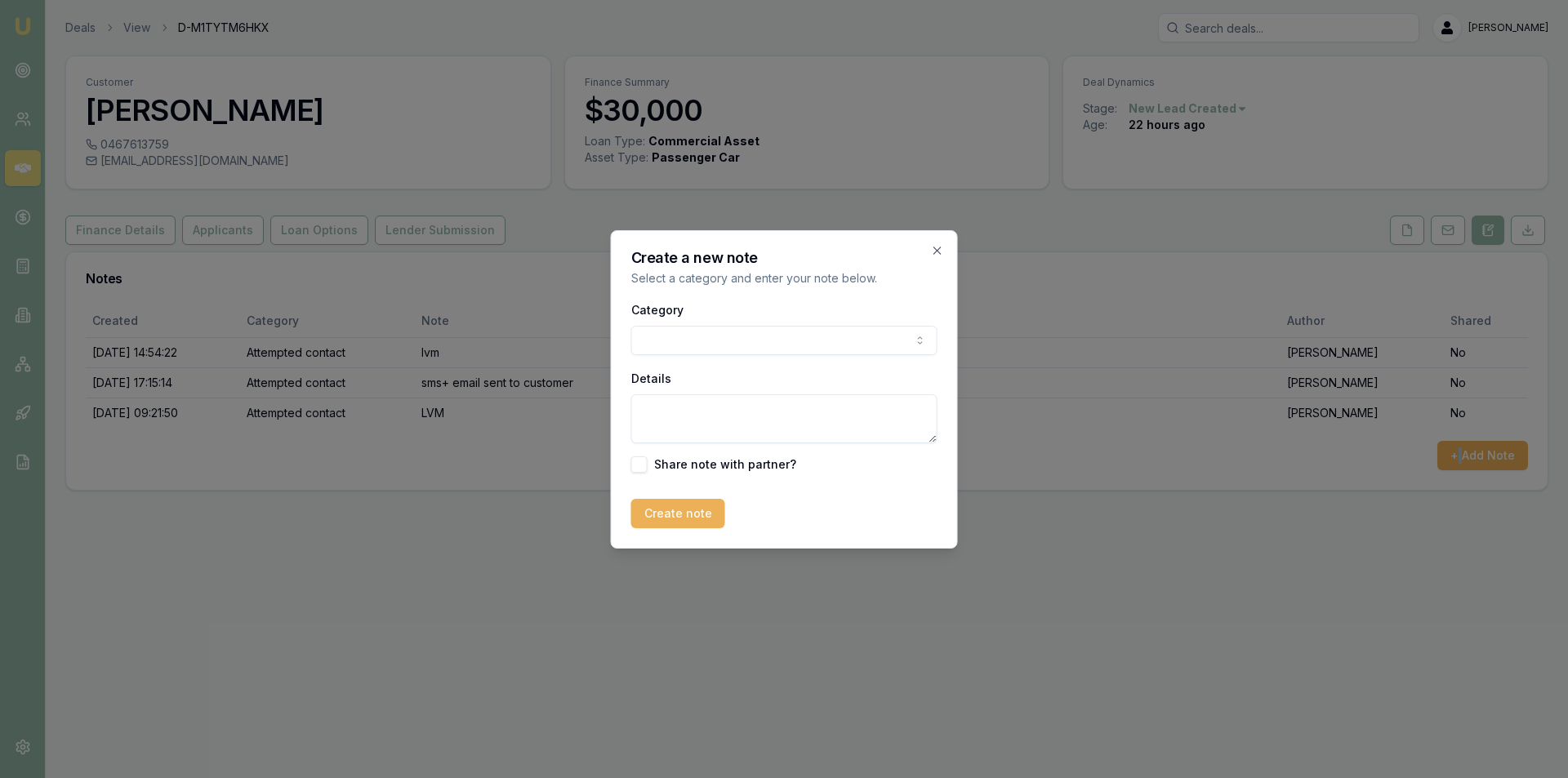
click at [717, 331] on body "Emu Broker Deals View D-M1TYTM6HKX Peter Sarris Toggle Menu Customer Kaylee Cha…" at bounding box center [784, 389] width 1568 height 778
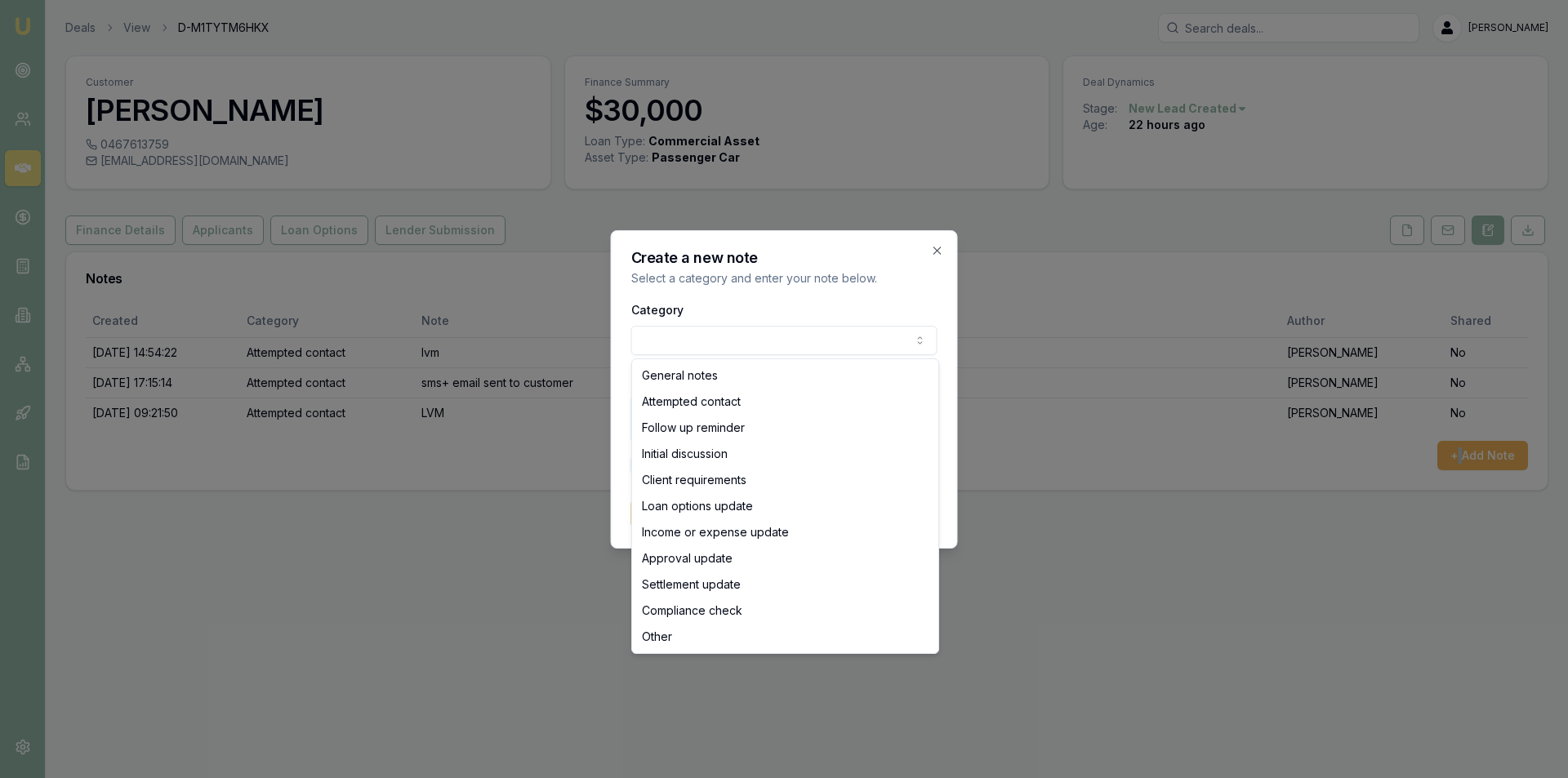
select select "ATTEMPTED_CONTACT"
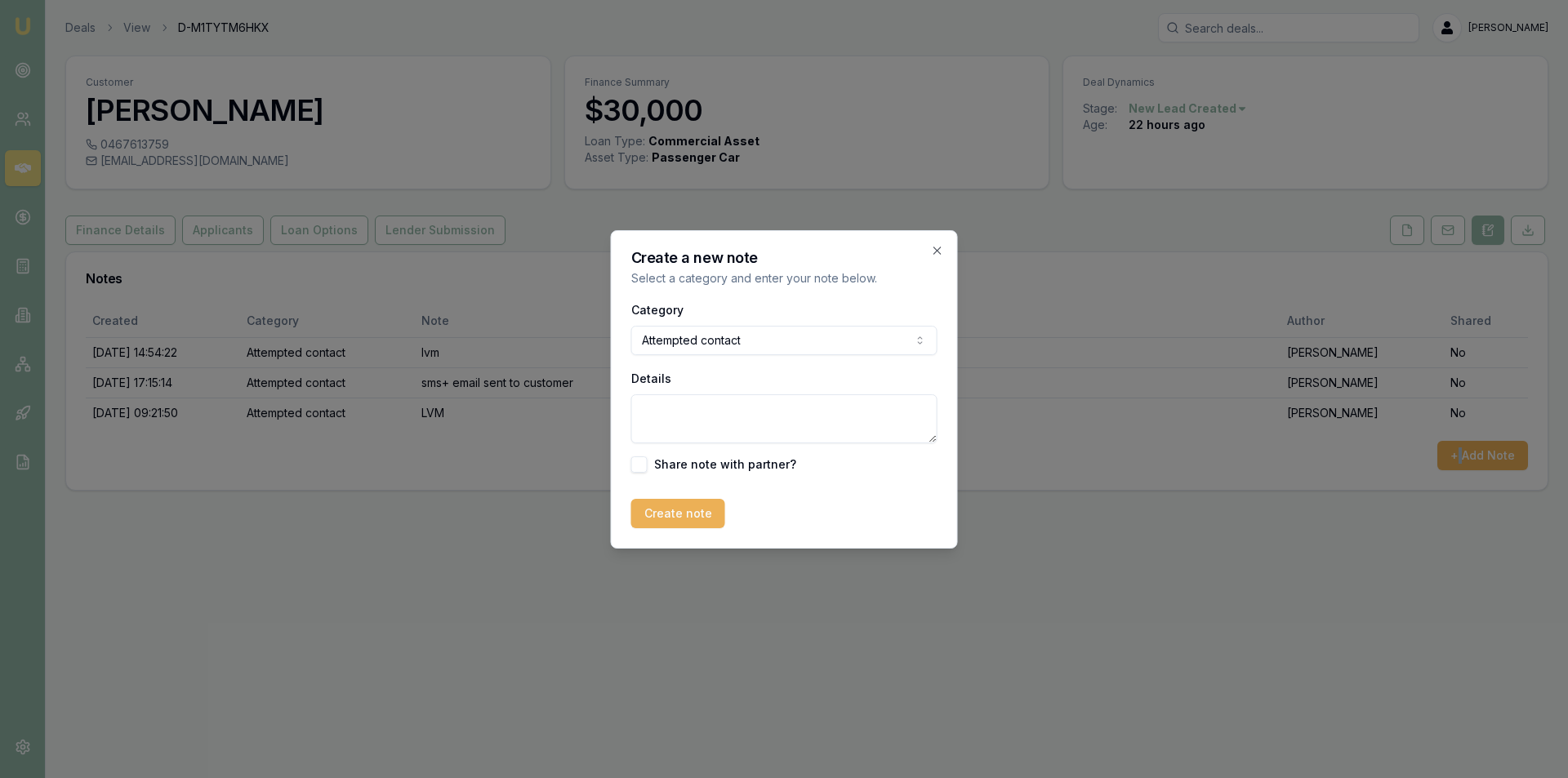
click at [742, 400] on textarea "Details" at bounding box center [785, 418] width 307 height 49
click at [743, 401] on textarea "Details" at bounding box center [785, 418] width 307 height 49
type textarea "follow up sms sent"
click at [671, 514] on button "Create note" at bounding box center [678, 513] width 94 height 29
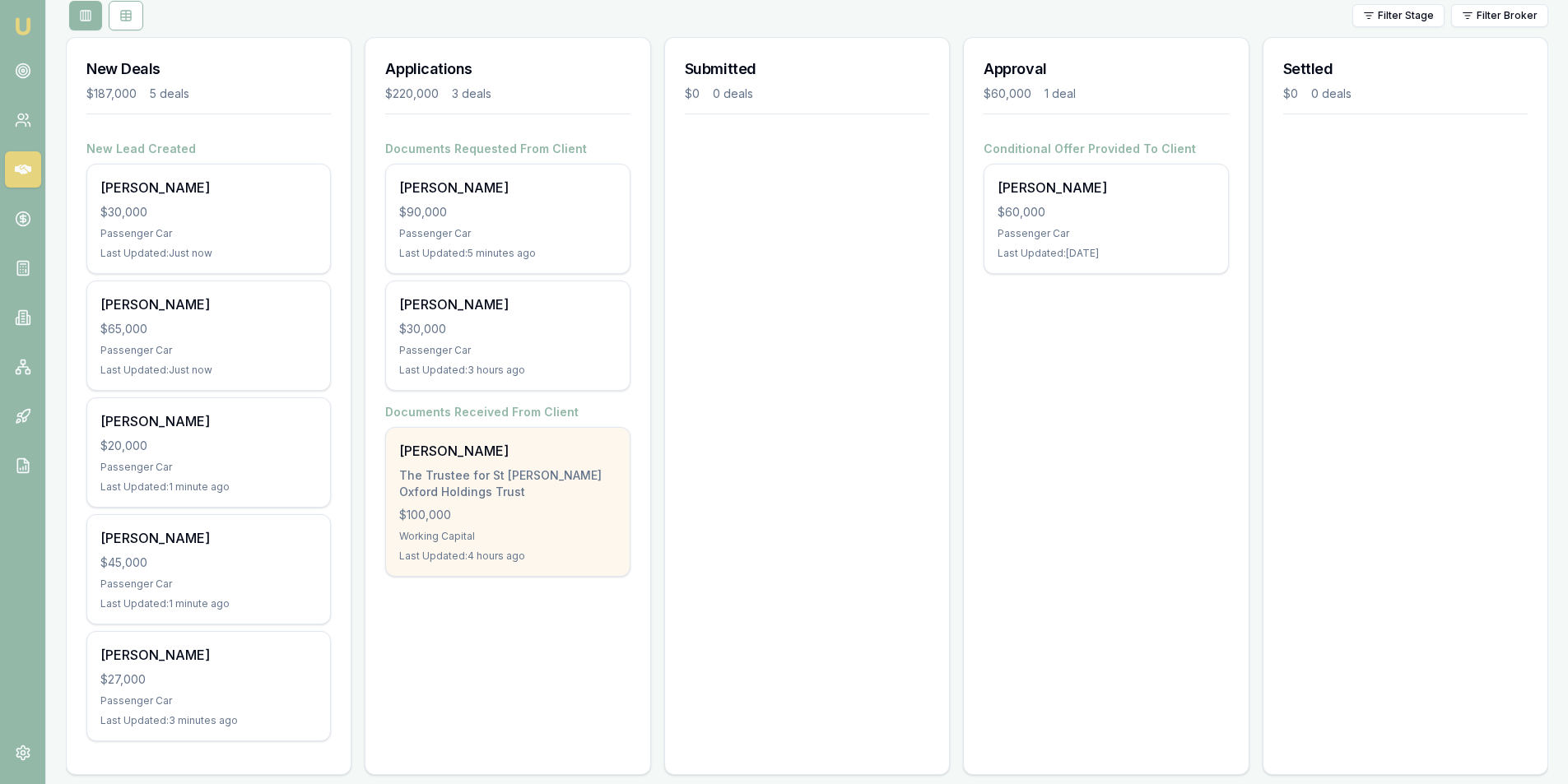
scroll to position [213, 0]
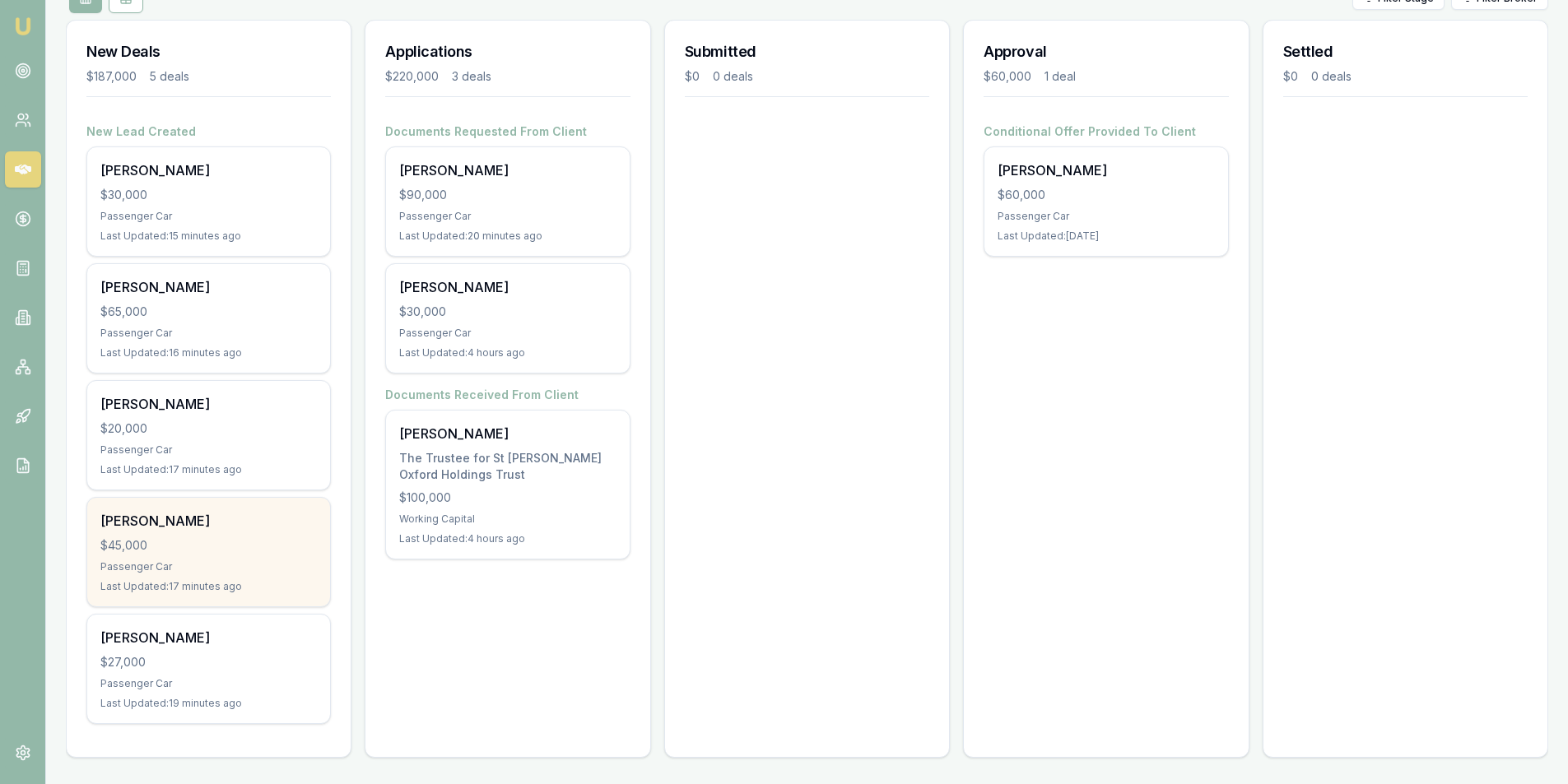
click at [246, 549] on div "$45,000" at bounding box center [208, 545] width 216 height 17
